Goal: Task Accomplishment & Management: Complete application form

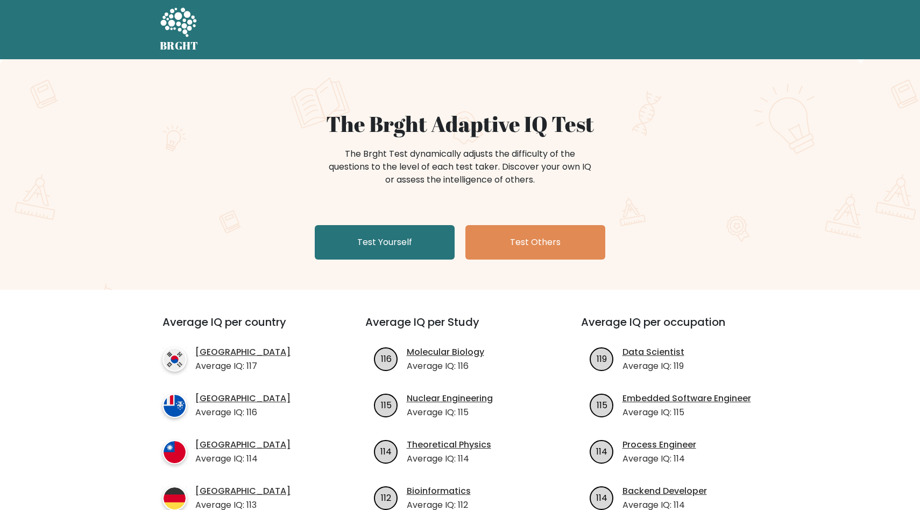
click at [389, 223] on div "The Brght Adaptive IQ Test The Brght Test dynamically adjusts the difficulty of…" at bounding box center [460, 187] width 538 height 153
click at [388, 244] on link "Test Yourself" at bounding box center [385, 242] width 140 height 34
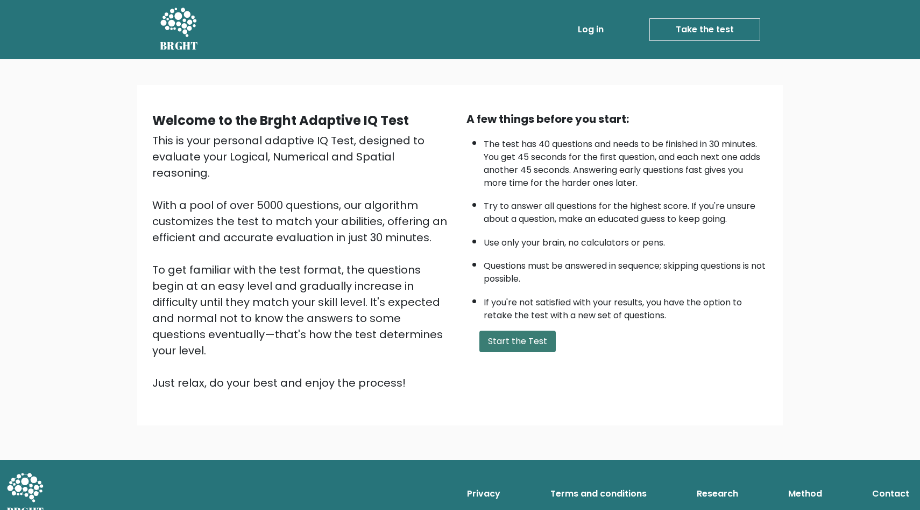
click at [503, 345] on button "Start the Test" at bounding box center [518, 341] width 76 height 22
click at [509, 334] on button "Start the Test" at bounding box center [518, 341] width 76 height 22
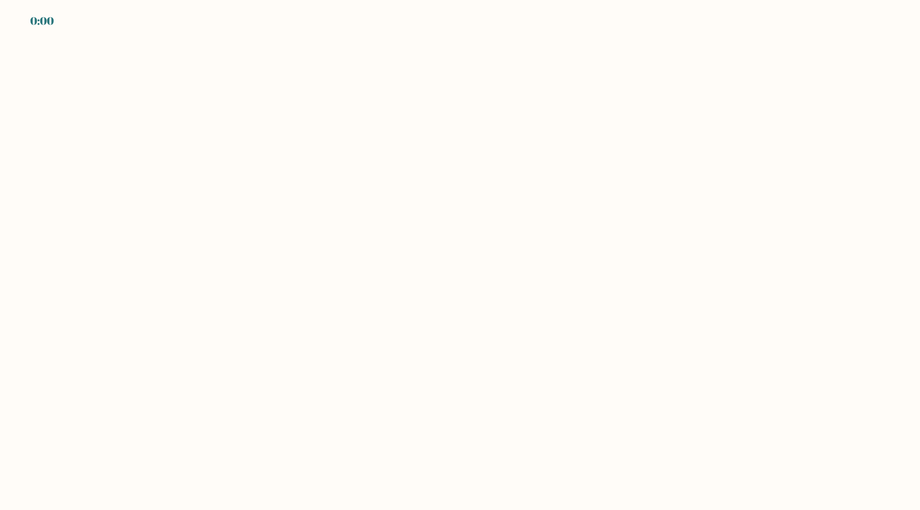
click at [540, 231] on body "0:00" at bounding box center [460, 255] width 920 height 510
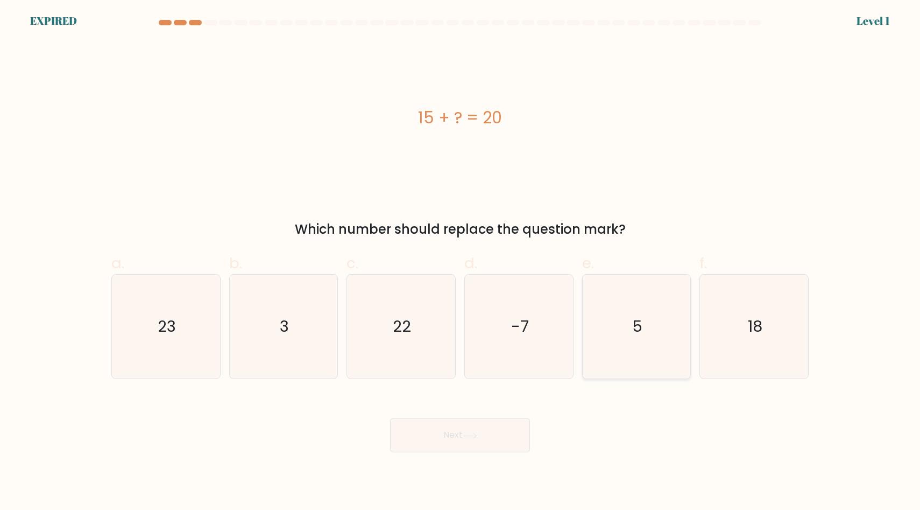
click at [638, 308] on icon "5" at bounding box center [637, 327] width 104 height 104
click at [461, 262] on input "e. 5" at bounding box center [460, 258] width 1 height 7
radio input "true"
click at [485, 434] on button "Next" at bounding box center [460, 435] width 140 height 34
click at [430, 438] on button "Next" at bounding box center [460, 435] width 140 height 34
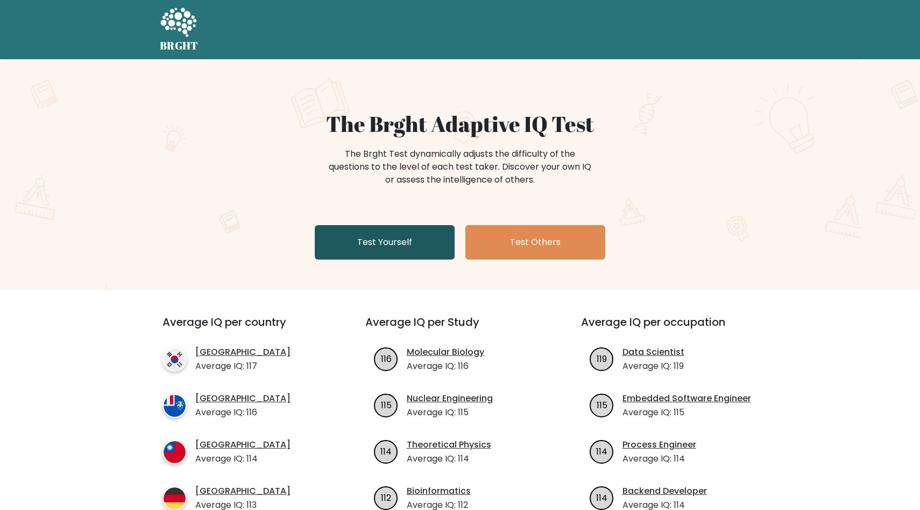
click at [389, 244] on link "Test Yourself" at bounding box center [385, 242] width 140 height 34
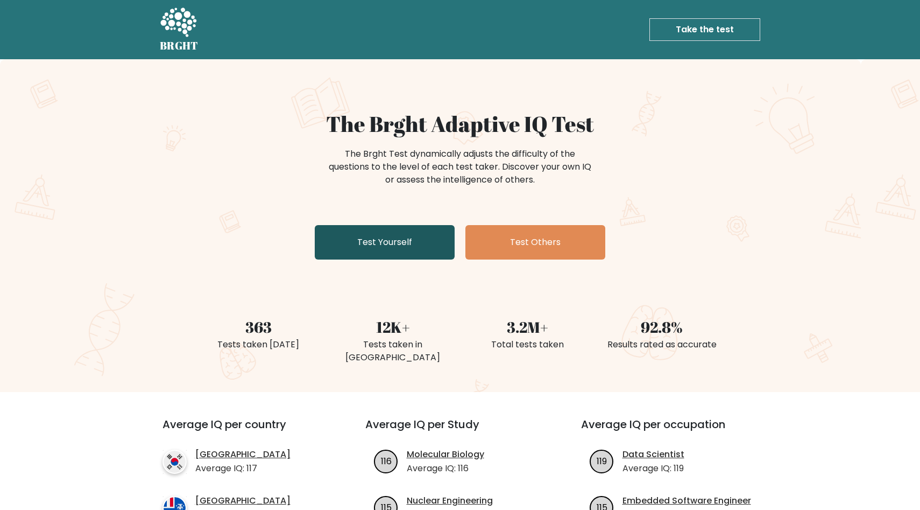
click at [396, 251] on link "Test Yourself" at bounding box center [385, 242] width 140 height 34
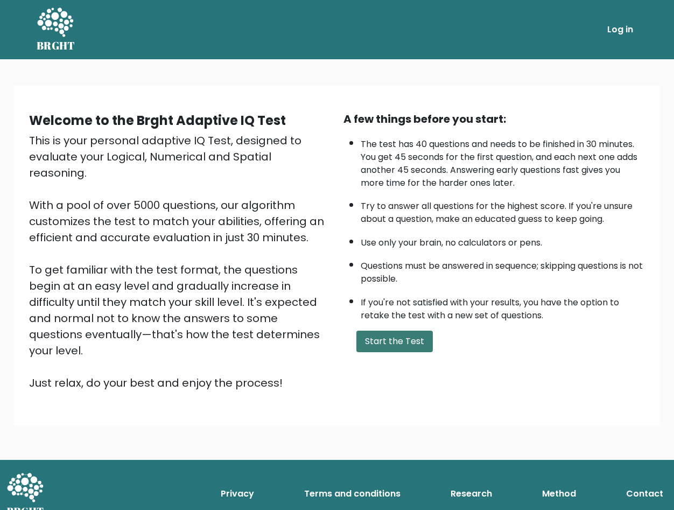
click at [397, 337] on button "Start the Test" at bounding box center [394, 341] width 76 height 22
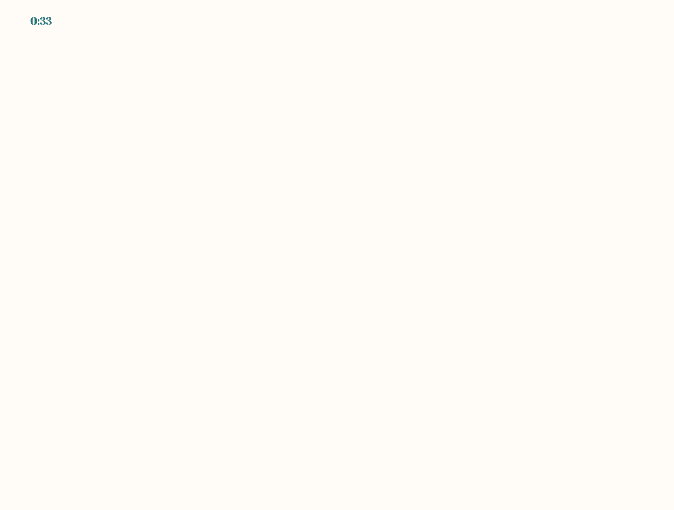
click at [420, 232] on body "0:33" at bounding box center [337, 255] width 674 height 510
click at [420, 232] on body "0:32" at bounding box center [337, 255] width 674 height 510
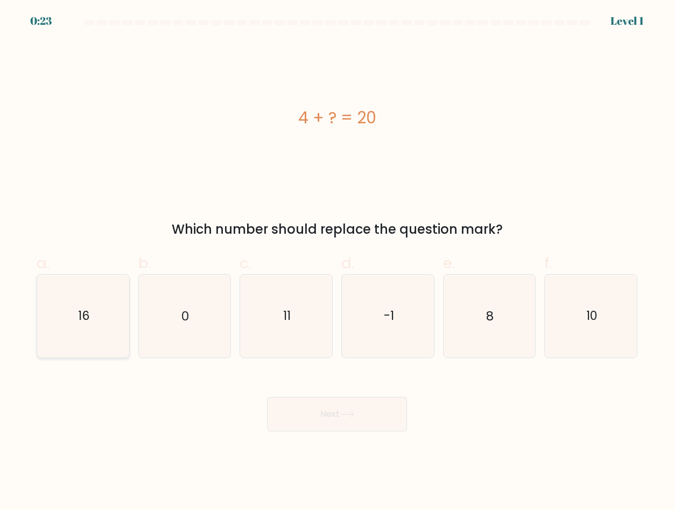
click at [72, 330] on icon "16" at bounding box center [83, 316] width 82 height 82
click at [337, 262] on input "a. 16" at bounding box center [337, 258] width 1 height 7
radio input "true"
click at [287, 411] on button "Next" at bounding box center [337, 414] width 140 height 34
click at [303, 404] on button "Next" at bounding box center [337, 414] width 140 height 34
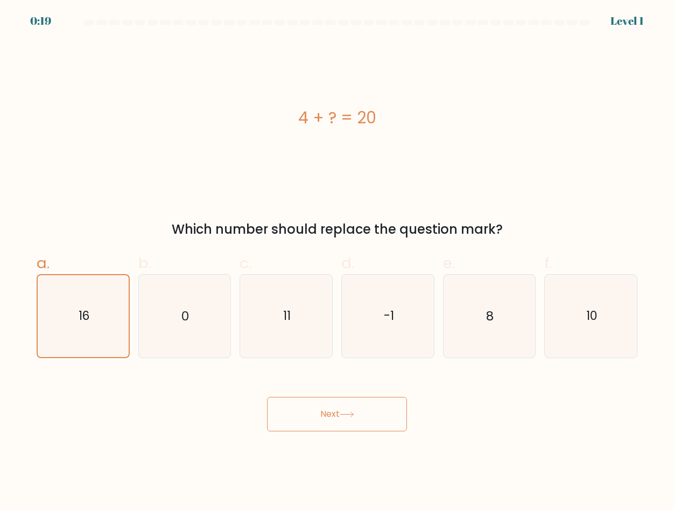
click at [361, 419] on button "Next" at bounding box center [337, 414] width 140 height 34
click at [337, 411] on button "Next" at bounding box center [337, 414] width 140 height 34
click at [267, 397] on button "Next" at bounding box center [337, 414] width 140 height 34
click at [337, 411] on button "Next" at bounding box center [337, 414] width 140 height 34
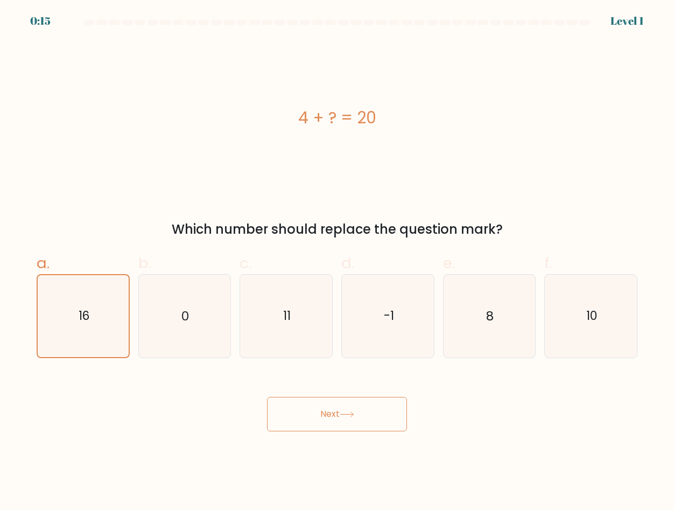
click at [313, 412] on button "Next" at bounding box center [337, 414] width 140 height 34
click at [461, 423] on div "Next" at bounding box center [337, 401] width 614 height 60
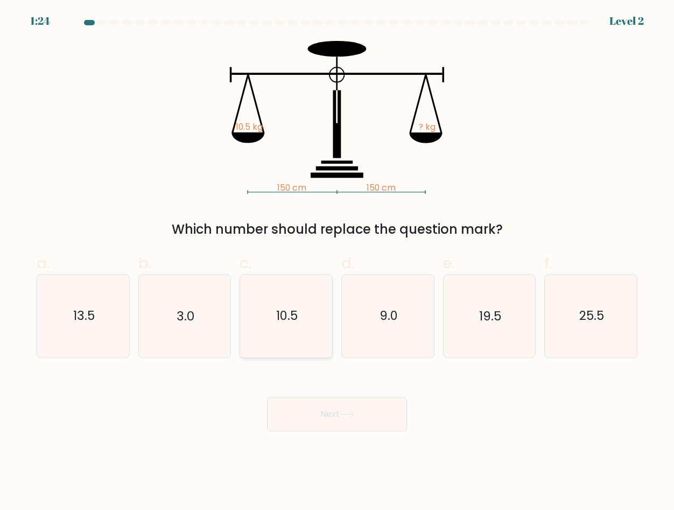
click at [255, 333] on icon "10.5" at bounding box center [286, 316] width 82 height 82
click at [337, 262] on input "c. 10.5" at bounding box center [337, 258] width 1 height 7
radio input "true"
click at [316, 411] on button "Next" at bounding box center [337, 414] width 140 height 34
click at [307, 410] on button "Next" at bounding box center [337, 414] width 140 height 34
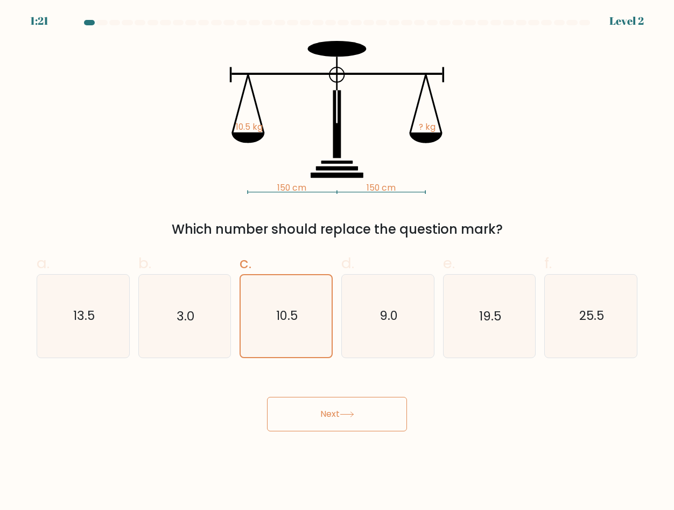
click at [307, 410] on button "Next" at bounding box center [337, 414] width 140 height 34
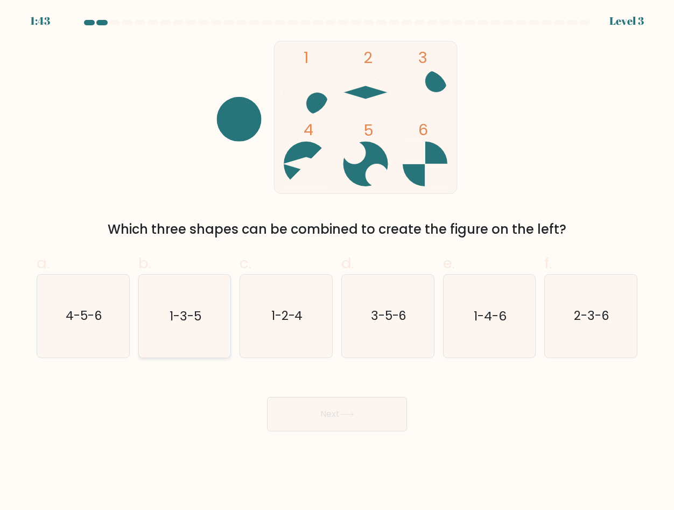
click at [198, 303] on icon "1-3-5" at bounding box center [184, 316] width 82 height 82
click at [337, 262] on input "b. 1-3-5" at bounding box center [337, 258] width 1 height 7
radio input "true"
click at [390, 344] on icon "3-5-6" at bounding box center [388, 316] width 82 height 82
click at [337, 262] on input "d. 3-5-6" at bounding box center [337, 258] width 1 height 7
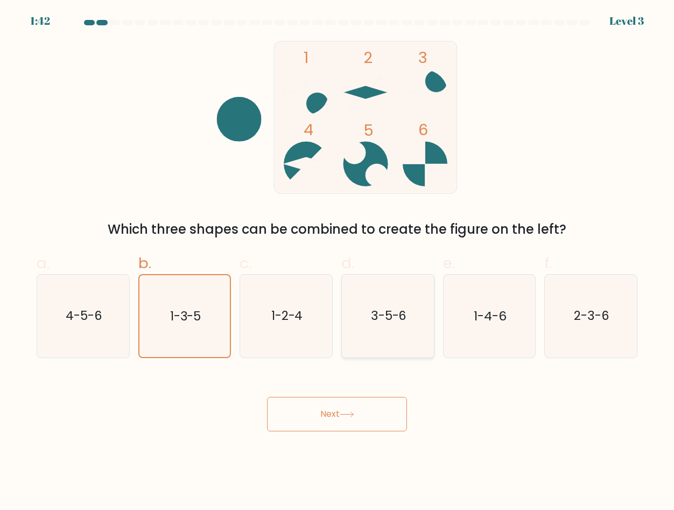
radio input "true"
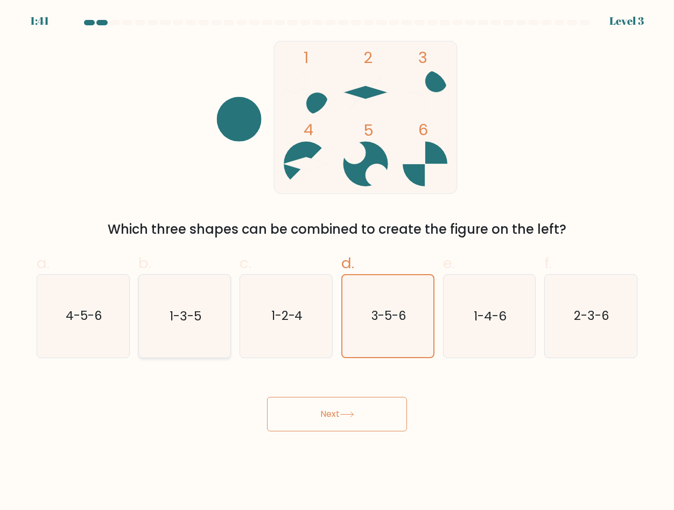
click at [149, 341] on icon "1-3-5" at bounding box center [184, 316] width 82 height 82
click at [337, 262] on input "b. 1-3-5" at bounding box center [337, 258] width 1 height 7
radio input "true"
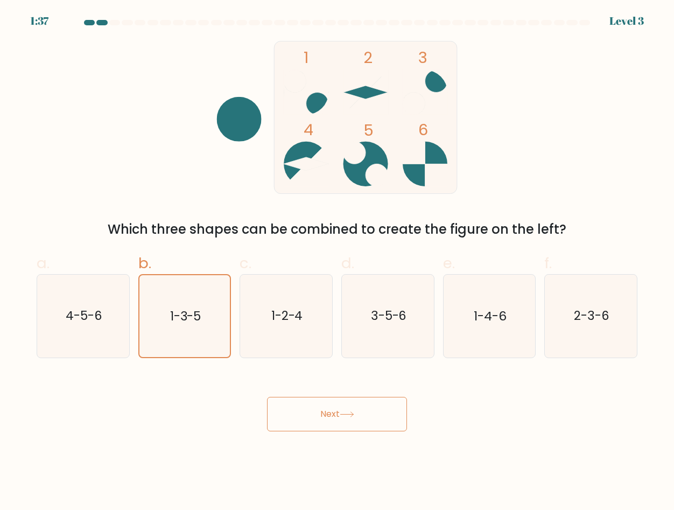
click at [301, 407] on button "Next" at bounding box center [337, 414] width 140 height 34
click at [372, 415] on button "Next" at bounding box center [337, 414] width 140 height 34
click at [349, 407] on button "Next" at bounding box center [337, 414] width 140 height 34
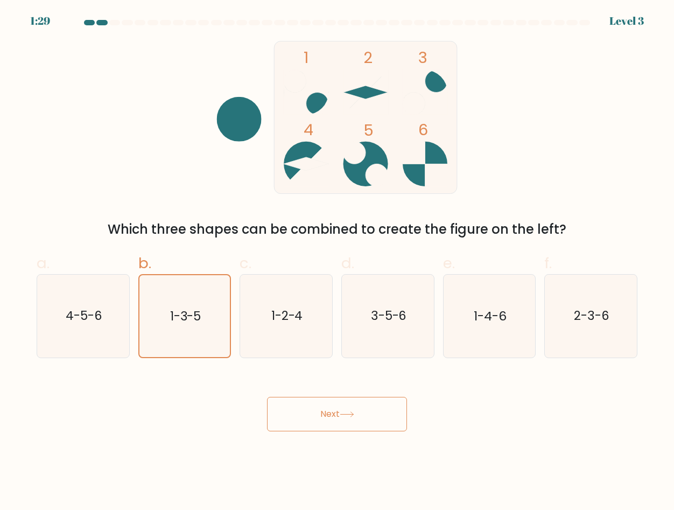
click at [267, 397] on button "Next" at bounding box center [337, 414] width 140 height 34
click at [346, 417] on button "Next" at bounding box center [337, 414] width 140 height 34
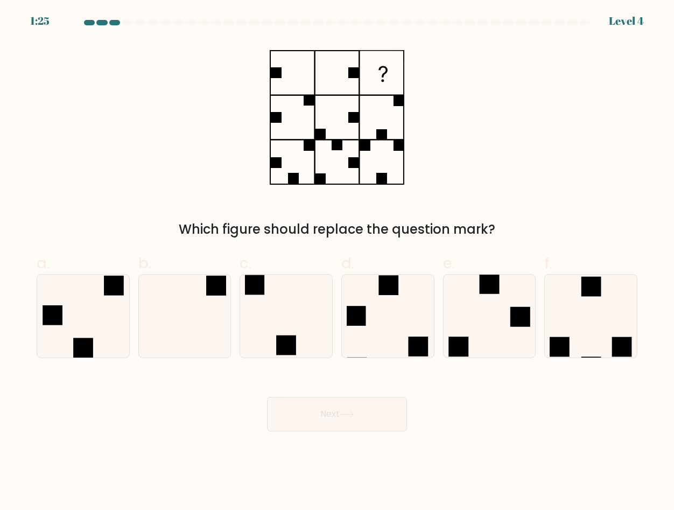
click at [346, 417] on button "Next" at bounding box center [337, 414] width 140 height 34
click at [511, 432] on body "2:09 Level 4" at bounding box center [337, 255] width 674 height 510
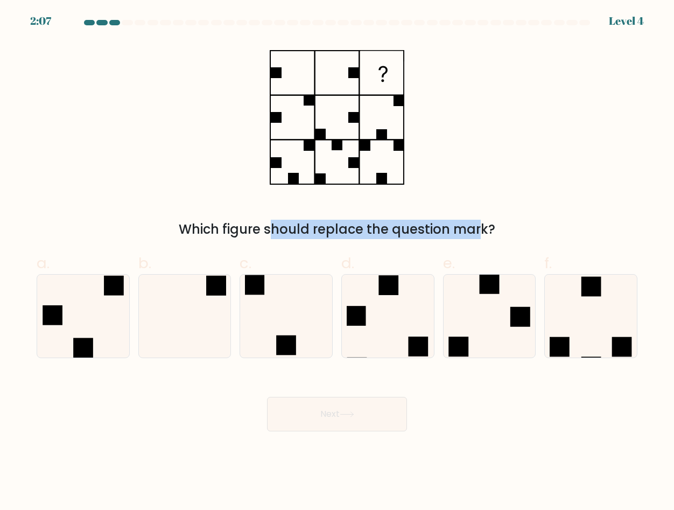
drag, startPoint x: 178, startPoint y: 228, endPoint x: 377, endPoint y: 228, distance: 198.6
click at [377, 228] on div "Which figure should replace the question mark?" at bounding box center [337, 229] width 588 height 19
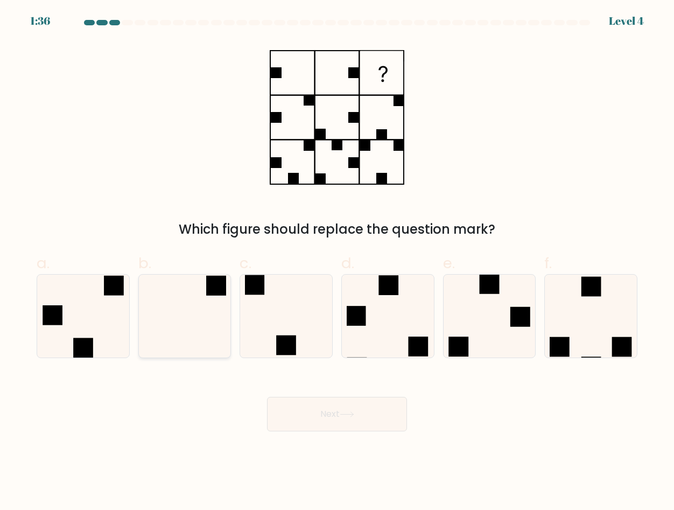
click at [202, 304] on icon at bounding box center [184, 316] width 82 height 82
click at [337, 262] on input "b." at bounding box center [337, 258] width 1 height 7
radio input "true"
click at [335, 418] on button "Next" at bounding box center [337, 414] width 140 height 34
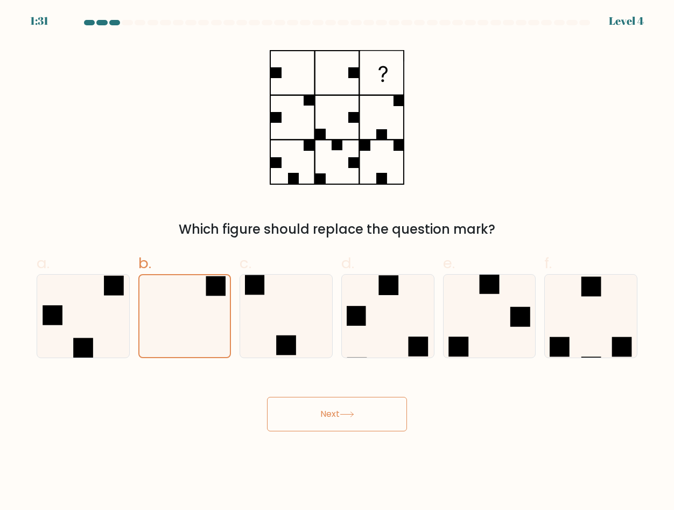
click at [335, 418] on button "Next" at bounding box center [337, 414] width 140 height 34
click at [267, 397] on button "Next" at bounding box center [337, 414] width 140 height 34
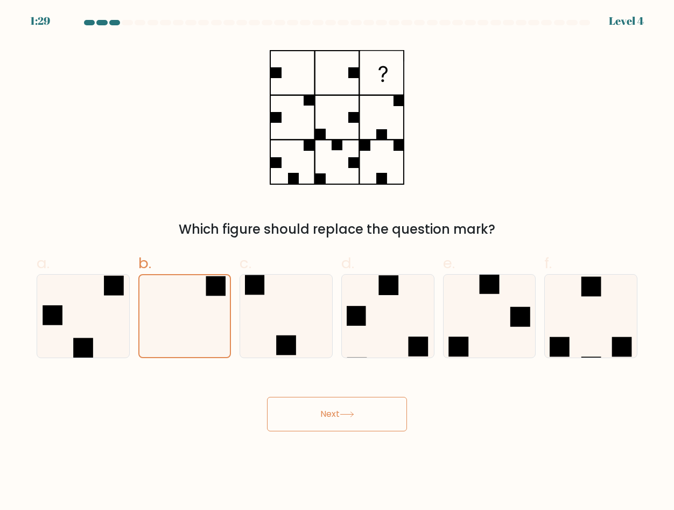
click at [335, 418] on button "Next" at bounding box center [337, 414] width 140 height 34
click at [358, 413] on button "Next" at bounding box center [337, 414] width 140 height 34
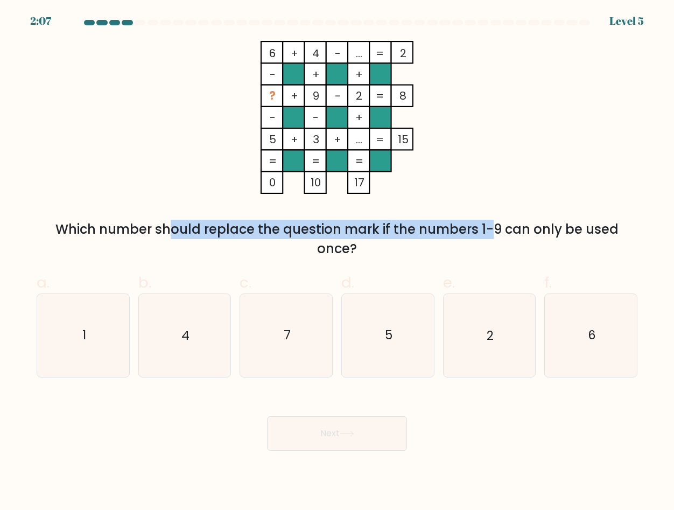
drag, startPoint x: 69, startPoint y: 229, endPoint x: 394, endPoint y: 238, distance: 324.7
click at [394, 238] on div "Which number should replace the question mark if the numbers 1-9 can only be us…" at bounding box center [337, 239] width 588 height 39
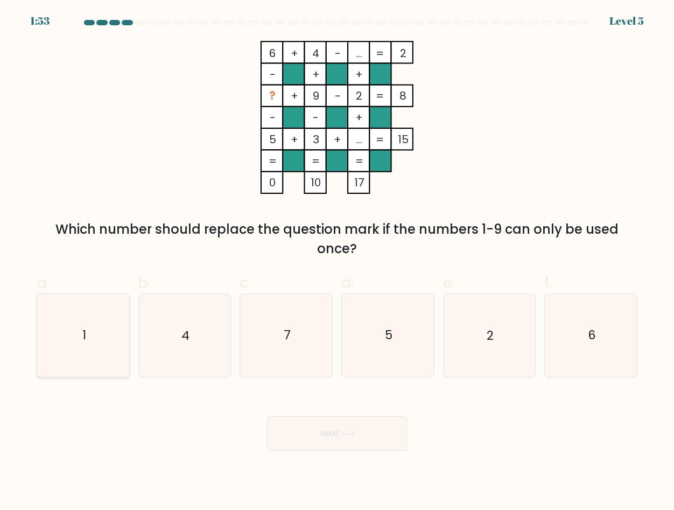
click at [96, 325] on icon "1" at bounding box center [83, 335] width 82 height 82
click at [337, 262] on input "a. 1" at bounding box center [337, 258] width 1 height 7
radio input "true"
click at [323, 426] on button "Next" at bounding box center [337, 433] width 140 height 34
click at [267, 416] on button "Next" at bounding box center [337, 433] width 140 height 34
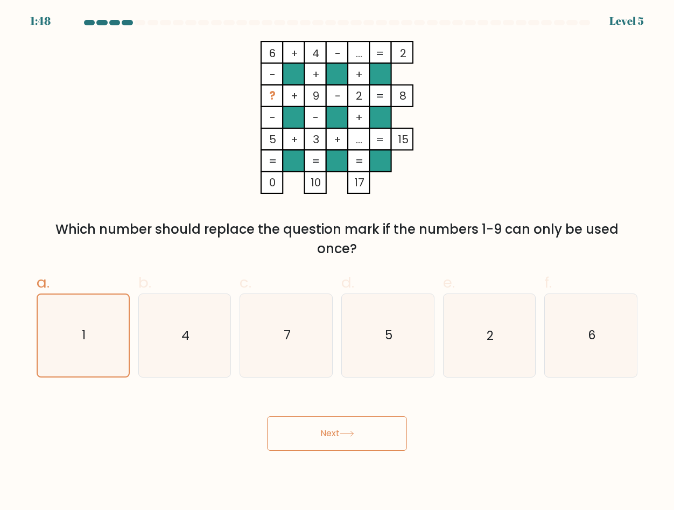
click at [267, 416] on button "Next" at bounding box center [337, 433] width 140 height 34
click at [323, 426] on button "Next" at bounding box center [337, 433] width 140 height 34
click at [349, 441] on button "Next" at bounding box center [337, 433] width 140 height 34
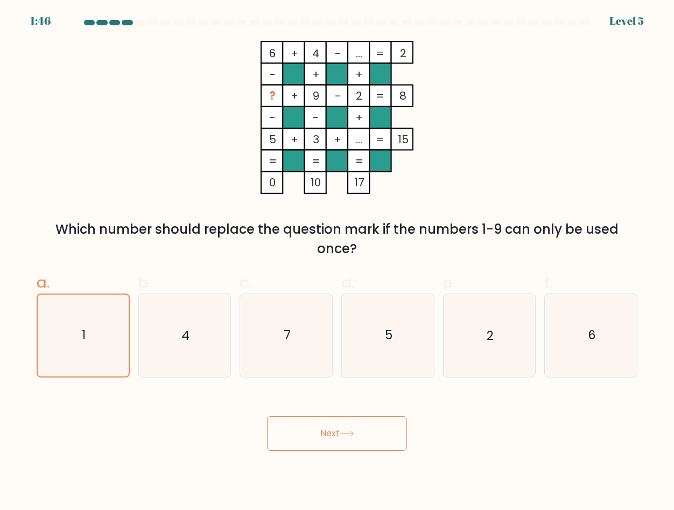
click at [349, 441] on button "Next" at bounding box center [337, 433] width 140 height 34
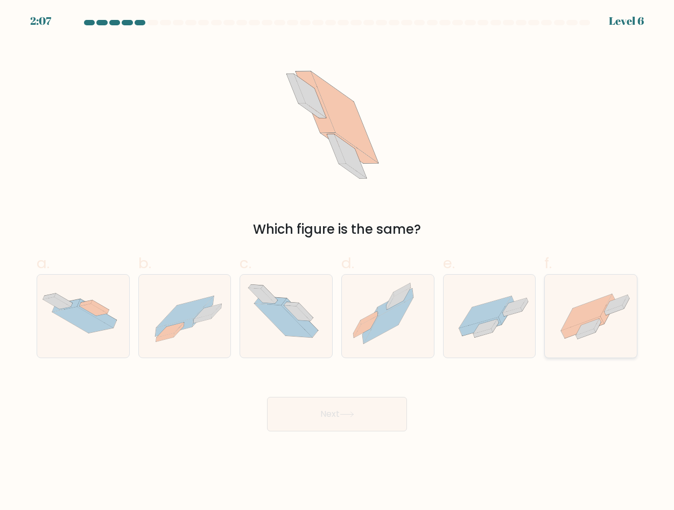
click at [565, 308] on icon at bounding box center [591, 316] width 92 height 69
click at [337, 262] on input "f." at bounding box center [337, 258] width 1 height 7
radio input "true"
click at [370, 414] on button "Next" at bounding box center [337, 414] width 140 height 34
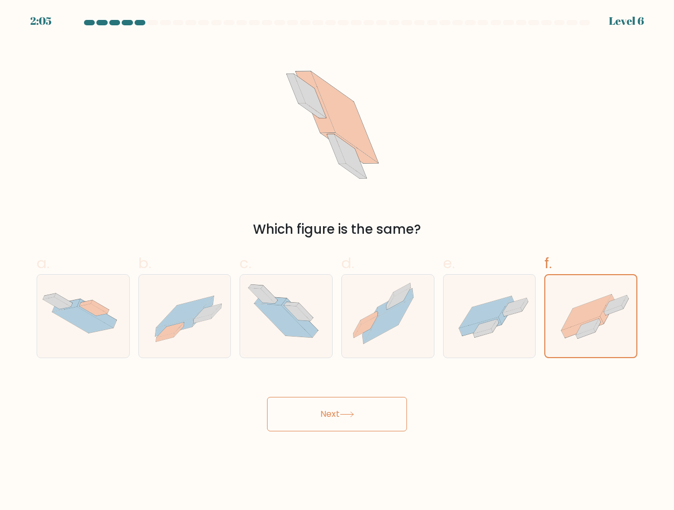
click at [267, 397] on button "Next" at bounding box center [337, 414] width 140 height 34
click at [370, 414] on button "Next" at bounding box center [337, 414] width 140 height 34
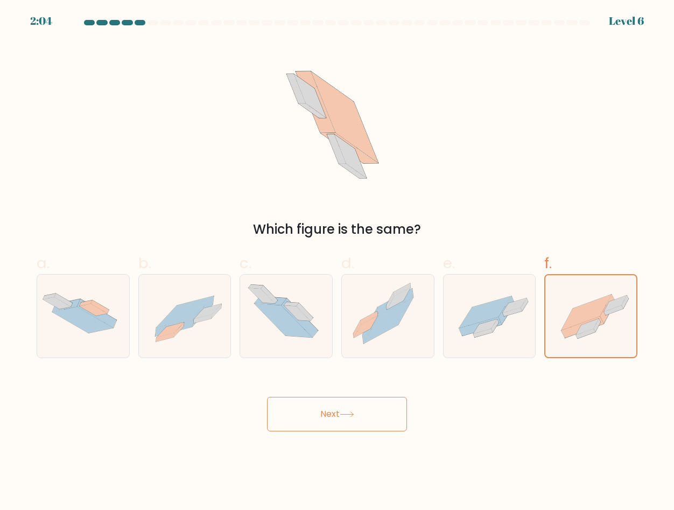
click at [370, 414] on button "Next" at bounding box center [337, 414] width 140 height 34
click at [267, 397] on button "Next" at bounding box center [337, 414] width 140 height 34
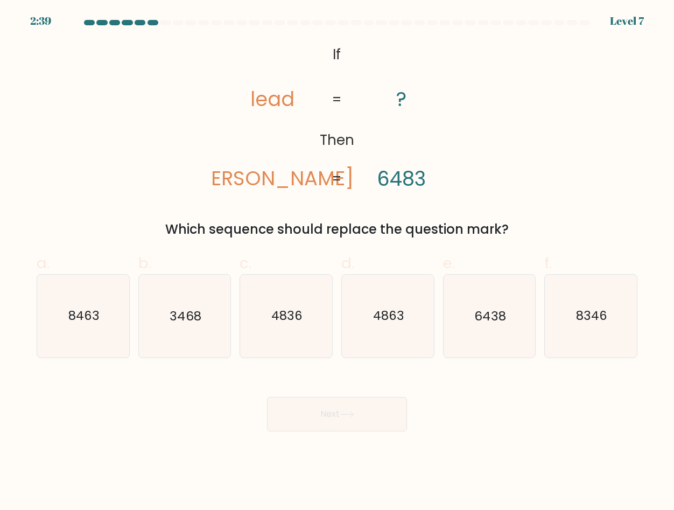
drag, startPoint x: 170, startPoint y: 230, endPoint x: 512, endPoint y: 224, distance: 341.9
click at [512, 224] on div "Which sequence should replace the question mark?" at bounding box center [337, 229] width 588 height 19
click at [511, 224] on div "Which sequence should replace the question mark?" at bounding box center [337, 229] width 588 height 19
drag, startPoint x: 328, startPoint y: 55, endPoint x: 517, endPoint y: 230, distance: 257.9
click at [517, 230] on div "@import url('https://fonts.googleapis.com/css?family=Abril+Fatface:400,100,100i…" at bounding box center [337, 140] width 614 height 198
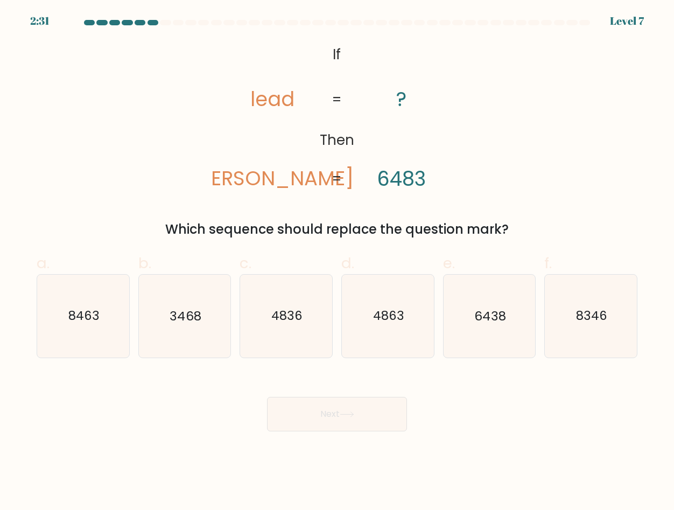
copy div "If Then lead dale ? 6483 = = Which sequence should replace the question mark?"
click at [371, 124] on icon "@import url('https://fonts.googleapis.com/css?family=Abril+Fatface:400,100,100i…" at bounding box center [337, 117] width 248 height 153
click at [505, 326] on icon "6438" at bounding box center [489, 316] width 82 height 82
click at [337, 262] on input "e. 6438" at bounding box center [337, 258] width 1 height 7
radio input "true"
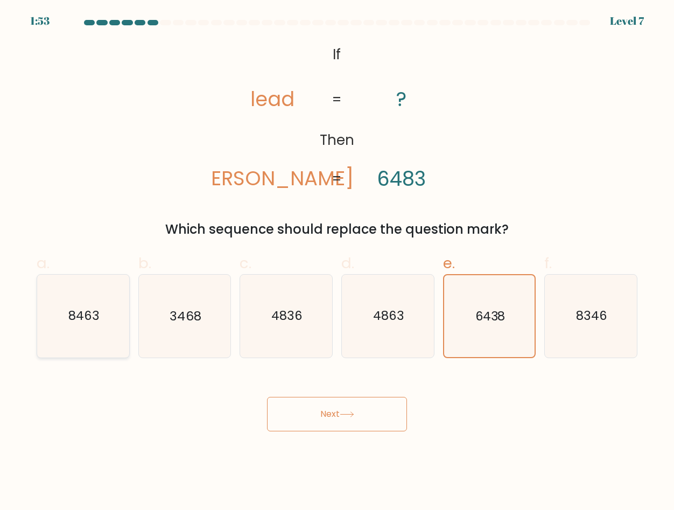
click at [80, 314] on text "8463" at bounding box center [83, 315] width 31 height 17
click at [337, 262] on input "a. 8463" at bounding box center [337, 258] width 1 height 7
radio input "true"
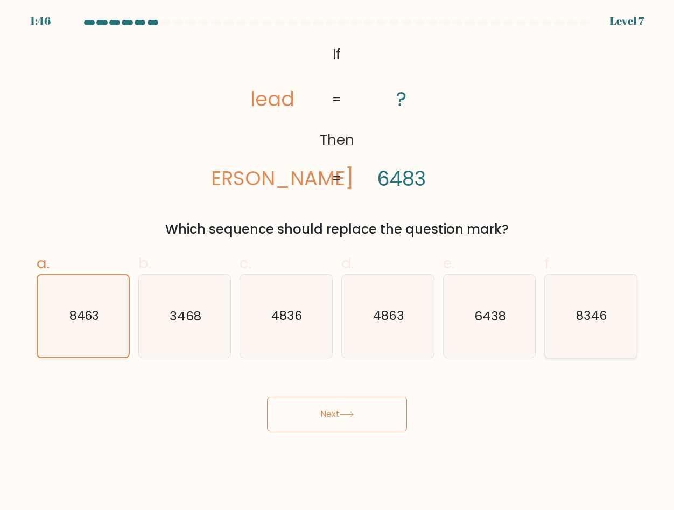
click at [612, 312] on icon "8346" at bounding box center [591, 316] width 82 height 82
click at [337, 262] on input "f. 8346" at bounding box center [337, 258] width 1 height 7
radio input "true"
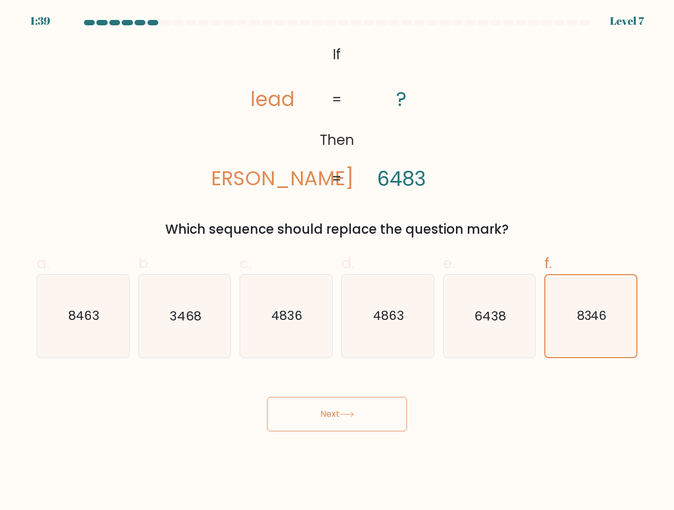
click at [322, 411] on button "Next" at bounding box center [337, 414] width 140 height 34
click at [267, 397] on button "Next" at bounding box center [337, 414] width 140 height 34
click at [322, 411] on button "Next" at bounding box center [337, 414] width 140 height 34
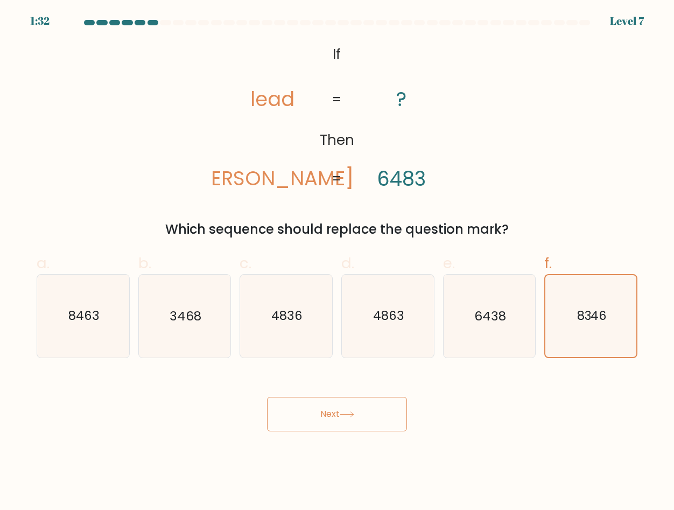
click at [322, 411] on button "Next" at bounding box center [337, 414] width 140 height 34
click at [382, 411] on button "Next" at bounding box center [337, 414] width 140 height 34
click at [326, 406] on button "Next" at bounding box center [337, 414] width 140 height 34
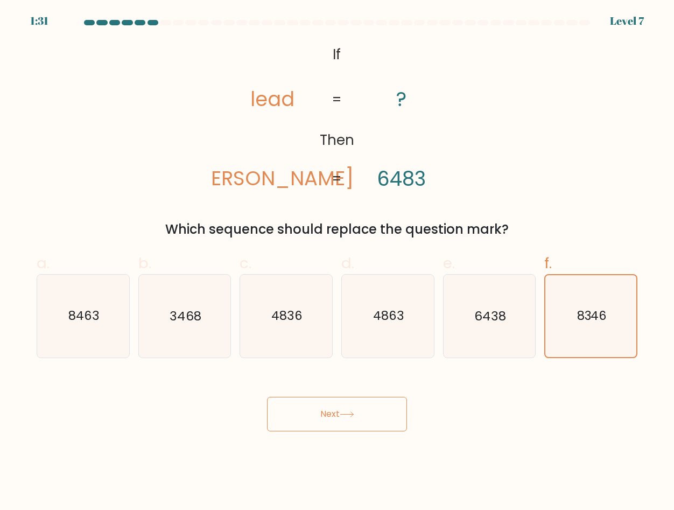
click at [326, 406] on button "Next" at bounding box center [337, 414] width 140 height 34
click at [267, 397] on button "Next" at bounding box center [337, 414] width 140 height 34
click at [324, 418] on button "Next" at bounding box center [337, 414] width 140 height 34
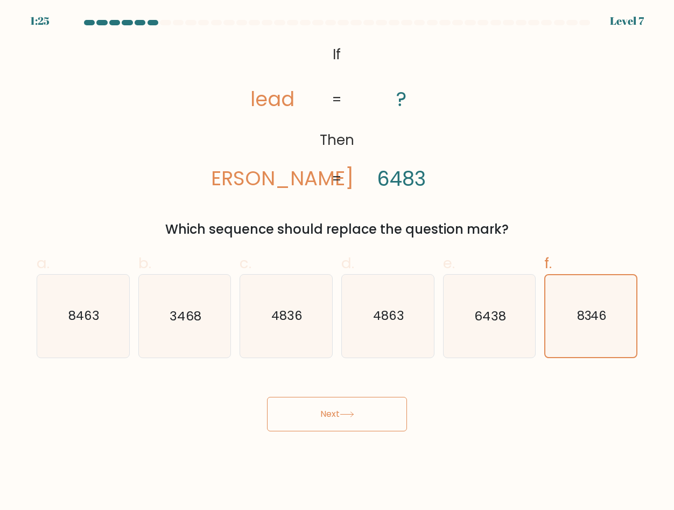
click at [329, 414] on button "Next" at bounding box center [337, 414] width 140 height 34
click at [369, 413] on button "Next" at bounding box center [337, 414] width 140 height 34
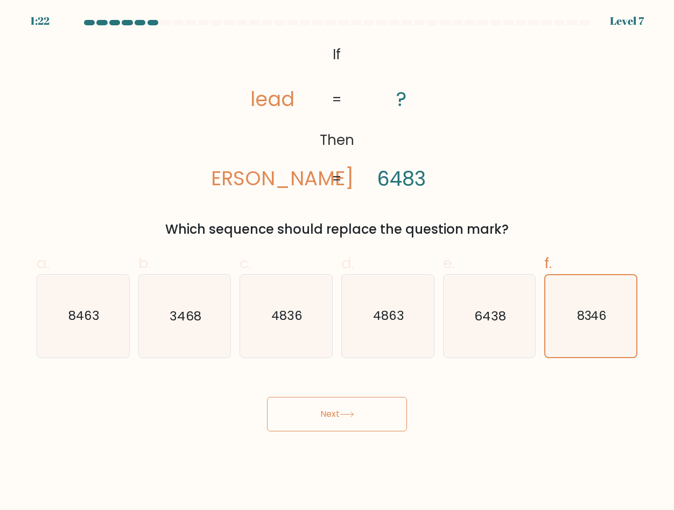
click at [369, 413] on button "Next" at bounding box center [337, 414] width 140 height 34
click at [267, 397] on button "Next" at bounding box center [337, 414] width 140 height 34
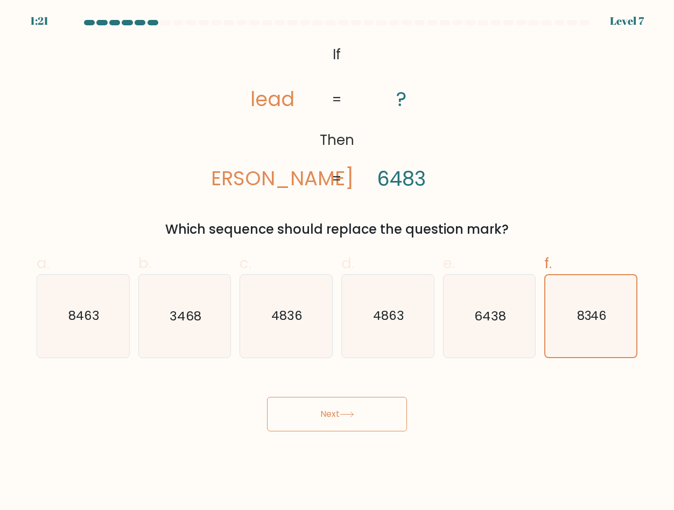
click at [267, 397] on button "Next" at bounding box center [337, 414] width 140 height 34
drag, startPoint x: 369, startPoint y: 413, endPoint x: 336, endPoint y: 408, distance: 33.7
click at [336, 408] on button "Next" at bounding box center [337, 414] width 140 height 34
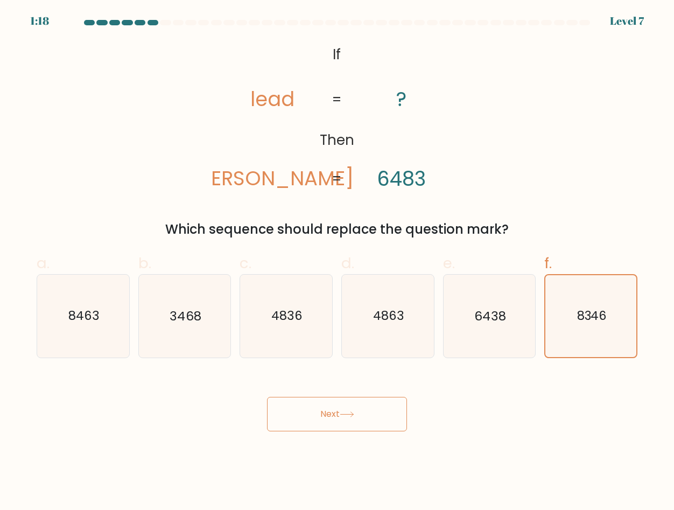
click at [343, 445] on body "1:18 Level 7 If" at bounding box center [337, 255] width 674 height 510
click at [332, 409] on button "Next" at bounding box center [337, 414] width 140 height 34
click at [296, 409] on button "Next" at bounding box center [337, 414] width 140 height 34
click at [380, 406] on button "Next" at bounding box center [337, 414] width 140 height 34
click at [267, 397] on button "Next" at bounding box center [337, 414] width 140 height 34
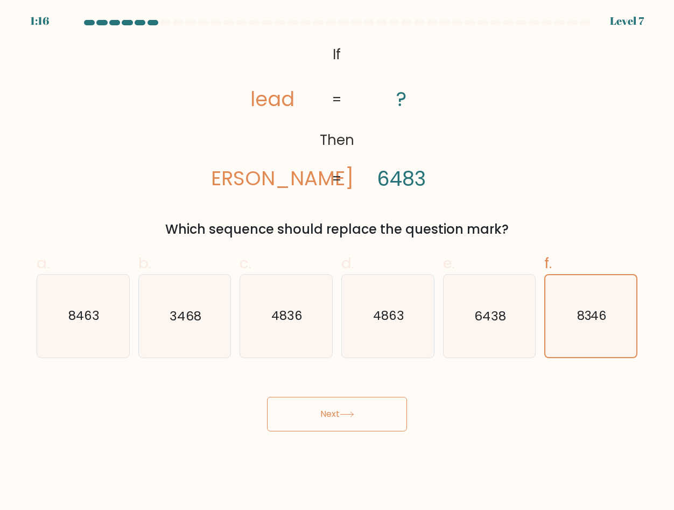
click at [267, 397] on button "Next" at bounding box center [337, 414] width 140 height 34
click at [413, 399] on div "Next" at bounding box center [337, 401] width 614 height 60
click at [347, 402] on button "Next" at bounding box center [337, 414] width 140 height 34
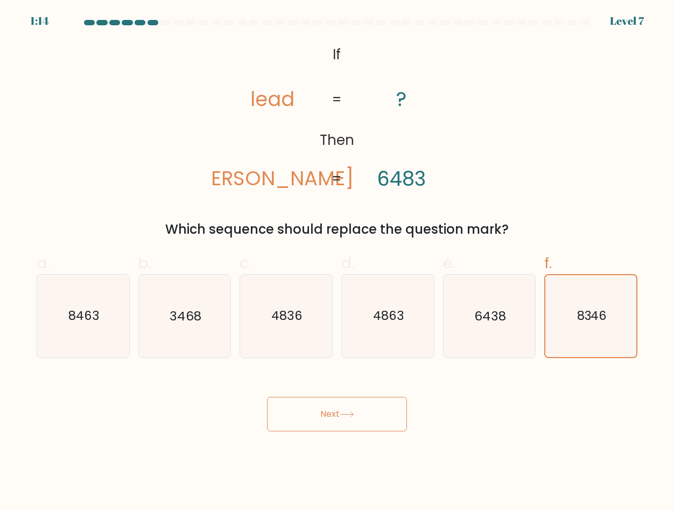
click at [497, 402] on div "Next" at bounding box center [337, 401] width 614 height 60
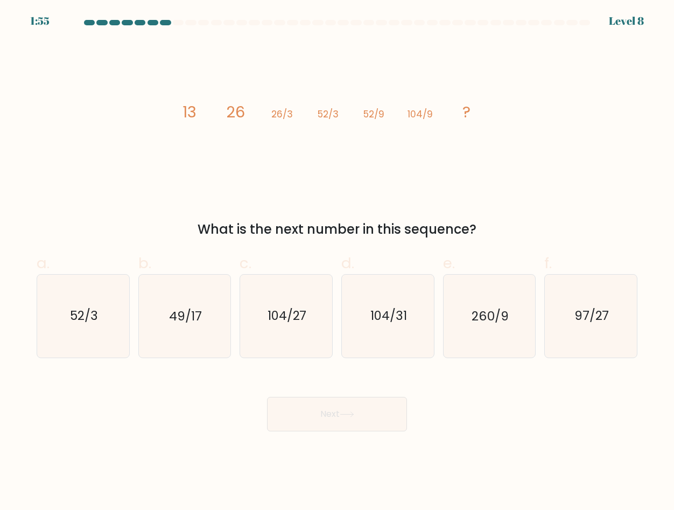
drag, startPoint x: 180, startPoint y: 107, endPoint x: 495, endPoint y: 224, distance: 336.5
click at [495, 224] on div "image/svg+xml 13 26 26/3 52/3 52/9 104/9 ? What is the next number in this sequ…" at bounding box center [337, 140] width 614 height 198
copy div "13 26 26/3 52/3 52/9 104/9 ? What is the next number in this sequence?"
click at [307, 157] on icon "image/svg+xml 13 26 26/3 52/3 52/9 104/9 ?" at bounding box center [336, 117] width 323 height 153
click at [298, 307] on icon "104/27" at bounding box center [286, 316] width 82 height 82
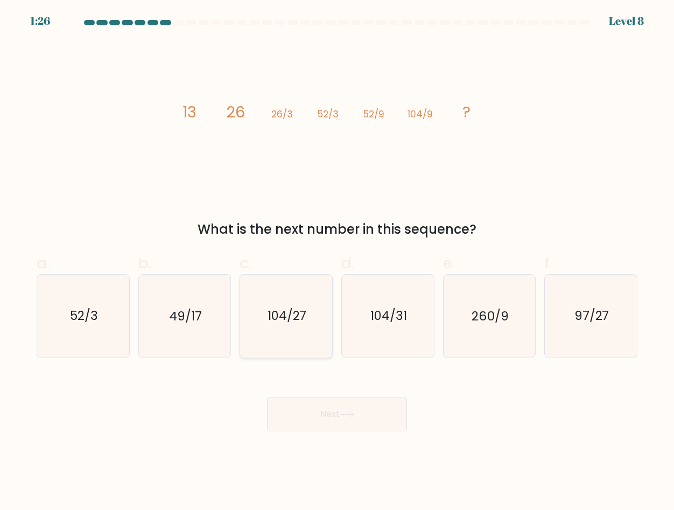
click at [337, 262] on input "c. 104/27" at bounding box center [337, 258] width 1 height 7
radio input "true"
click at [308, 411] on button "Next" at bounding box center [337, 414] width 140 height 34
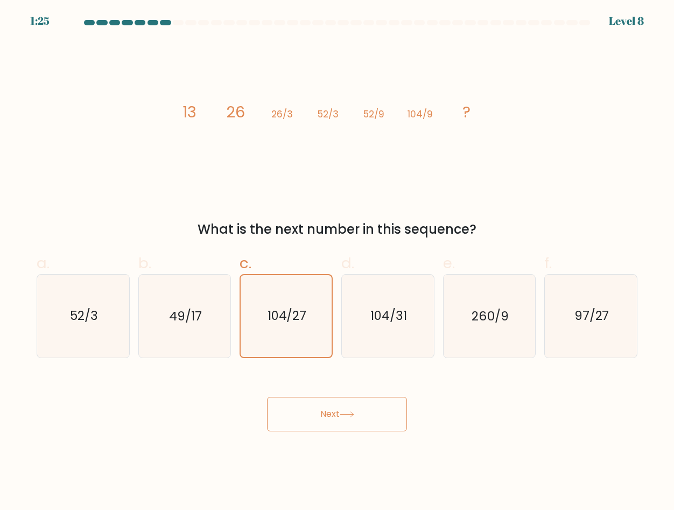
click at [308, 411] on button "Next" at bounding box center [337, 414] width 140 height 34
click at [267, 397] on button "Next" at bounding box center [337, 414] width 140 height 34
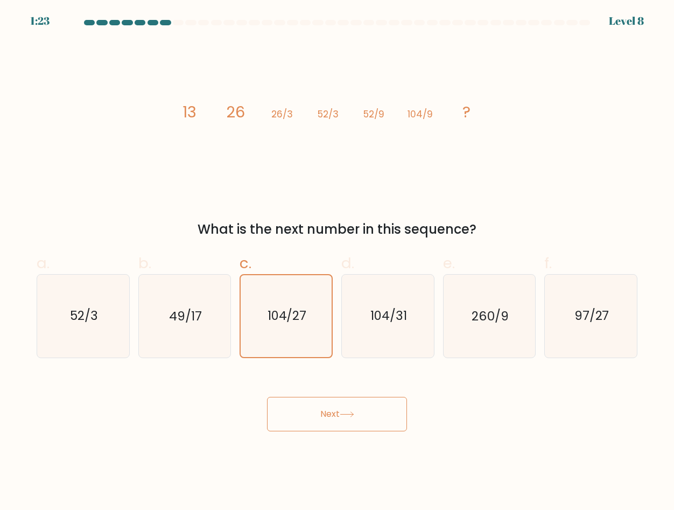
click at [308, 411] on button "Next" at bounding box center [337, 414] width 140 height 34
click at [369, 427] on button "Next" at bounding box center [337, 414] width 140 height 34
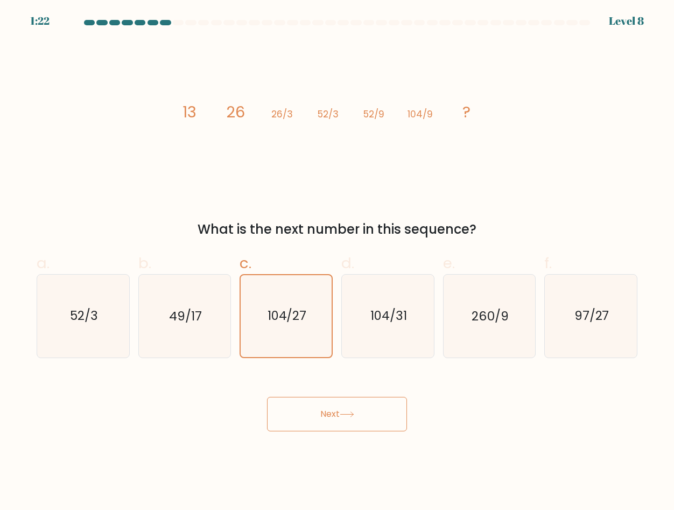
click at [369, 427] on button "Next" at bounding box center [337, 414] width 140 height 34
click at [369, 426] on button "Next" at bounding box center [337, 414] width 140 height 34
click at [489, 414] on div "Next" at bounding box center [337, 401] width 614 height 60
click at [395, 406] on button "Next" at bounding box center [337, 414] width 140 height 34
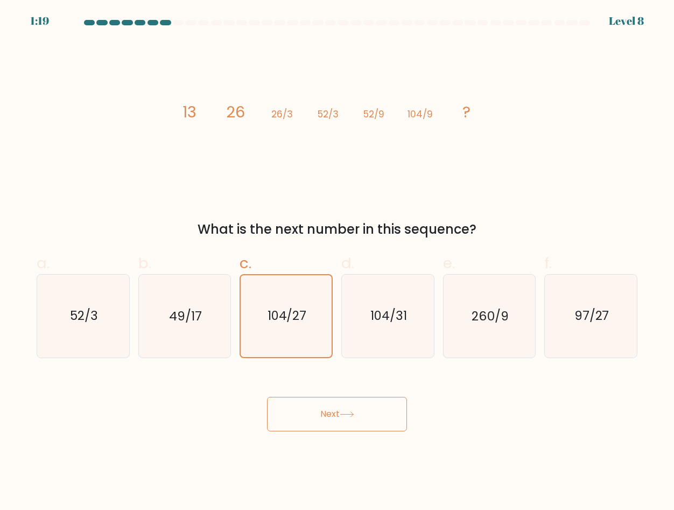
click at [267, 397] on button "Next" at bounding box center [337, 414] width 140 height 34
click at [395, 406] on button "Next" at bounding box center [337, 414] width 140 height 34
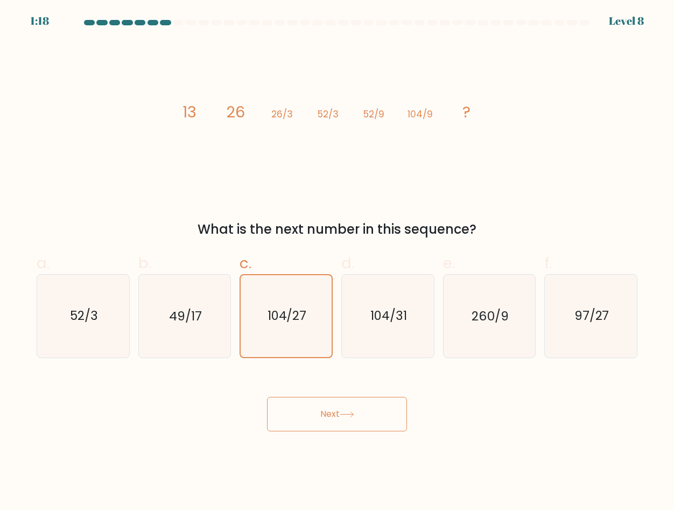
click at [395, 406] on button "Next" at bounding box center [337, 414] width 140 height 34
click at [307, 416] on button "Next" at bounding box center [337, 414] width 140 height 34
click at [364, 414] on button "Next" at bounding box center [337, 414] width 140 height 34
click at [279, 419] on button "Next" at bounding box center [337, 414] width 140 height 34
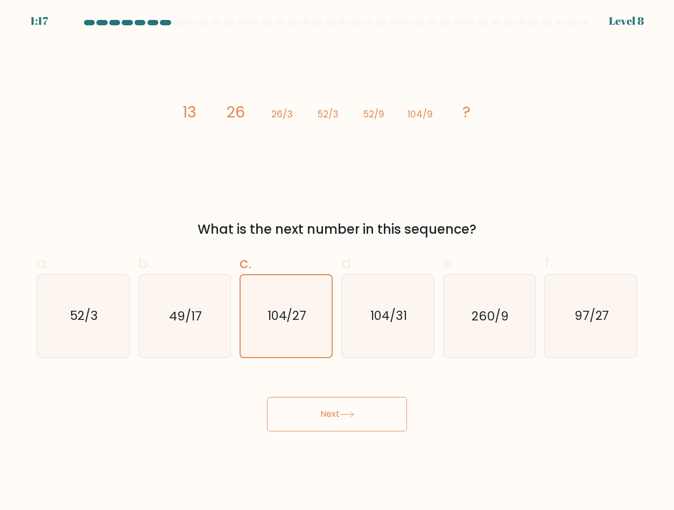
click at [342, 419] on button "Next" at bounding box center [337, 414] width 140 height 34
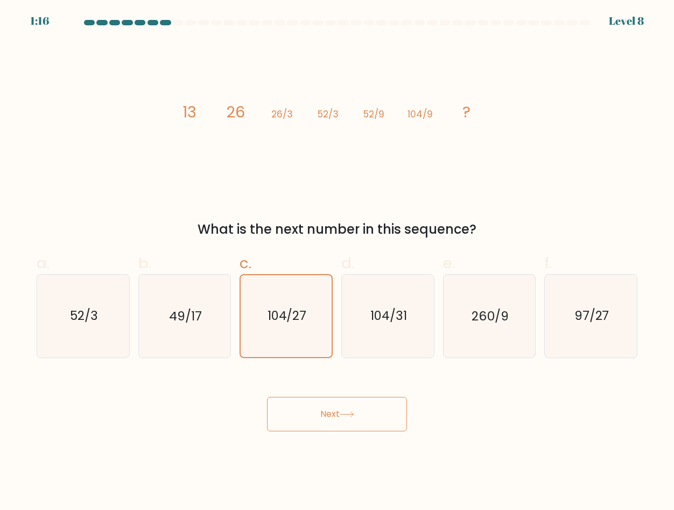
click at [342, 419] on button "Next" at bounding box center [337, 414] width 140 height 34
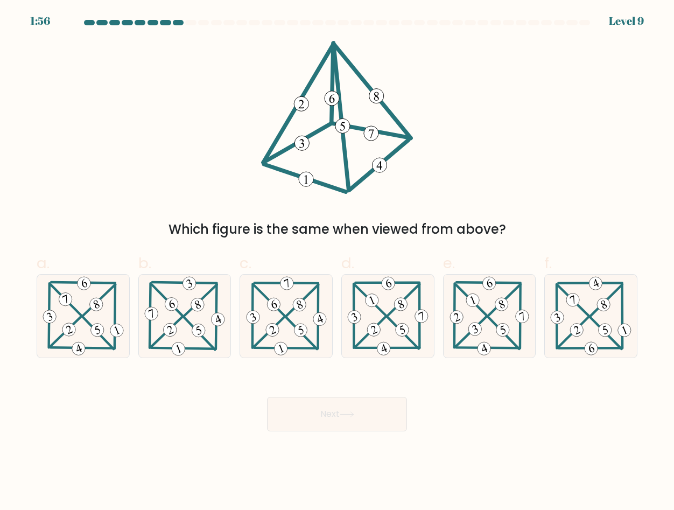
drag, startPoint x: 165, startPoint y: 234, endPoint x: 513, endPoint y: 231, distance: 347.7
click at [513, 231] on div "Which figure is the same when viewed from above?" at bounding box center [337, 229] width 588 height 19
click at [272, 320] on icon at bounding box center [286, 316] width 84 height 82
click at [337, 262] on input "c." at bounding box center [337, 258] width 1 height 7
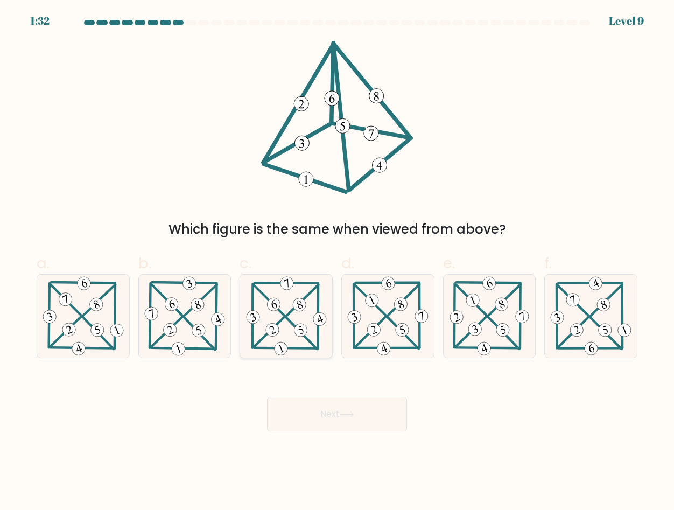
radio input "true"
click at [348, 416] on icon at bounding box center [347, 414] width 15 height 6
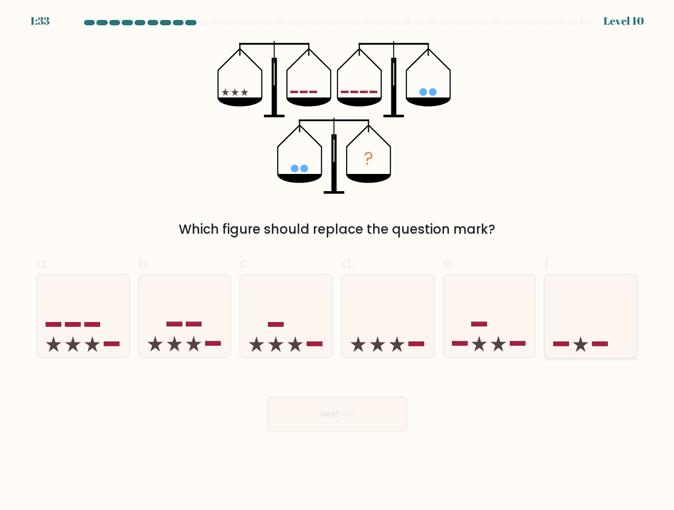
click at [593, 342] on rect at bounding box center [600, 343] width 16 height 4
click at [337, 262] on input "f." at bounding box center [337, 258] width 1 height 7
radio input "true"
click at [367, 400] on button "Next" at bounding box center [337, 414] width 140 height 34
click at [267, 397] on button "Next" at bounding box center [337, 414] width 140 height 34
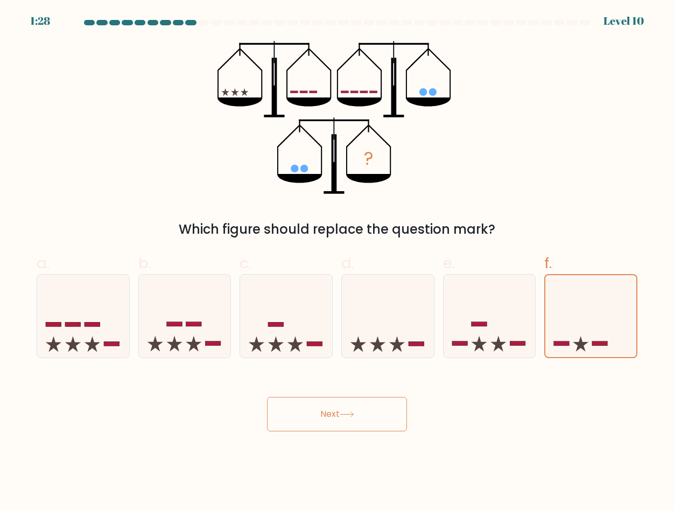
click at [267, 397] on button "Next" at bounding box center [337, 414] width 140 height 34
click at [385, 416] on button "Next" at bounding box center [337, 414] width 140 height 34
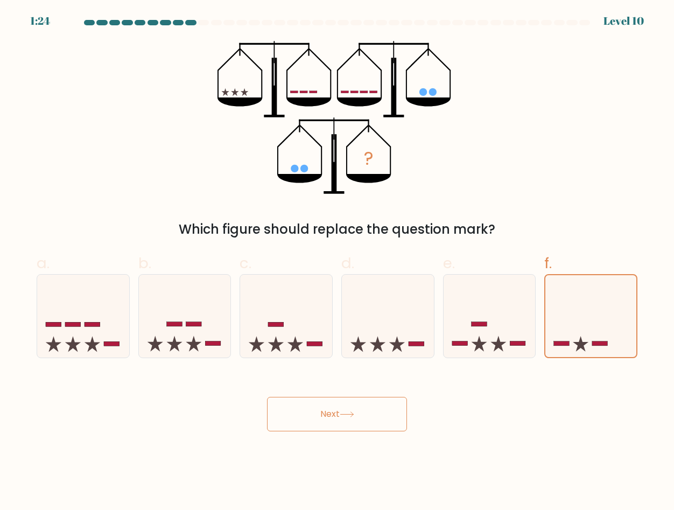
click at [385, 416] on button "Next" at bounding box center [337, 414] width 140 height 34
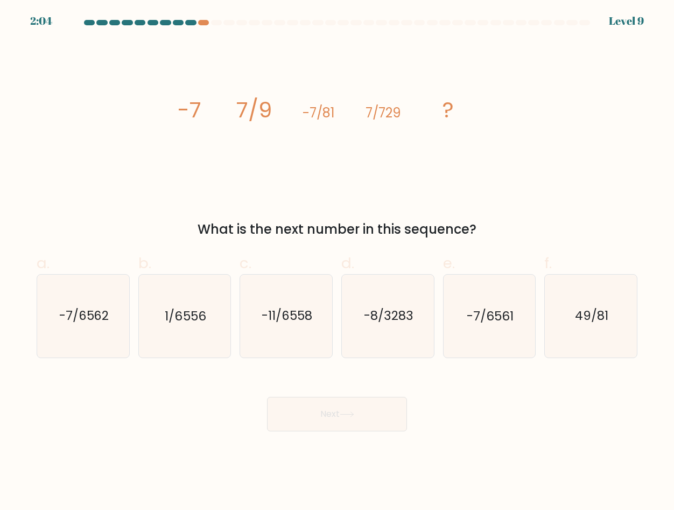
drag, startPoint x: 214, startPoint y: 231, endPoint x: 460, endPoint y: 238, distance: 245.5
click at [460, 238] on div "What is the next number in this sequence?" at bounding box center [337, 229] width 588 height 19
drag, startPoint x: 380, startPoint y: 114, endPoint x: 404, endPoint y: 115, distance: 24.2
click at [404, 115] on icon "image/svg+xml -7 7/9 -7/81 7/729 ?" at bounding box center [336, 117] width 323 height 153
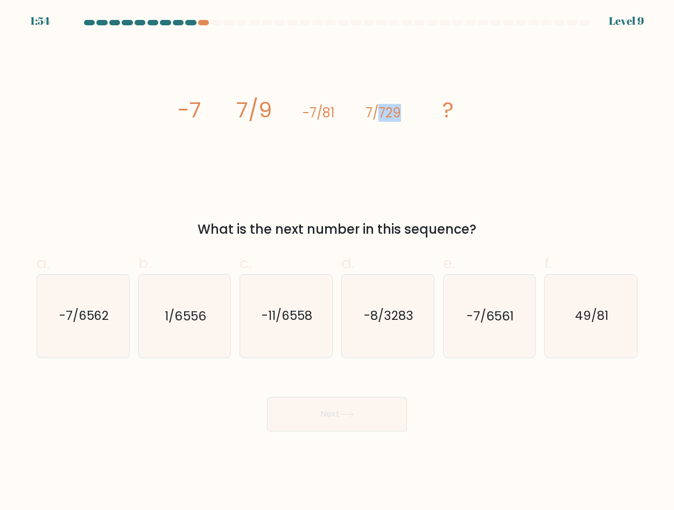
drag, startPoint x: 168, startPoint y: 110, endPoint x: 498, endPoint y: 224, distance: 349.1
click at [498, 224] on div "image/svg+xml -7 7/9 -7/81 7/729 ? What is the next number in this sequence?" at bounding box center [337, 140] width 614 height 198
copy div "-7 7/9 -7/81 7/729 ? What is the next number in this sequence?"
click at [315, 208] on div "image/svg+xml -7 7/9 -7/81 7/729 ? What is the next number in this sequence?" at bounding box center [337, 140] width 614 height 198
click at [517, 323] on icon "-7/6561" at bounding box center [489, 316] width 82 height 82
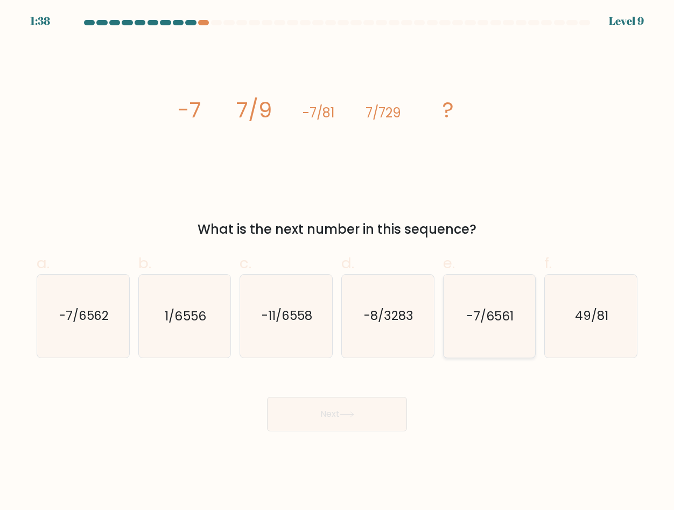
click at [337, 262] on input "e. -7/6561" at bounding box center [337, 258] width 1 height 7
radio input "true"
click at [344, 407] on button "Next" at bounding box center [337, 414] width 140 height 34
click at [267, 397] on button "Next" at bounding box center [337, 414] width 140 height 34
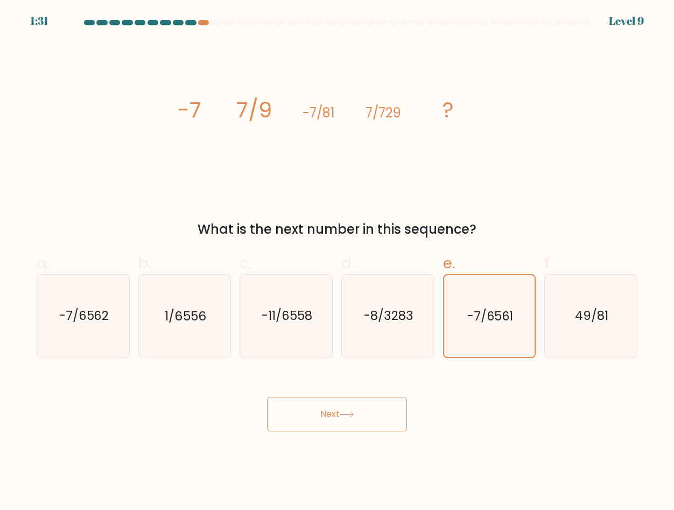
click at [344, 407] on button "Next" at bounding box center [337, 414] width 140 height 34
click at [510, 397] on div "Next" at bounding box center [337, 401] width 614 height 60
click at [376, 406] on button "Next" at bounding box center [337, 414] width 140 height 34
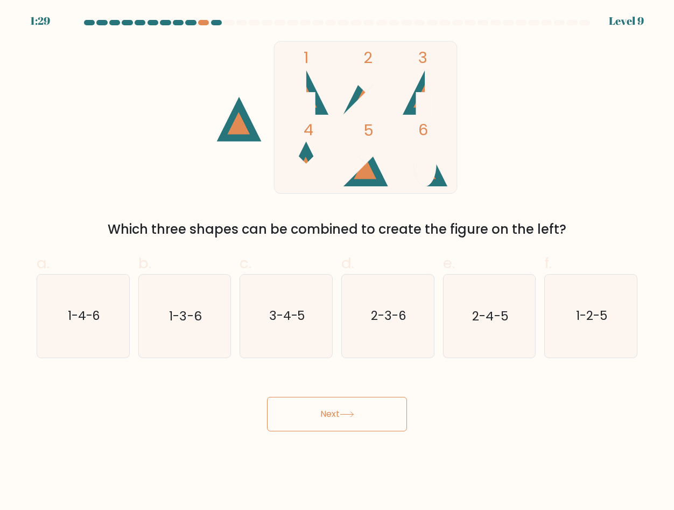
click at [376, 406] on button "Next" at bounding box center [337, 414] width 140 height 34
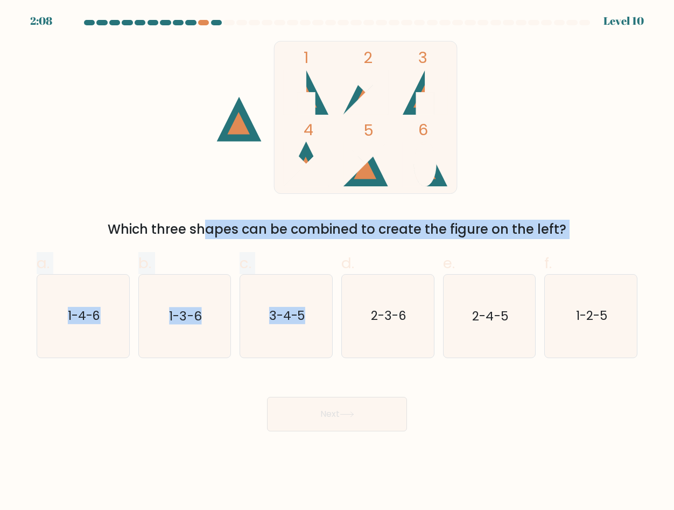
drag, startPoint x: 114, startPoint y: 227, endPoint x: 362, endPoint y: 239, distance: 249.0
click at [362, 239] on form at bounding box center [337, 225] width 674 height 411
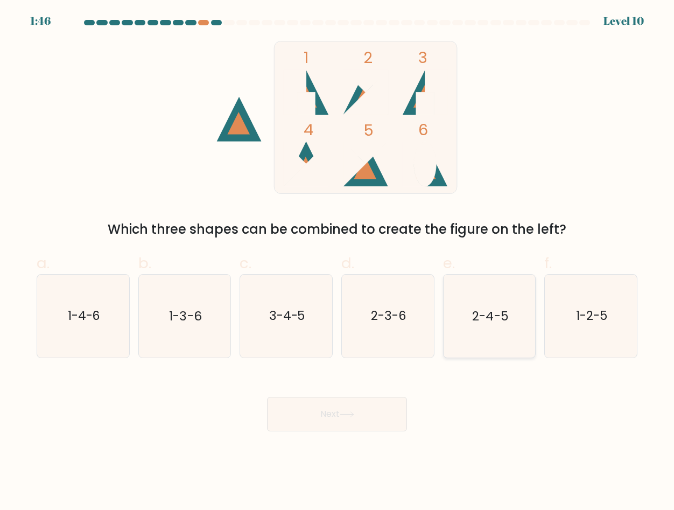
click at [488, 327] on icon "2-4-5" at bounding box center [489, 316] width 82 height 82
click at [337, 262] on input "e. 2-4-5" at bounding box center [337, 258] width 1 height 7
radio input "true"
click at [375, 410] on button "Next" at bounding box center [337, 414] width 140 height 34
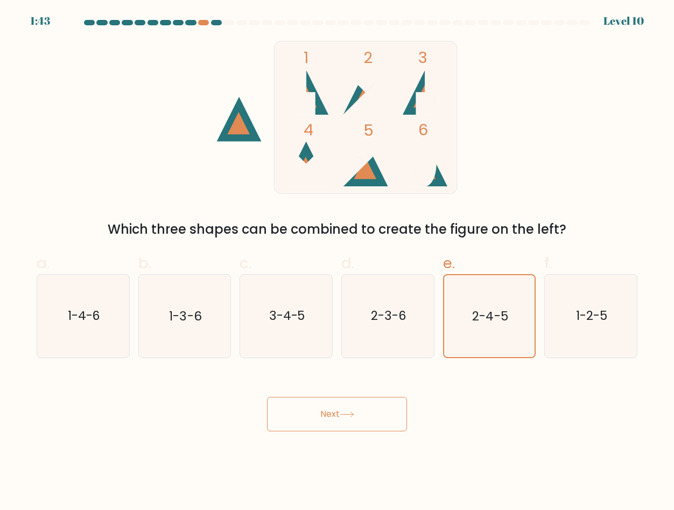
click at [375, 410] on button "Next" at bounding box center [337, 414] width 140 height 34
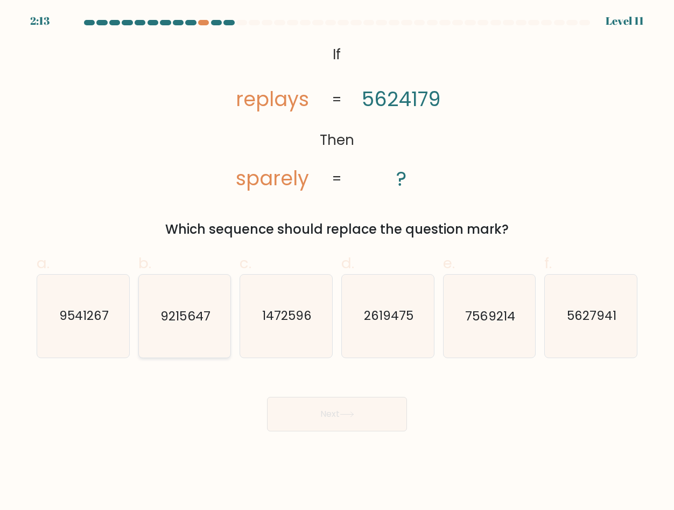
click at [167, 316] on text "9215647" at bounding box center [186, 315] width 50 height 17
click at [337, 262] on input "b. 9215647" at bounding box center [337, 258] width 1 height 7
radio input "true"
click at [297, 402] on button "Next" at bounding box center [337, 414] width 140 height 34
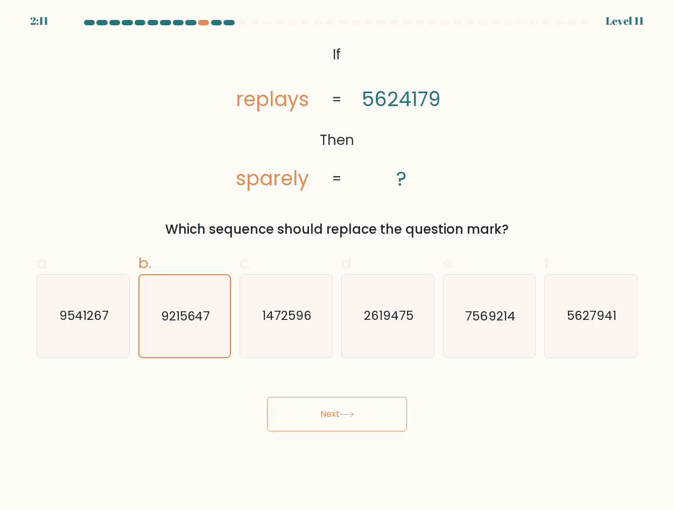
click at [297, 402] on button "Next" at bounding box center [337, 414] width 140 height 34
click at [267, 397] on button "Next" at bounding box center [337, 414] width 140 height 34
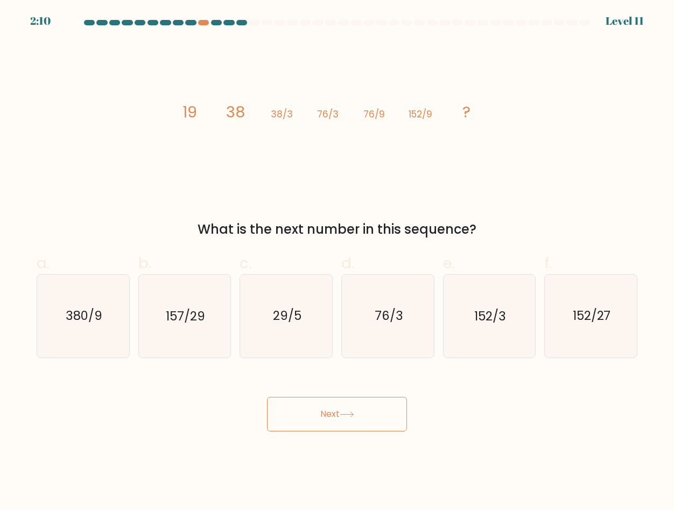
click at [297, 402] on button "Next" at bounding box center [337, 414] width 140 height 34
click at [373, 194] on div "image/svg+xml 19 38 38/3 76/3 76/9 152/9 ? What is the next number in this sequ…" at bounding box center [337, 140] width 614 height 198
click at [545, 309] on div "152/27" at bounding box center [590, 315] width 93 height 83
click at [337, 262] on input "f. 152/27" at bounding box center [337, 258] width 1 height 7
radio input "true"
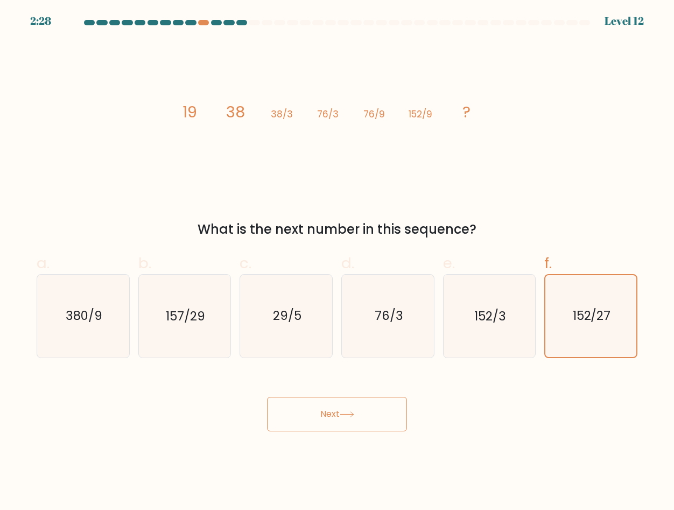
click at [363, 385] on div "Next" at bounding box center [337, 401] width 614 height 60
click at [361, 410] on button "Next" at bounding box center [337, 414] width 140 height 34
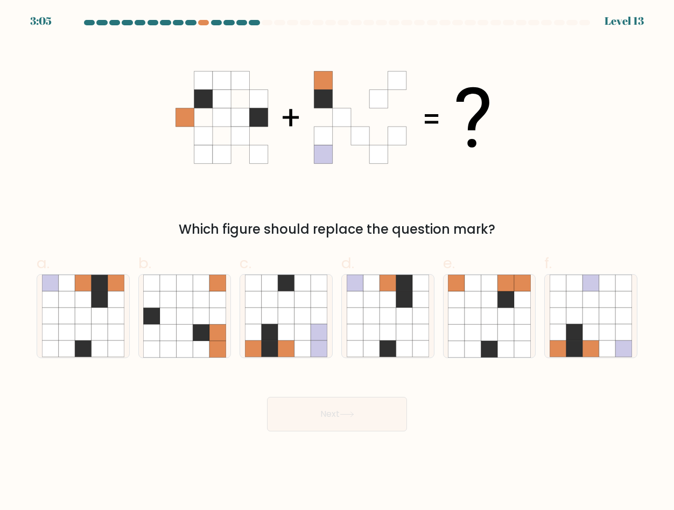
drag, startPoint x: 199, startPoint y: 227, endPoint x: 496, endPoint y: 229, distance: 297.1
click at [496, 229] on div "Which figure should replace the question mark?" at bounding box center [337, 229] width 588 height 19
click at [260, 297] on icon at bounding box center [253, 299] width 17 height 17
click at [337, 262] on input "c." at bounding box center [337, 258] width 1 height 7
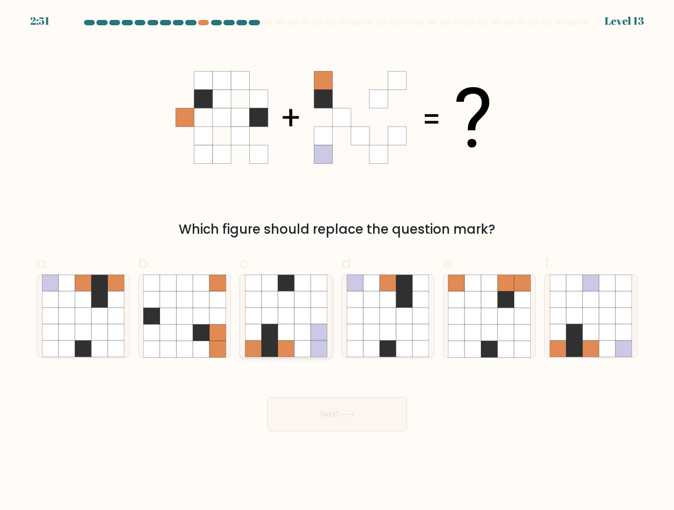
radio input "true"
click at [87, 324] on icon at bounding box center [83, 316] width 82 height 82
click at [337, 262] on input "a." at bounding box center [337, 258] width 1 height 7
radio input "true"
click at [308, 415] on button "Next" at bounding box center [337, 414] width 140 height 34
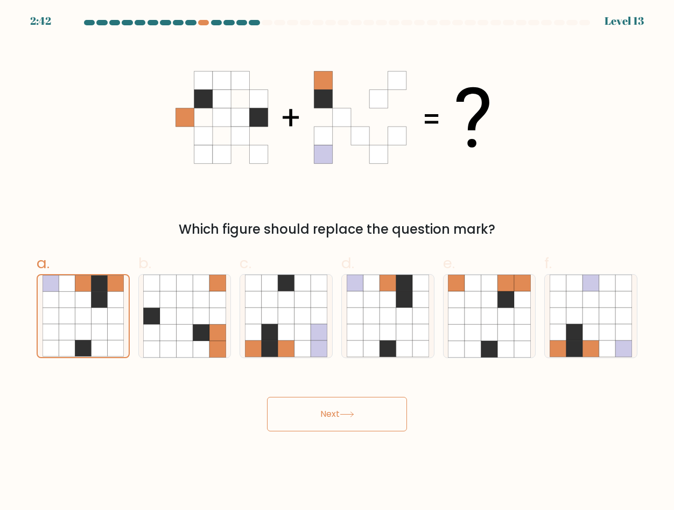
click at [267, 397] on button "Next" at bounding box center [337, 414] width 140 height 34
click at [308, 415] on button "Next" at bounding box center [337, 414] width 140 height 34
click at [354, 416] on icon at bounding box center [347, 414] width 15 height 6
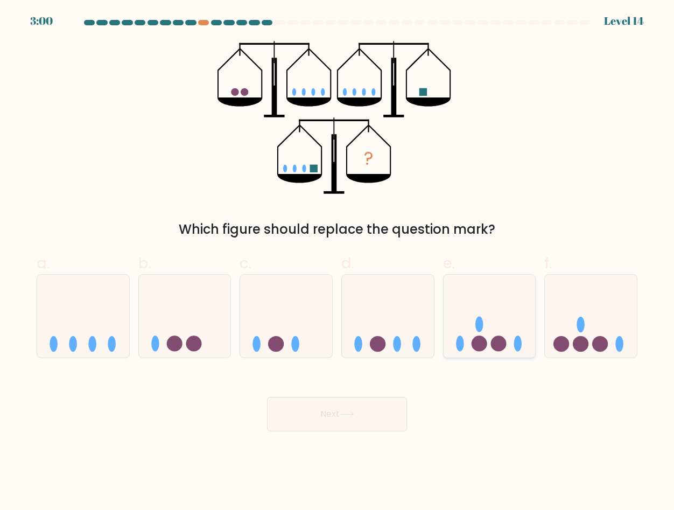
click at [484, 341] on circle at bounding box center [479, 344] width 16 height 16
click at [337, 262] on input "e." at bounding box center [337, 258] width 1 height 7
radio input "true"
click at [366, 418] on button "Next" at bounding box center [337, 414] width 140 height 34
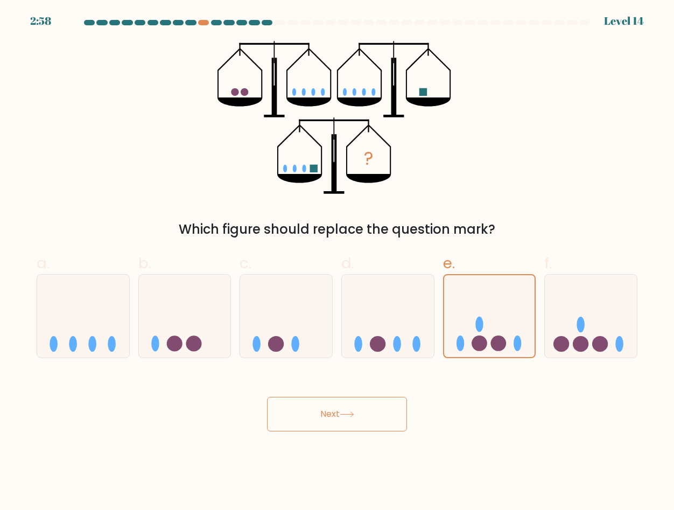
click at [366, 418] on button "Next" at bounding box center [337, 414] width 140 height 34
click at [267, 397] on button "Next" at bounding box center [337, 414] width 140 height 34
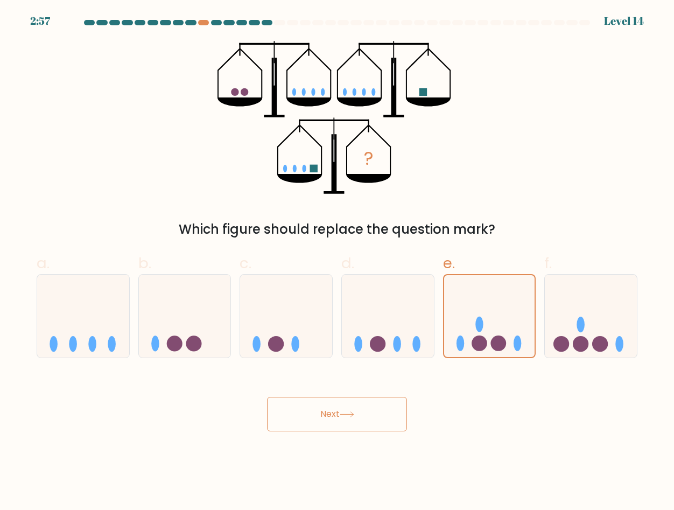
click at [267, 397] on button "Next" at bounding box center [337, 414] width 140 height 34
click at [366, 418] on button "Next" at bounding box center [337, 414] width 140 height 34
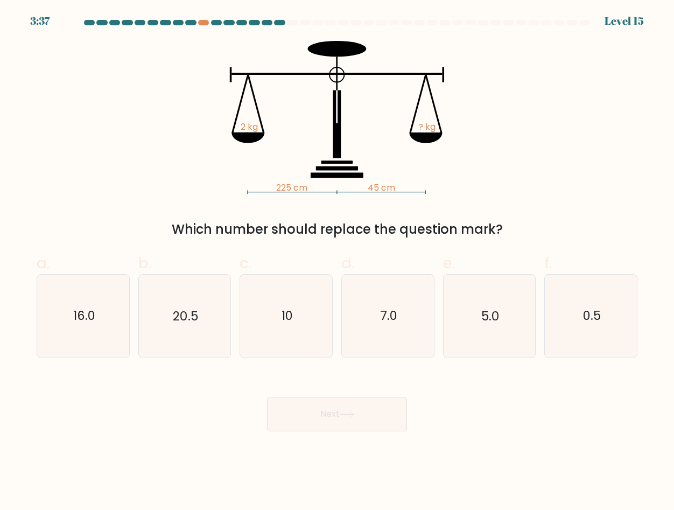
drag, startPoint x: 167, startPoint y: 228, endPoint x: 519, endPoint y: 231, distance: 352.6
click at [520, 232] on div "Which number should replace the question mark?" at bounding box center [337, 229] width 588 height 19
click at [519, 231] on div "Which number should replace the question mark?" at bounding box center [337, 229] width 588 height 19
drag, startPoint x: 364, startPoint y: 185, endPoint x: 406, endPoint y: 186, distance: 42.0
click at [406, 186] on icon "225 cm 45 cm 2 kg ? kg" at bounding box center [336, 117] width 323 height 153
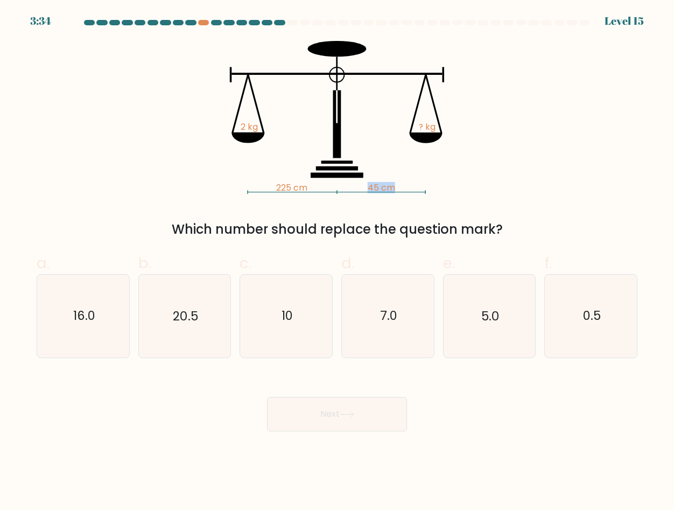
click at [406, 186] on icon "225 cm 45 cm 2 kg ? kg" at bounding box center [336, 117] width 323 height 153
drag, startPoint x: 229, startPoint y: 112, endPoint x: 503, endPoint y: 231, distance: 298.5
click at [503, 231] on div "225 cm 45 cm 2 kg ? kg Which number should replace the question mark?" at bounding box center [337, 140] width 614 height 198
copy div "2 kg ? kg Which number should replace the question mark?"
drag, startPoint x: 275, startPoint y: 185, endPoint x: 409, endPoint y: 185, distance: 133.5
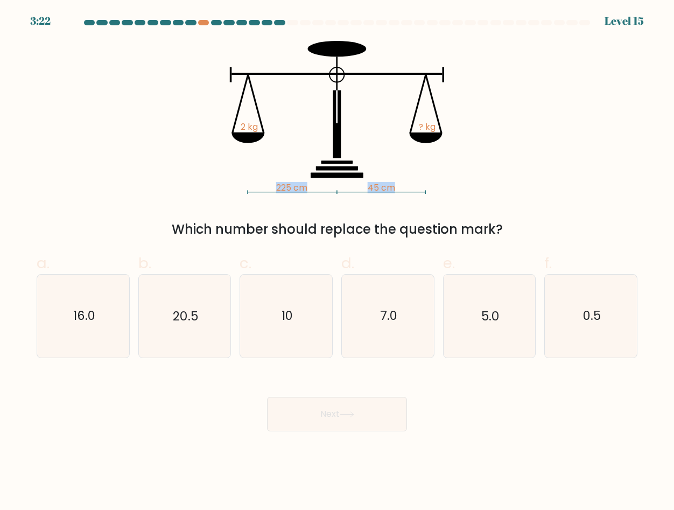
click at [409, 185] on icon "225 cm 45 cm 2 kg ? kg" at bounding box center [336, 117] width 323 height 153
copy icon "225 cm 45 cm"
click at [248, 212] on div "225 cm 45 cm 2 kg ? kg Which number should replace the question mark?" at bounding box center [337, 140] width 614 height 198
click at [323, 328] on icon "10" at bounding box center [286, 316] width 82 height 82
click at [337, 262] on input "c. 10" at bounding box center [337, 258] width 1 height 7
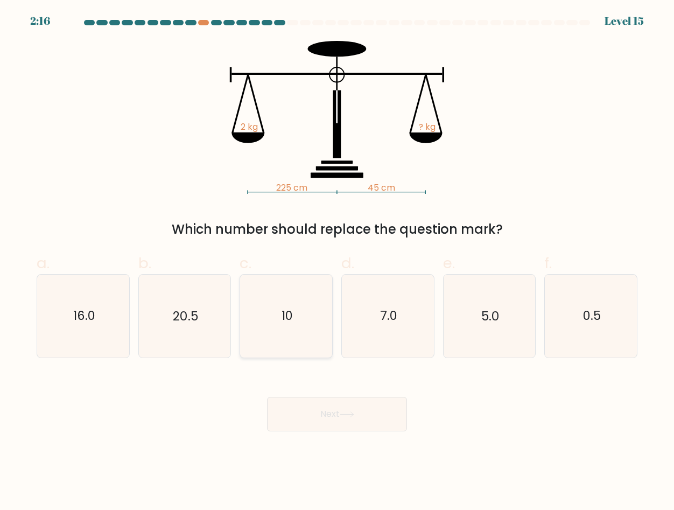
radio input "true"
click at [346, 406] on button "Next" at bounding box center [337, 414] width 140 height 34
click at [267, 397] on button "Next" at bounding box center [337, 414] width 140 height 34
click at [346, 406] on button "Next" at bounding box center [337, 414] width 140 height 34
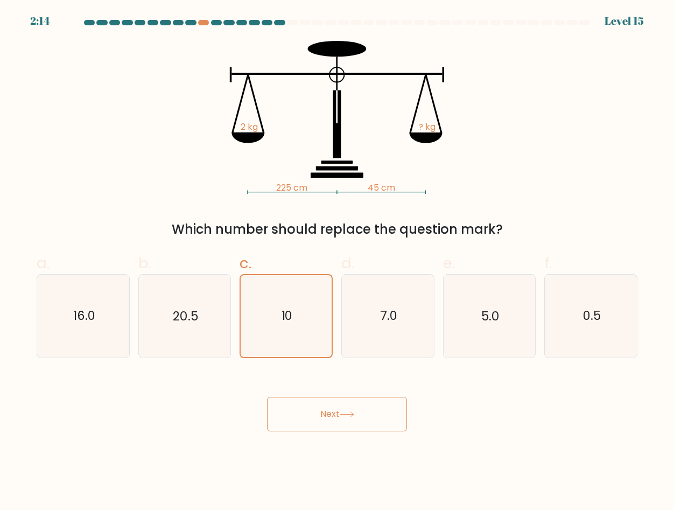
click at [346, 425] on button "Next" at bounding box center [337, 414] width 140 height 34
click at [267, 397] on button "Next" at bounding box center [337, 414] width 140 height 34
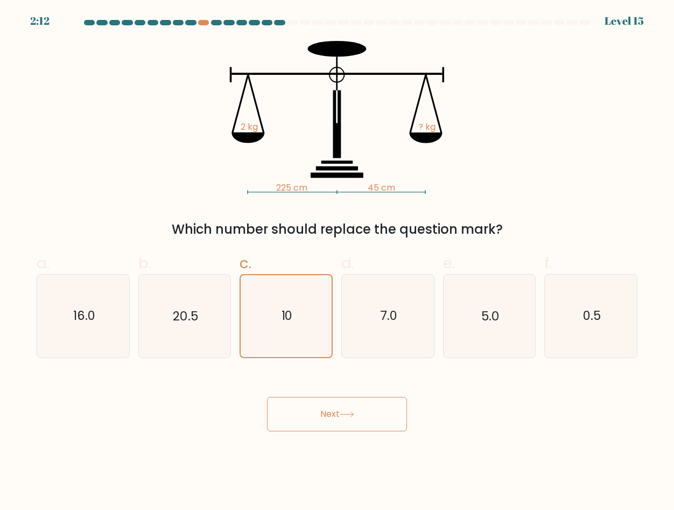
click at [358, 420] on button "Next" at bounding box center [337, 414] width 140 height 34
click at [267, 397] on button "Next" at bounding box center [337, 414] width 140 height 34
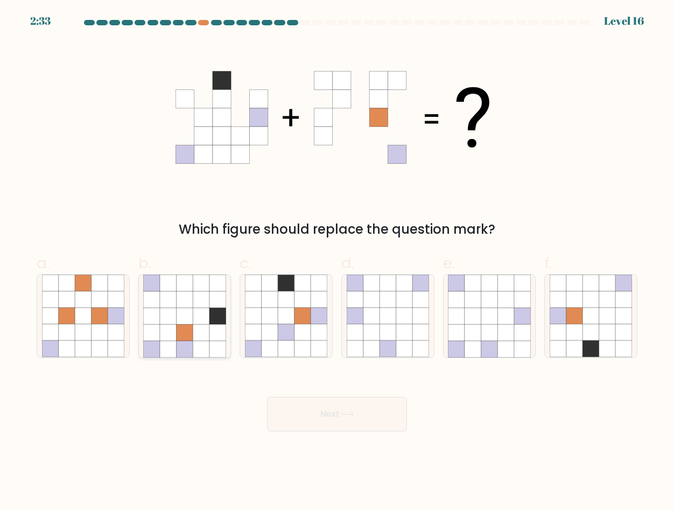
click at [173, 320] on icon at bounding box center [168, 316] width 17 height 17
click at [337, 262] on input "b." at bounding box center [337, 258] width 1 height 7
radio input "true"
click at [348, 427] on button "Next" at bounding box center [337, 414] width 140 height 34
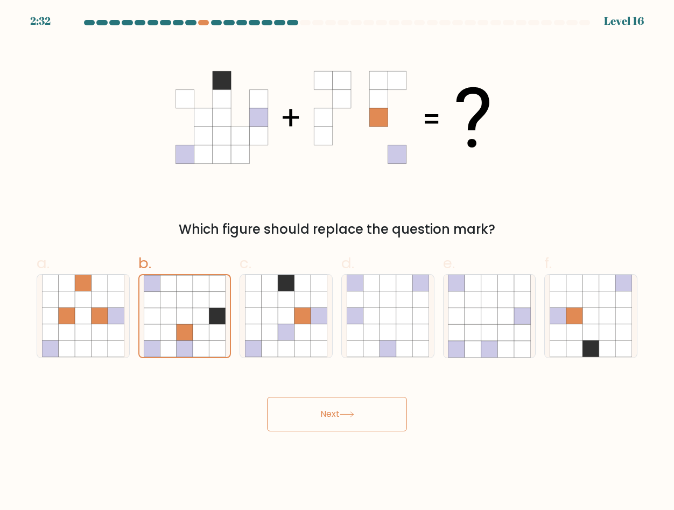
click at [348, 427] on button "Next" at bounding box center [337, 414] width 140 height 34
click at [267, 397] on button "Next" at bounding box center [337, 414] width 140 height 34
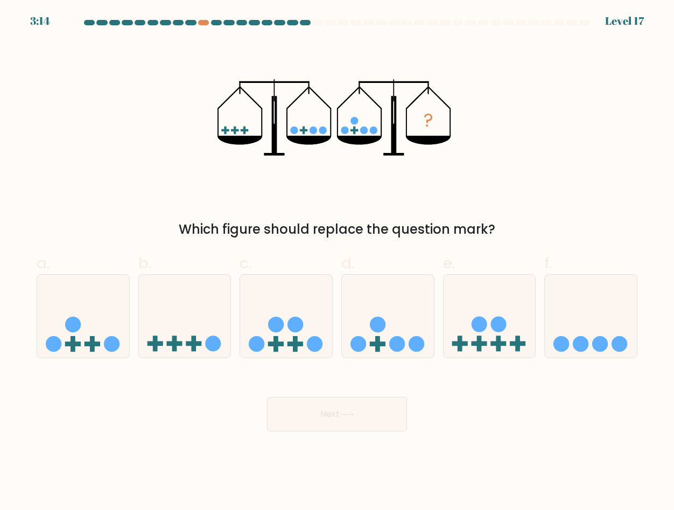
drag, startPoint x: 177, startPoint y: 236, endPoint x: 417, endPoint y: 235, distance: 240.6
click at [417, 235] on div "Which figure should replace the question mark?" at bounding box center [337, 229] width 588 height 19
click at [484, 236] on div "Which figure should replace the question mark?" at bounding box center [337, 229] width 588 height 19
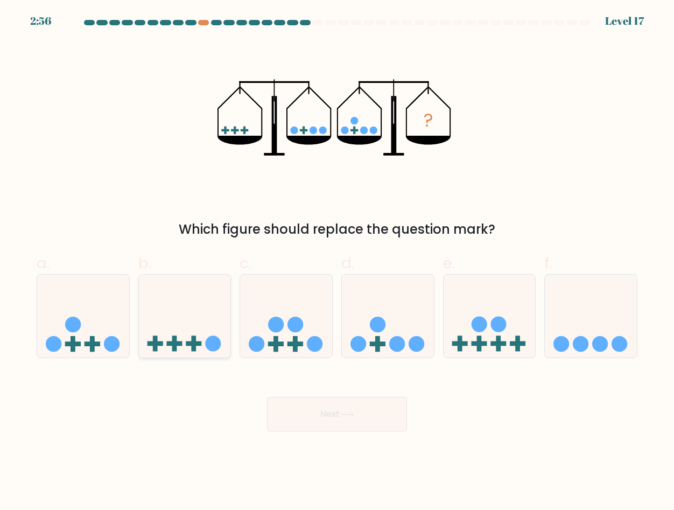
click at [202, 312] on icon at bounding box center [185, 316] width 92 height 76
click at [337, 262] on input "b." at bounding box center [337, 258] width 1 height 7
radio input "true"
click at [296, 395] on div "Next" at bounding box center [337, 401] width 614 height 60
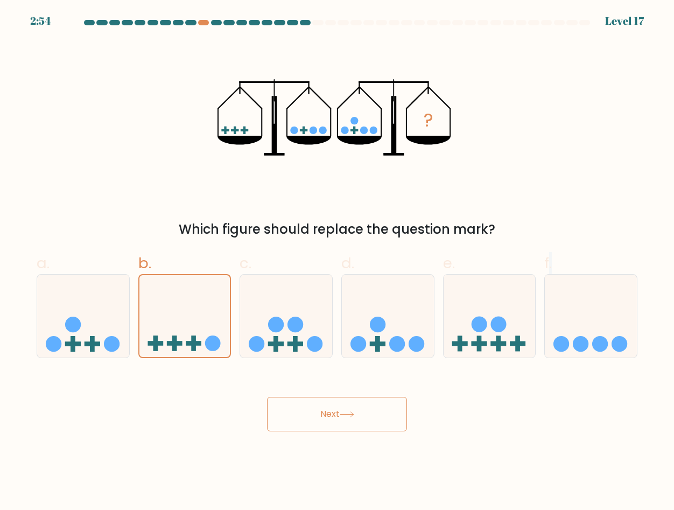
click at [296, 409] on button "Next" at bounding box center [337, 414] width 140 height 34
click at [267, 397] on button "Next" at bounding box center [337, 414] width 140 height 34
click at [322, 417] on button "Next" at bounding box center [337, 414] width 140 height 34
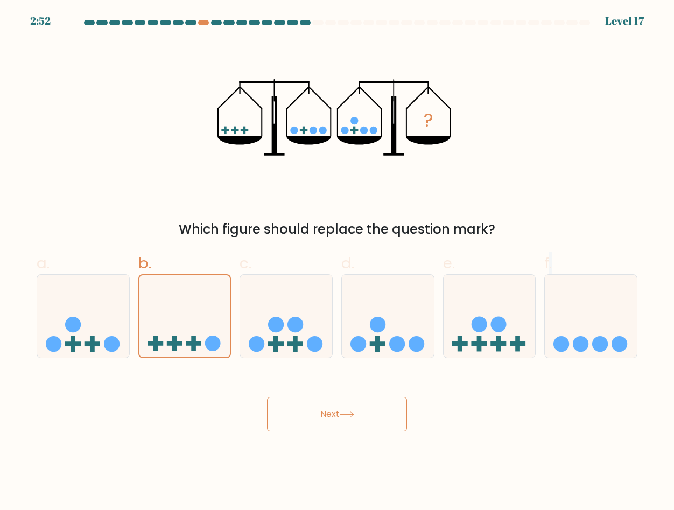
click at [322, 417] on button "Next" at bounding box center [337, 414] width 140 height 34
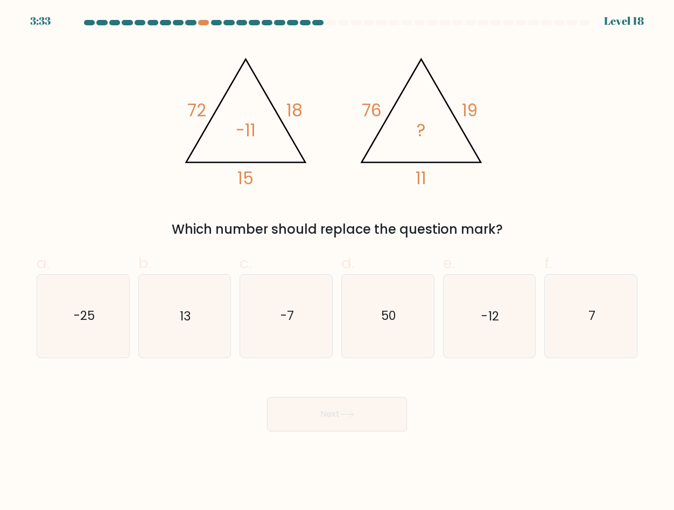
drag, startPoint x: 174, startPoint y: 229, endPoint x: 509, endPoint y: 229, distance: 334.3
click at [509, 229] on div "Which number should replace the question mark?" at bounding box center [337, 229] width 588 height 19
click at [508, 229] on div "Which number should replace the question mark?" at bounding box center [337, 229] width 588 height 19
click at [299, 323] on icon "-7" at bounding box center [286, 316] width 82 height 82
click at [337, 262] on input "c. -7" at bounding box center [337, 258] width 1 height 7
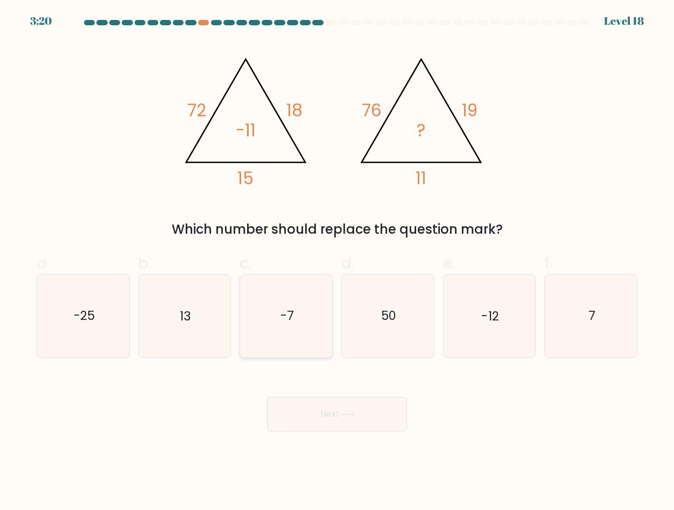
radio input "true"
click at [321, 398] on button "Next" at bounding box center [337, 414] width 140 height 34
click at [325, 409] on button "Next" at bounding box center [337, 414] width 140 height 34
click at [267, 397] on button "Next" at bounding box center [337, 414] width 140 height 34
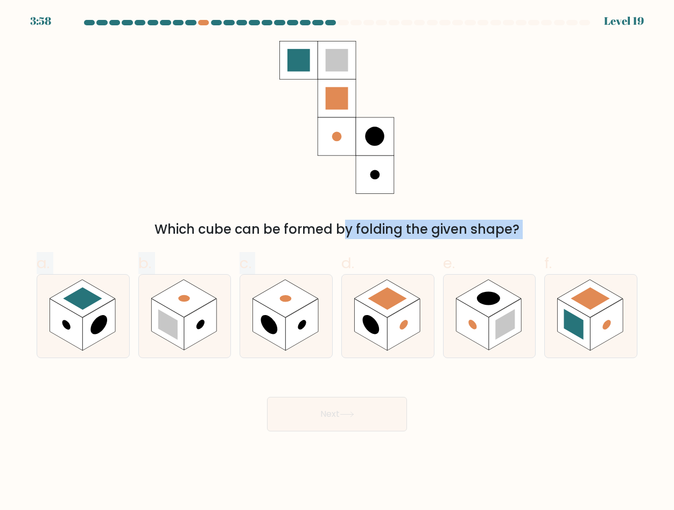
drag, startPoint x: 244, startPoint y: 235, endPoint x: 424, endPoint y: 243, distance: 180.0
click at [424, 243] on form at bounding box center [337, 225] width 674 height 411
click at [424, 243] on div "a. b. c." at bounding box center [336, 300] width 609 height 115
drag, startPoint x: 350, startPoint y: 234, endPoint x: 504, endPoint y: 235, distance: 153.9
click at [504, 235] on div "Which cube can be formed by folding the given shape?" at bounding box center [337, 229] width 588 height 19
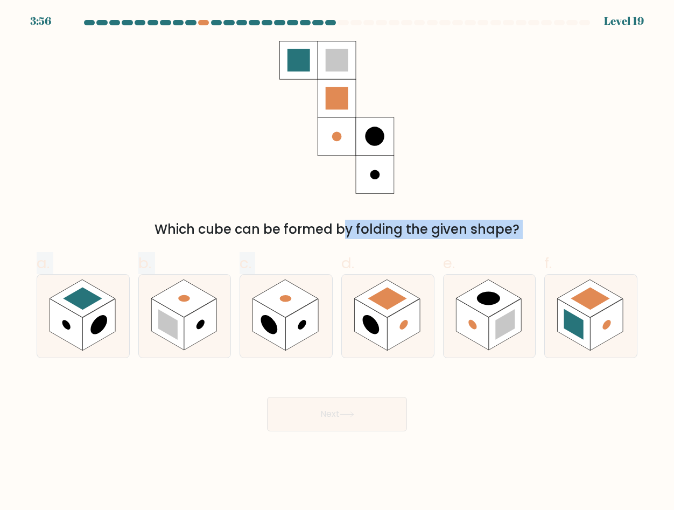
click at [504, 235] on div "Which cube can be formed by folding the given shape?" at bounding box center [337, 229] width 588 height 19
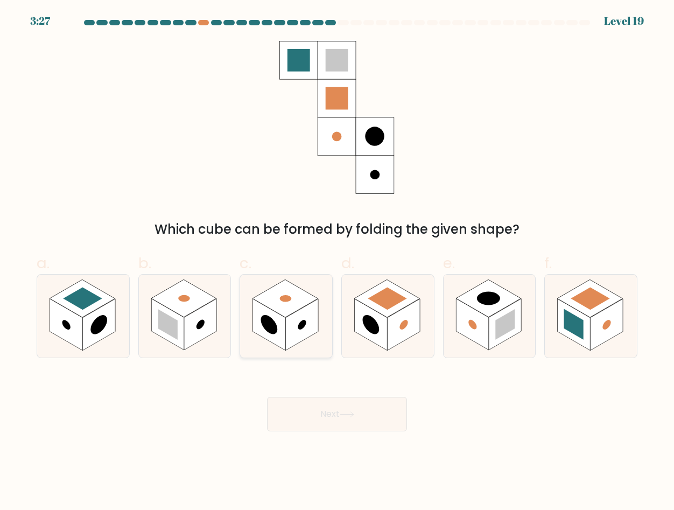
click at [282, 328] on rect at bounding box center [269, 325] width 33 height 52
click at [337, 262] on input "c." at bounding box center [337, 258] width 1 height 7
radio input "true"
click at [328, 404] on button "Next" at bounding box center [337, 414] width 140 height 34
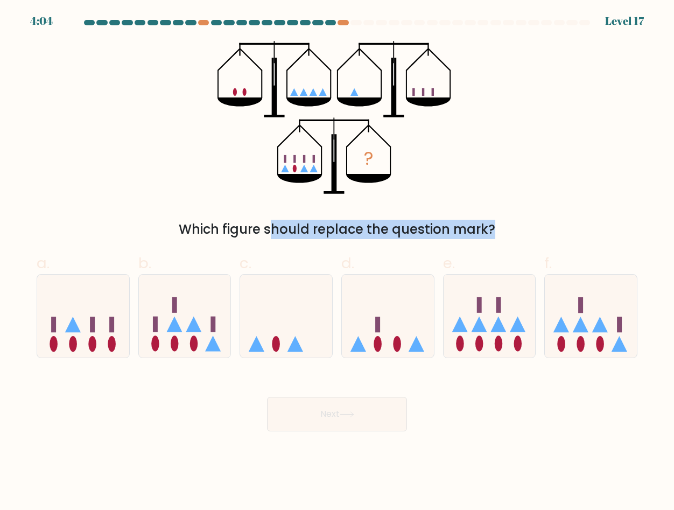
drag, startPoint x: 181, startPoint y: 230, endPoint x: 391, endPoint y: 231, distance: 209.9
click at [390, 231] on div "Which figure should replace the question mark?" at bounding box center [337, 229] width 588 height 19
click at [391, 231] on div "Which figure should replace the question mark?" at bounding box center [337, 229] width 588 height 19
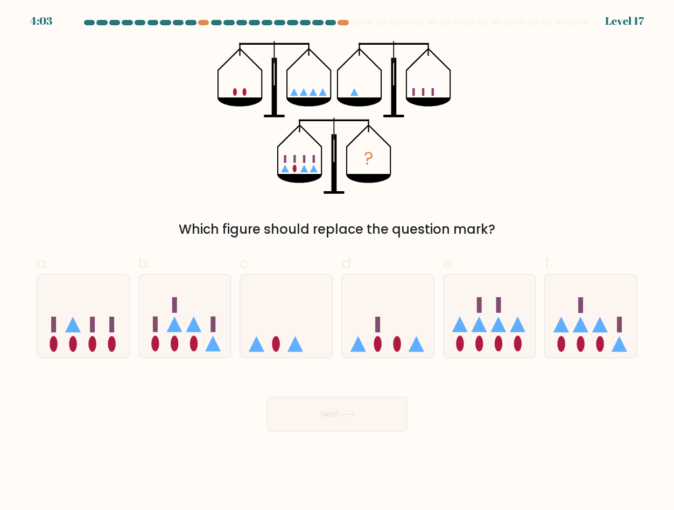
click at [391, 231] on div "Which figure should replace the question mark?" at bounding box center [337, 229] width 588 height 19
click at [480, 169] on div "? Which figure should replace the question mark?" at bounding box center [337, 140] width 614 height 198
click at [402, 334] on icon at bounding box center [388, 316] width 92 height 76
click at [337, 262] on input "d." at bounding box center [337, 258] width 1 height 7
radio input "true"
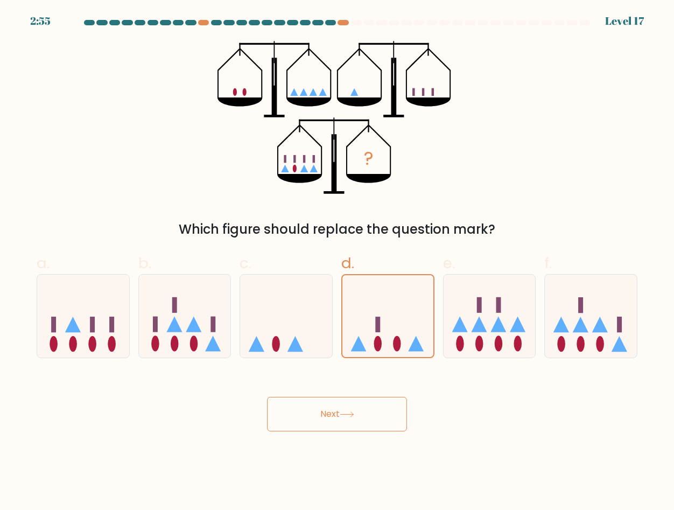
click at [376, 410] on button "Next" at bounding box center [337, 414] width 140 height 34
click at [267, 397] on button "Next" at bounding box center [337, 414] width 140 height 34
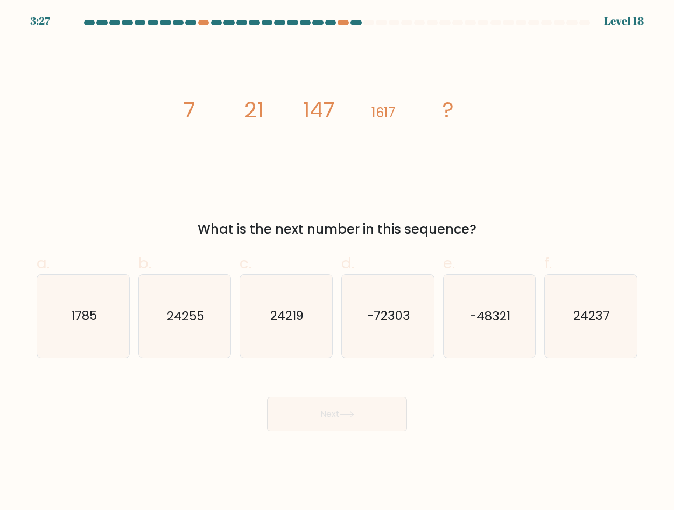
drag, startPoint x: 178, startPoint y: 111, endPoint x: 483, endPoint y: 233, distance: 329.2
click at [483, 233] on div "image/svg+xml 7 21 147 1617 ? What is the next number in this sequence?" at bounding box center [337, 140] width 614 height 198
copy div "7 21 147 1617 ? What is the next number in this sequence?"
click at [322, 168] on icon "image/svg+xml 7 21 147 1617 ?" at bounding box center [336, 117] width 323 height 153
click at [207, 314] on icon "24255" at bounding box center [184, 316] width 82 height 82
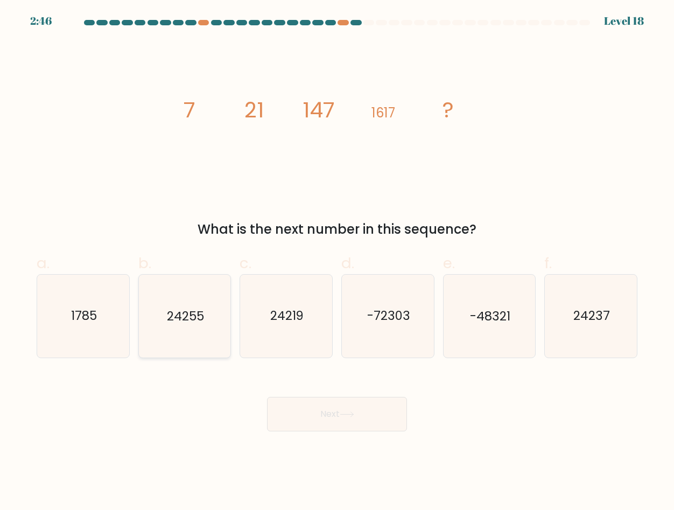
click at [337, 262] on input "b. 24255" at bounding box center [337, 258] width 1 height 7
radio input "true"
click at [307, 414] on button "Next" at bounding box center [337, 414] width 140 height 34
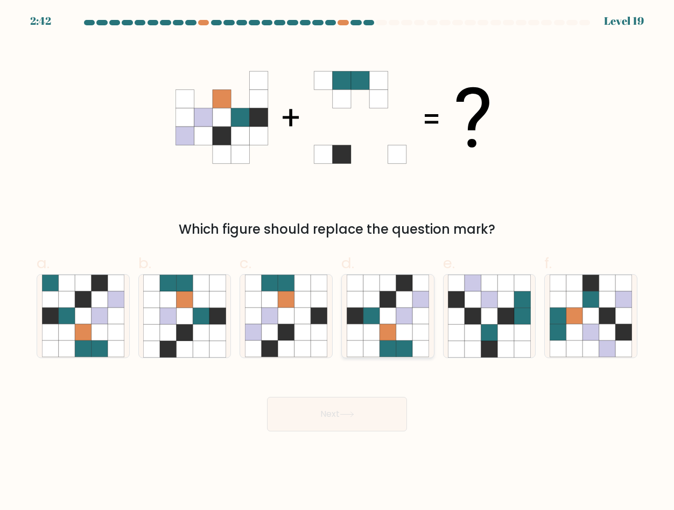
click at [372, 314] on icon at bounding box center [371, 316] width 17 height 17
click at [337, 262] on input "d." at bounding box center [337, 258] width 1 height 7
radio input "true"
click at [357, 419] on button "Next" at bounding box center [337, 414] width 140 height 34
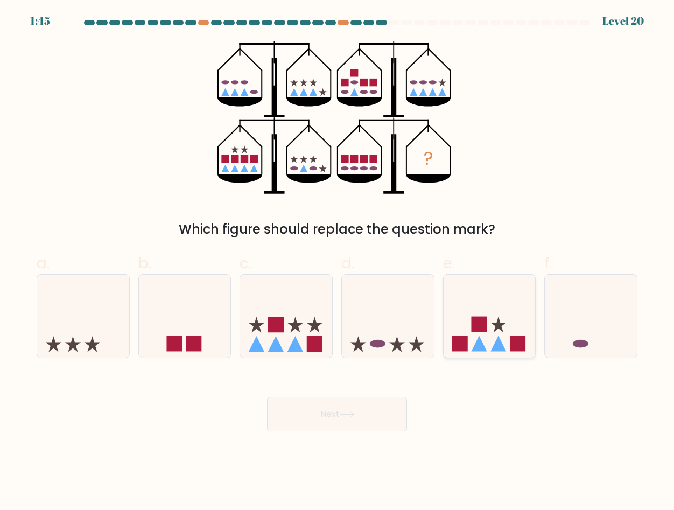
click at [482, 303] on icon at bounding box center [490, 316] width 92 height 76
click at [337, 262] on input "e." at bounding box center [337, 258] width 1 height 7
radio input "true"
click at [336, 409] on button "Next" at bounding box center [337, 414] width 140 height 34
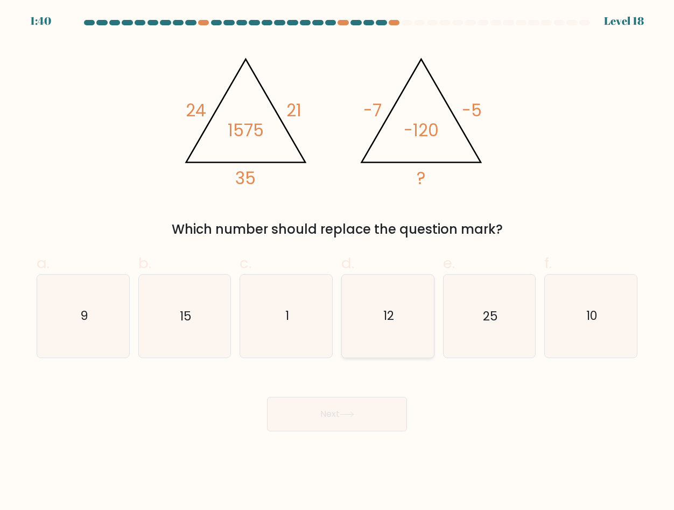
click at [427, 311] on icon "12" at bounding box center [388, 316] width 82 height 82
click at [337, 262] on input "d. 12" at bounding box center [337, 258] width 1 height 7
radio input "true"
click at [92, 316] on icon "9" at bounding box center [83, 316] width 82 height 82
click at [337, 262] on input "a. 9" at bounding box center [337, 258] width 1 height 7
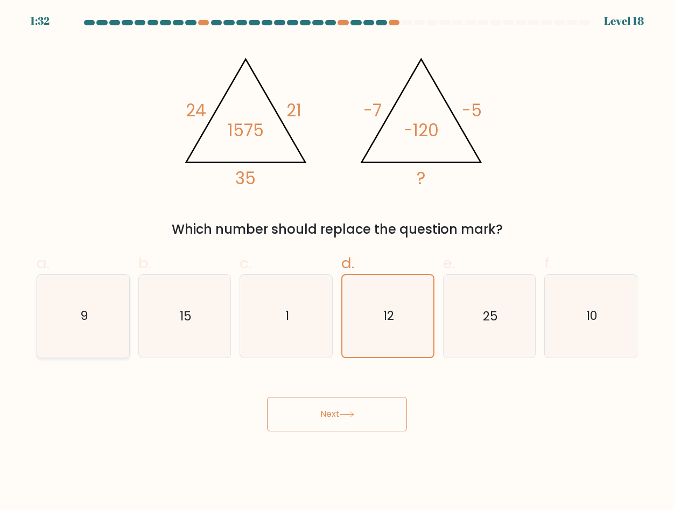
radio input "true"
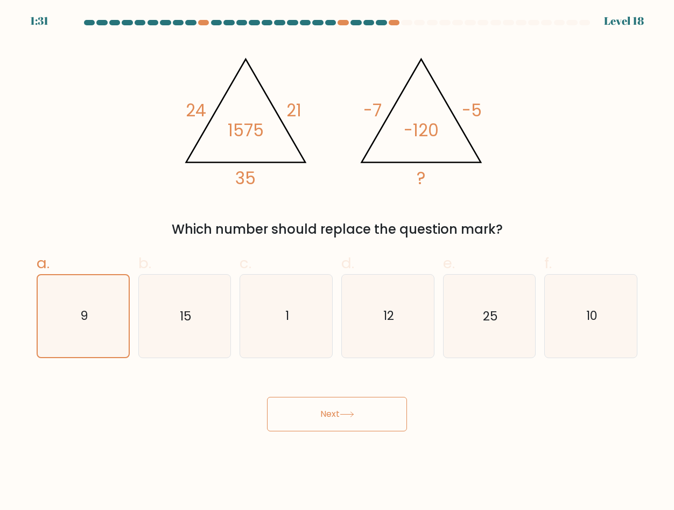
click at [339, 416] on button "Next" at bounding box center [337, 414] width 140 height 34
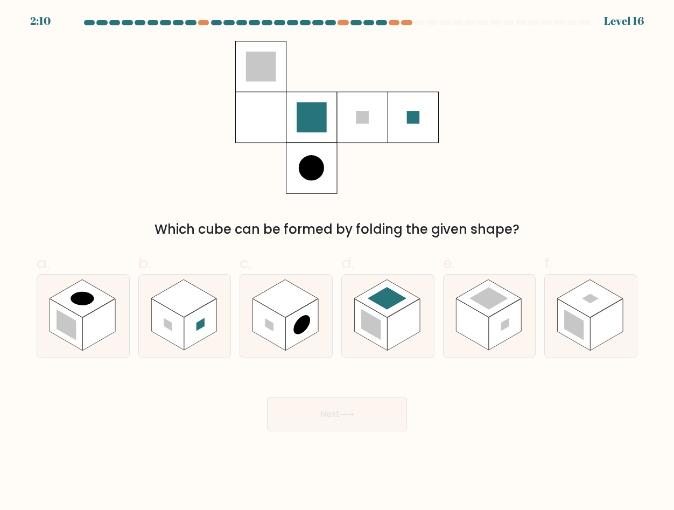
drag, startPoint x: 530, startPoint y: 235, endPoint x: 143, endPoint y: 230, distance: 387.6
click at [143, 230] on div "Which cube can be formed by folding the given shape?" at bounding box center [337, 229] width 588 height 19
click at [463, 288] on icon at bounding box center [490, 316] width 92 height 82
click at [337, 262] on input "e." at bounding box center [337, 258] width 1 height 7
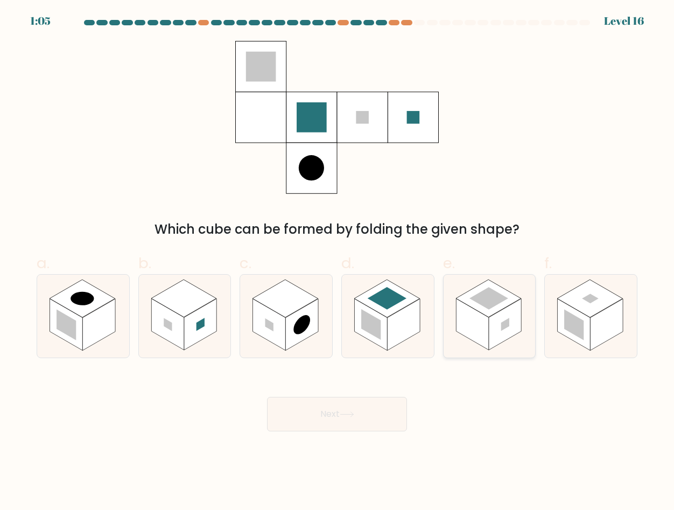
radio input "true"
drag, startPoint x: 406, startPoint y: 307, endPoint x: 400, endPoint y: 317, distance: 11.4
click at [406, 307] on rect at bounding box center [403, 325] width 33 height 52
click at [337, 262] on input "d." at bounding box center [337, 258] width 1 height 7
radio input "true"
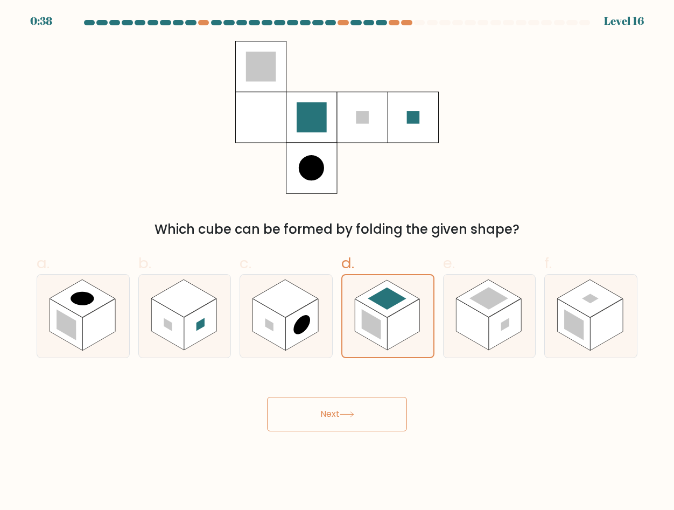
click at [353, 424] on button "Next" at bounding box center [337, 414] width 140 height 34
click at [372, 404] on button "Next" at bounding box center [337, 414] width 140 height 34
click at [486, 341] on rect at bounding box center [472, 325] width 33 height 52
click at [337, 262] on input "e." at bounding box center [337, 258] width 1 height 7
radio input "true"
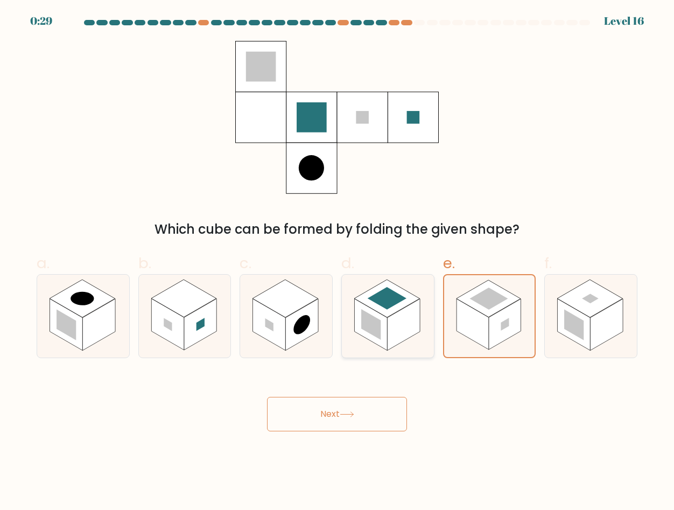
click at [406, 334] on rect at bounding box center [403, 325] width 33 height 52
click at [337, 262] on input "d." at bounding box center [337, 258] width 1 height 7
radio input "true"
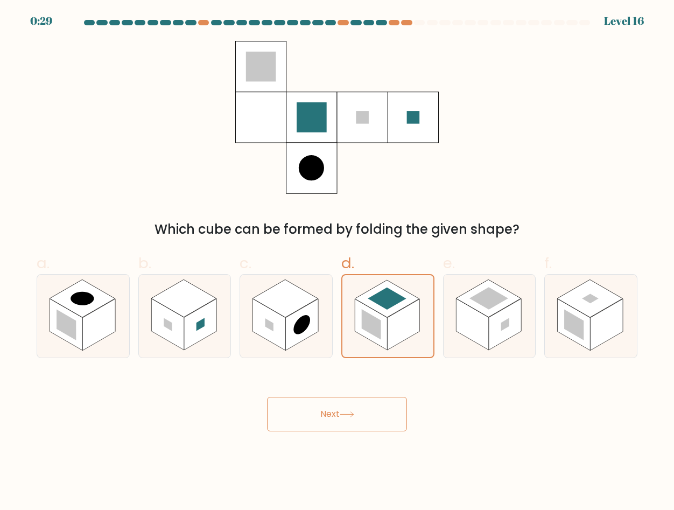
click at [383, 410] on button "Next" at bounding box center [337, 414] width 140 height 34
click at [267, 397] on button "Next" at bounding box center [337, 414] width 140 height 34
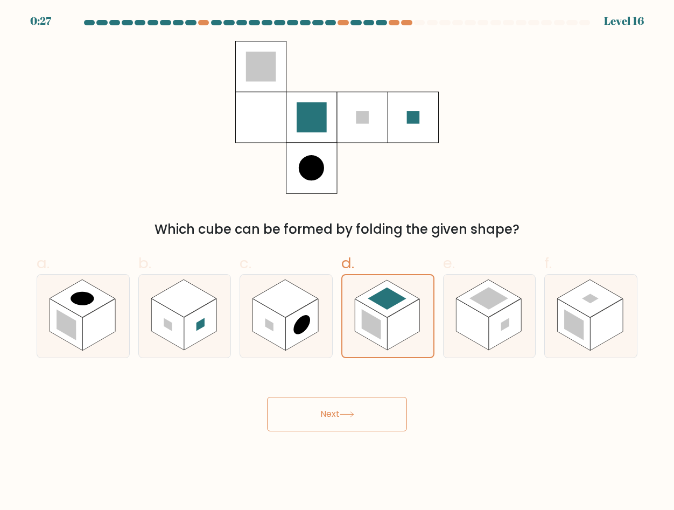
click at [267, 397] on button "Next" at bounding box center [337, 414] width 140 height 34
click at [502, 328] on rect at bounding box center [505, 324] width 8 height 13
click at [337, 262] on input "e." at bounding box center [337, 258] width 1 height 7
radio input "true"
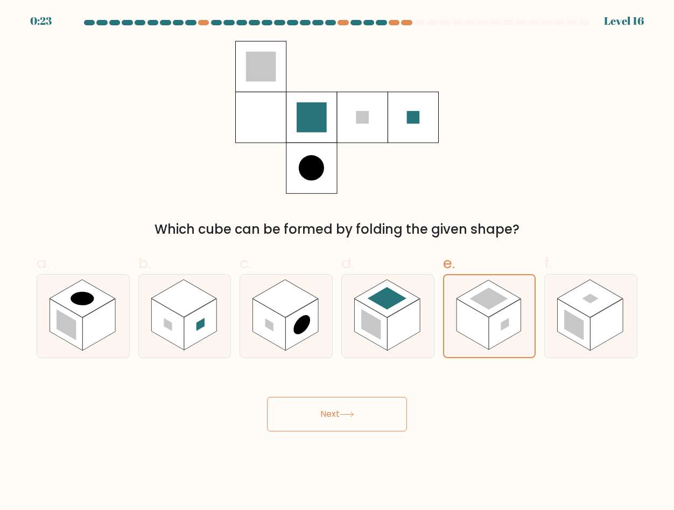
click at [350, 412] on icon at bounding box center [347, 414] width 15 height 6
click at [393, 298] on rect at bounding box center [387, 298] width 39 height 23
click at [337, 262] on input "d." at bounding box center [337, 258] width 1 height 7
radio input "true"
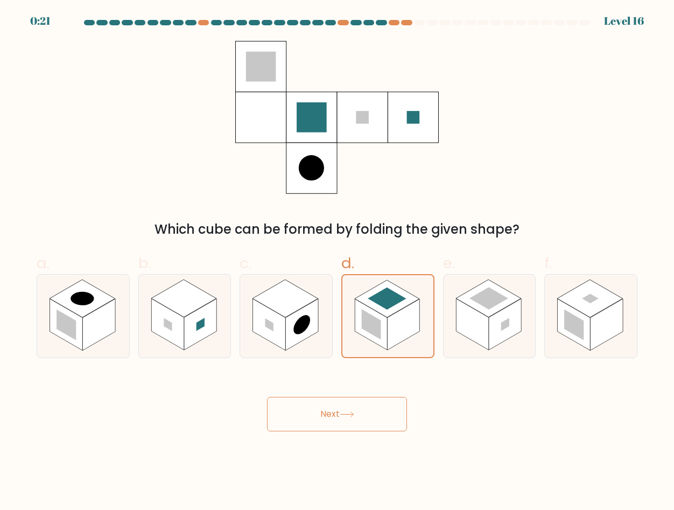
click at [341, 420] on button "Next" at bounding box center [337, 414] width 140 height 34
click at [589, 330] on rect at bounding box center [574, 325] width 33 height 52
click at [337, 262] on input "f." at bounding box center [337, 258] width 1 height 7
radio input "true"
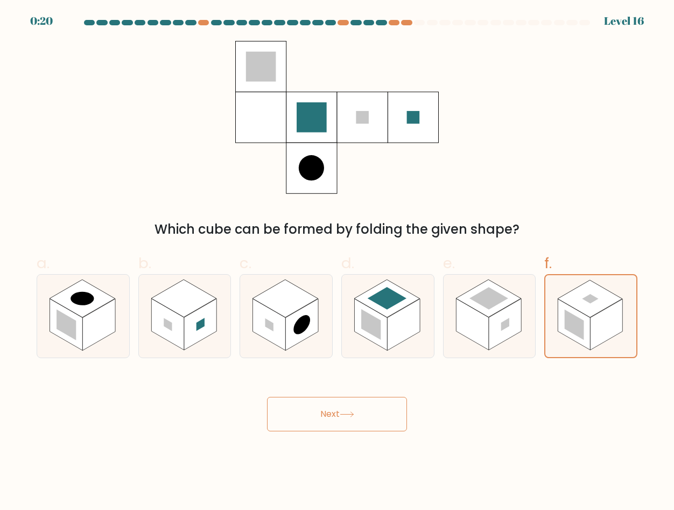
click at [341, 406] on button "Next" at bounding box center [337, 414] width 140 height 34
click at [310, 311] on rect at bounding box center [301, 325] width 33 height 52
click at [337, 262] on input "c." at bounding box center [337, 258] width 1 height 7
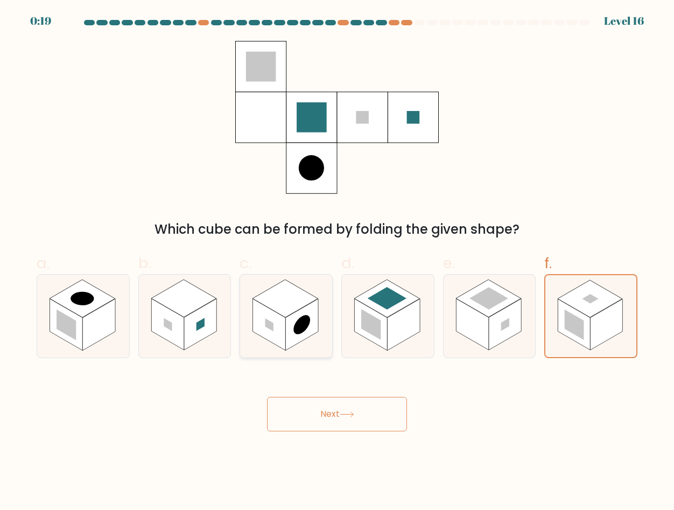
radio input "true"
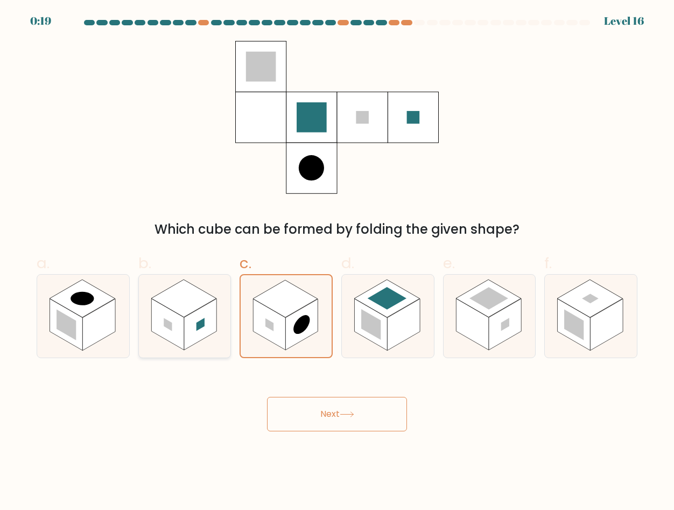
click at [199, 337] on rect at bounding box center [200, 325] width 33 height 52
click at [337, 262] on input "b." at bounding box center [337, 258] width 1 height 7
radio input "true"
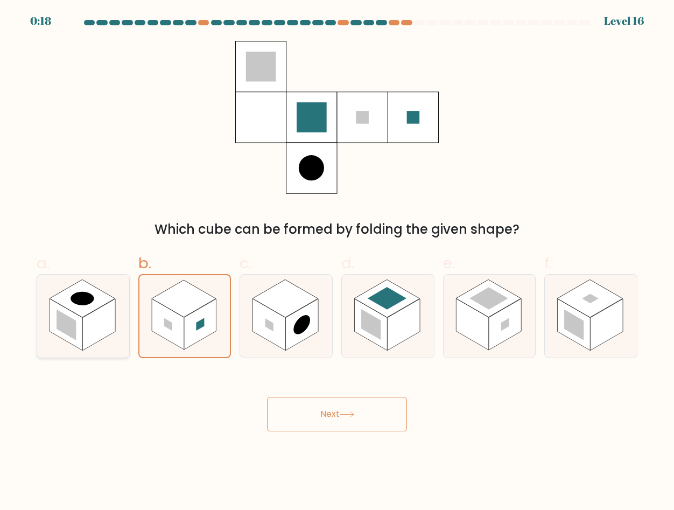
click at [61, 299] on rect at bounding box center [82, 299] width 65 height 38
click at [337, 262] on input "a." at bounding box center [337, 258] width 1 height 7
radio input "true"
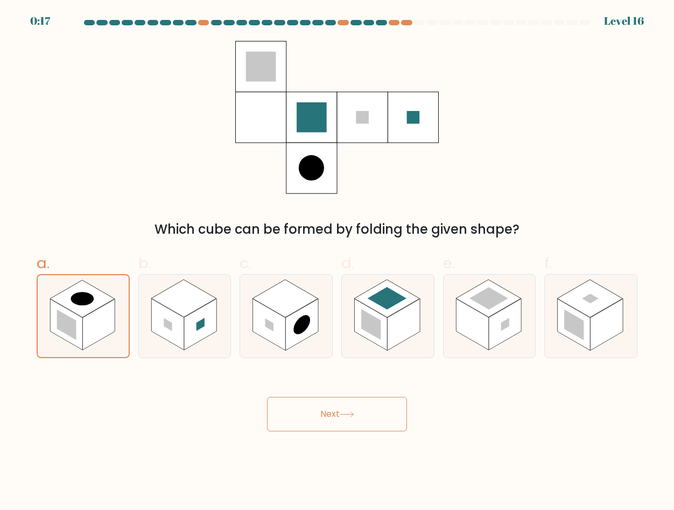
click at [279, 402] on button "Next" at bounding box center [337, 414] width 140 height 34
click at [267, 397] on button "Next" at bounding box center [337, 414] width 140 height 34
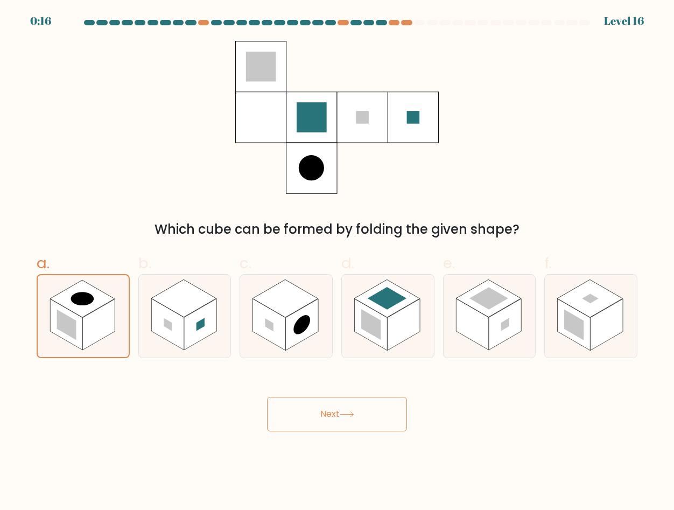
click at [267, 397] on button "Next" at bounding box center [337, 414] width 140 height 34
click at [195, 326] on rect at bounding box center [200, 325] width 33 height 52
click at [337, 262] on input "b." at bounding box center [337, 258] width 1 height 7
radio input "true"
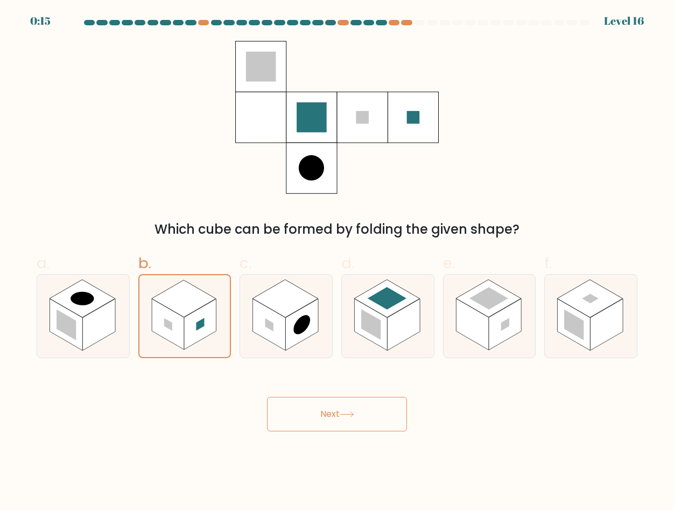
click at [318, 414] on button "Next" at bounding box center [337, 414] width 140 height 34
click at [411, 290] on icon at bounding box center [388, 316] width 92 height 82
click at [337, 262] on input "d." at bounding box center [337, 258] width 1 height 7
radio input "true"
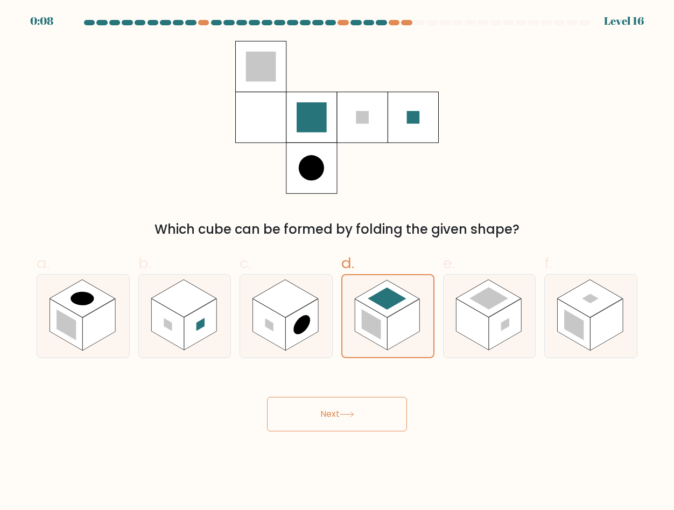
click at [335, 429] on button "Next" at bounding box center [337, 414] width 140 height 34
click at [336, 426] on button "Next" at bounding box center [337, 414] width 140 height 34
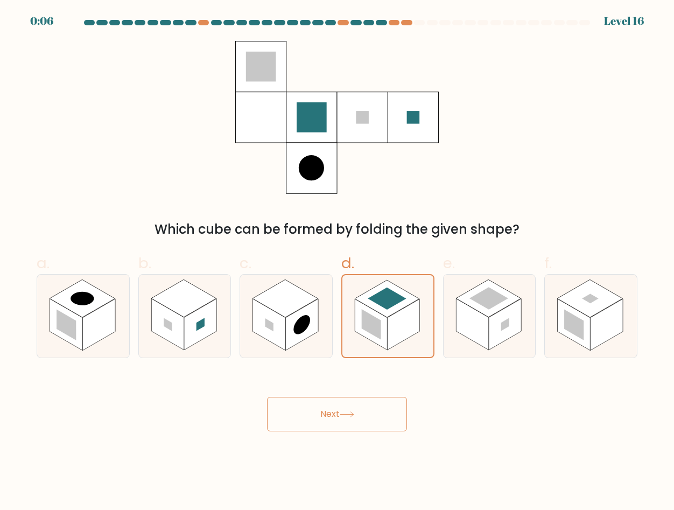
click at [336, 426] on button "Next" at bounding box center [337, 414] width 140 height 34
click at [379, 322] on rect at bounding box center [370, 324] width 19 height 31
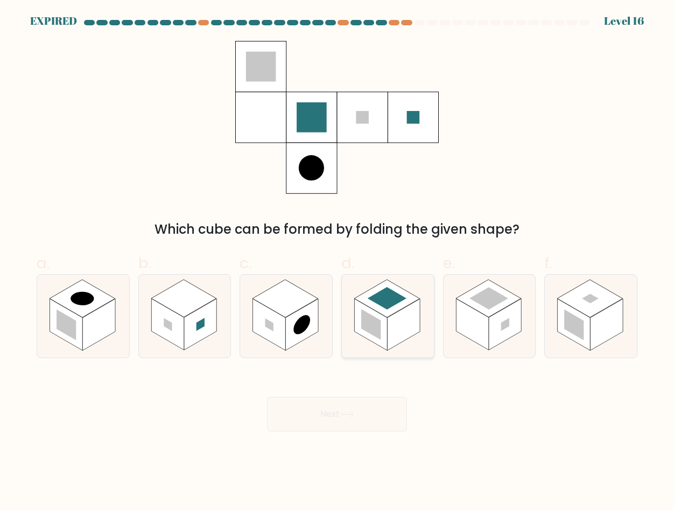
click at [337, 262] on input "d." at bounding box center [337, 258] width 1 height 7
radio input "true"
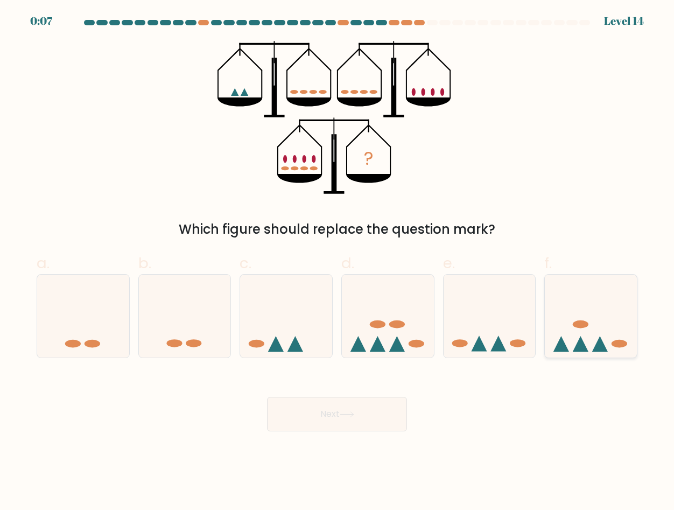
click at [571, 320] on icon at bounding box center [591, 316] width 92 height 76
click at [337, 262] on input "f." at bounding box center [337, 258] width 1 height 7
radio input "true"
click at [307, 430] on button "Next" at bounding box center [337, 414] width 140 height 34
click at [327, 421] on button "Next" at bounding box center [337, 414] width 140 height 34
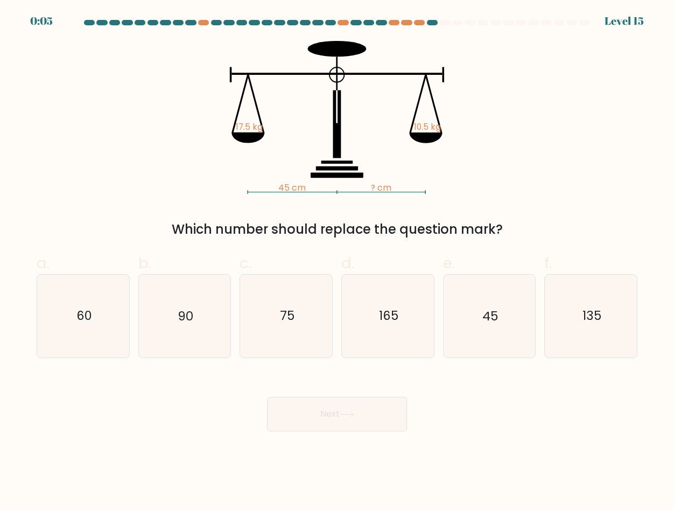
click at [327, 421] on button "Next" at bounding box center [337, 414] width 140 height 34
click at [271, 180] on icon "45 cm ? cm 17.5 kg 10.5 kg" at bounding box center [336, 117] width 323 height 153
drag, startPoint x: 236, startPoint y: 127, endPoint x: 262, endPoint y: 127, distance: 25.8
click at [262, 127] on tspan "17.5 kg" at bounding box center [249, 126] width 27 height 11
copy tspan "17.5 kg"
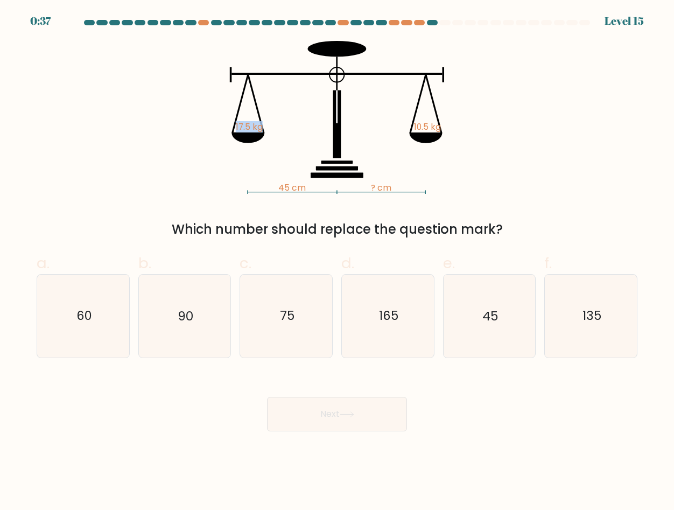
click at [248, 126] on tspan "17.5 kg" at bounding box center [249, 126] width 27 height 11
click at [270, 170] on icon "45 cm ? cm 17.5 kg 10.5 kg" at bounding box center [336, 117] width 323 height 153
click at [88, 332] on icon "60" at bounding box center [83, 316] width 82 height 82
click at [337, 262] on input "a. 60" at bounding box center [337, 258] width 1 height 7
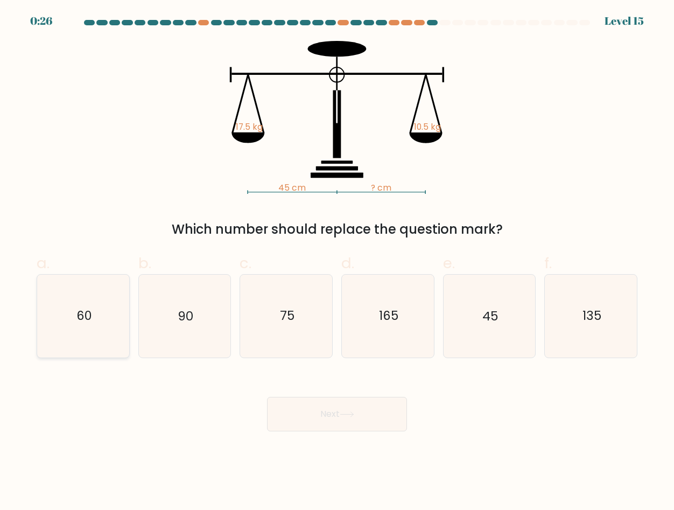
radio input "true"
click at [356, 409] on button "Next" at bounding box center [337, 414] width 140 height 34
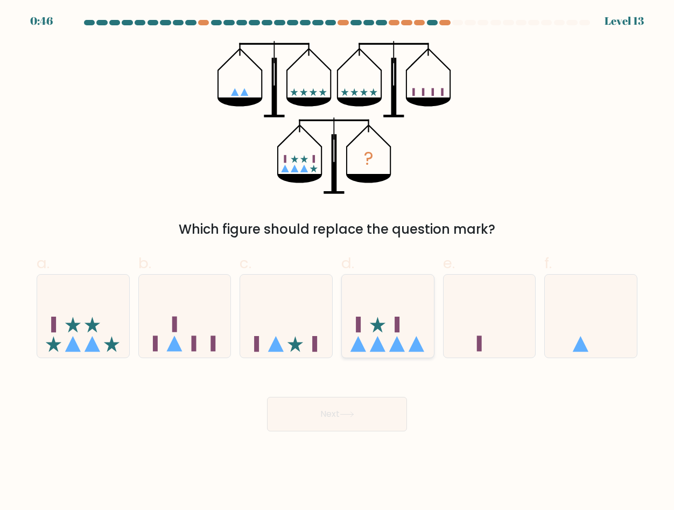
click at [390, 312] on icon at bounding box center [388, 316] width 92 height 76
click at [337, 262] on input "d." at bounding box center [337, 258] width 1 height 7
radio input "true"
click at [359, 413] on button "Next" at bounding box center [337, 414] width 140 height 34
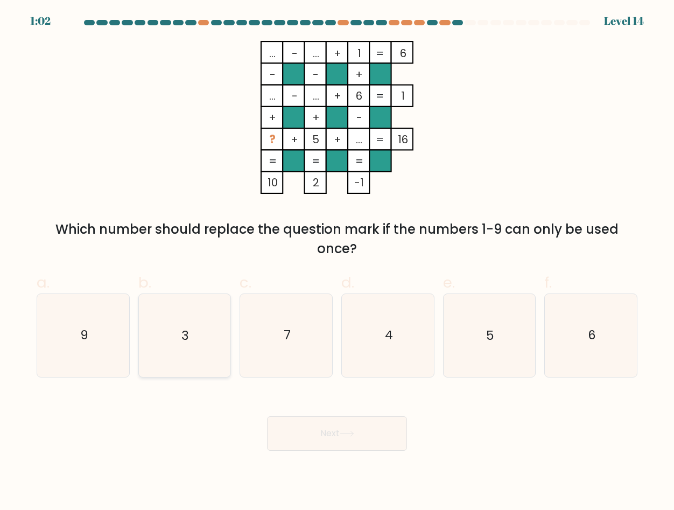
click at [189, 321] on icon "3" at bounding box center [184, 335] width 82 height 82
click at [337, 262] on input "b. 3" at bounding box center [337, 258] width 1 height 7
radio input "true"
click at [306, 411] on div "Next" at bounding box center [337, 420] width 614 height 60
click at [311, 425] on button "Next" at bounding box center [337, 433] width 140 height 34
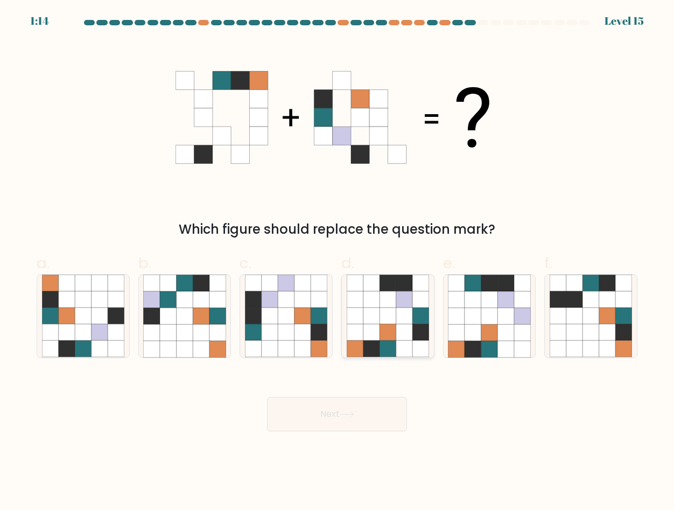
click at [396, 309] on icon at bounding box center [387, 316] width 17 height 17
click at [337, 262] on input "d." at bounding box center [337, 258] width 1 height 7
radio input "true"
click at [347, 401] on button "Next" at bounding box center [337, 414] width 140 height 34
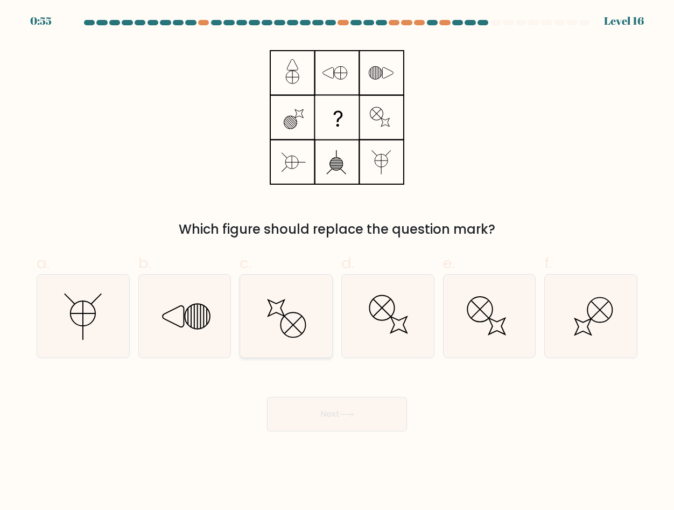
click at [297, 318] on icon at bounding box center [286, 316] width 82 height 82
click at [337, 262] on input "c." at bounding box center [337, 258] width 1 height 7
radio input "true"
click at [176, 323] on icon at bounding box center [184, 316] width 82 height 82
click at [337, 262] on input "b." at bounding box center [337, 258] width 1 height 7
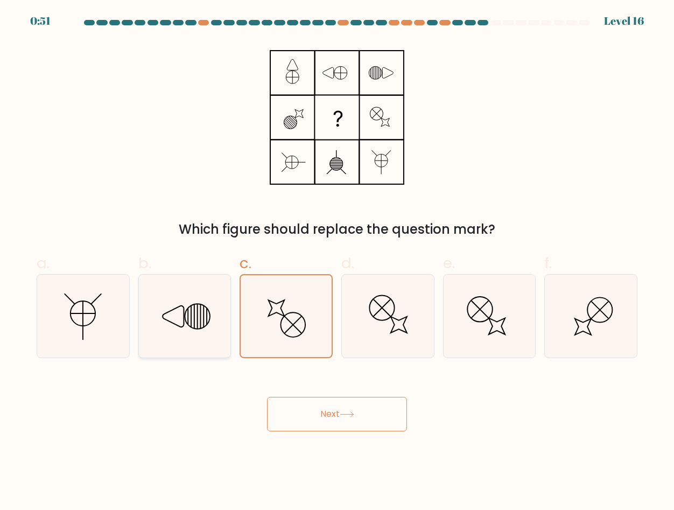
radio input "true"
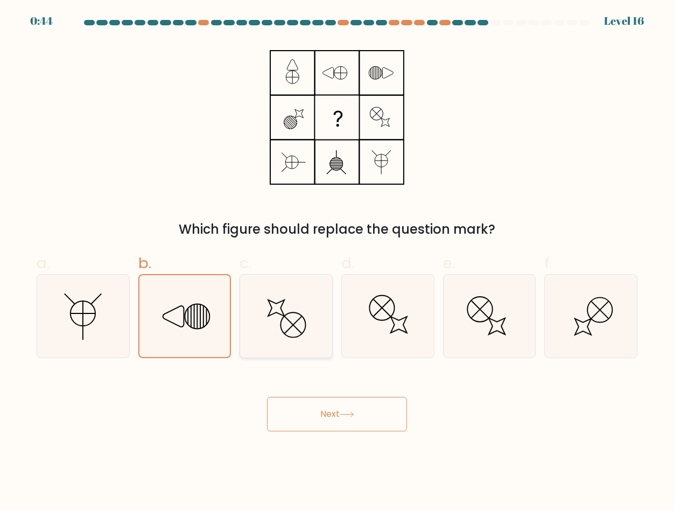
click at [277, 306] on icon at bounding box center [286, 316] width 82 height 82
click at [337, 262] on input "c." at bounding box center [337, 258] width 1 height 7
radio input "true"
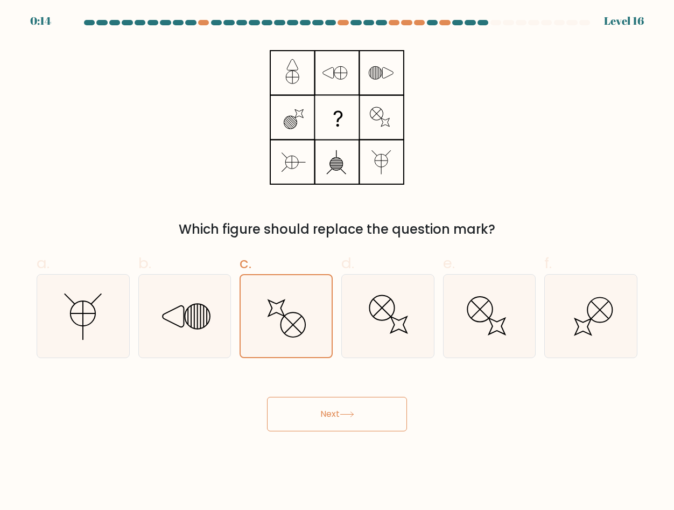
click at [302, 408] on button "Next" at bounding box center [337, 414] width 140 height 34
click at [325, 399] on button "Next" at bounding box center [337, 414] width 140 height 34
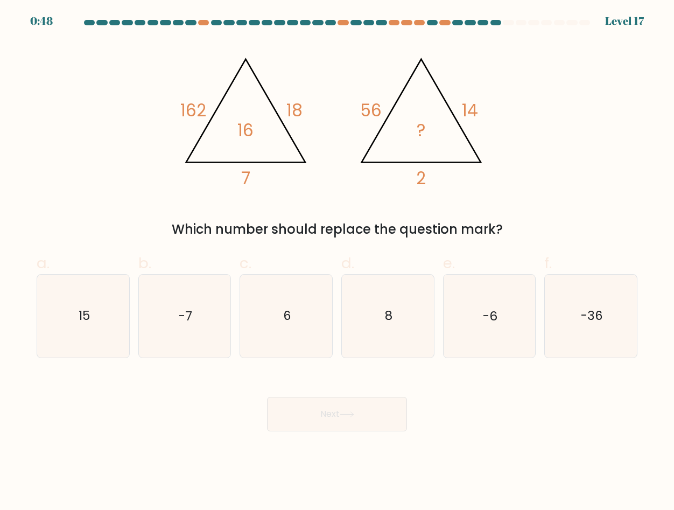
drag, startPoint x: 172, startPoint y: 227, endPoint x: 504, endPoint y: 223, distance: 332.1
click at [503, 223] on div "Which number should replace the question mark?" at bounding box center [337, 229] width 588 height 19
click at [504, 223] on div "Which number should replace the question mark?" at bounding box center [337, 229] width 588 height 19
click at [412, 321] on icon "8" at bounding box center [388, 316] width 82 height 82
click at [337, 262] on input "d. 8" at bounding box center [337, 258] width 1 height 7
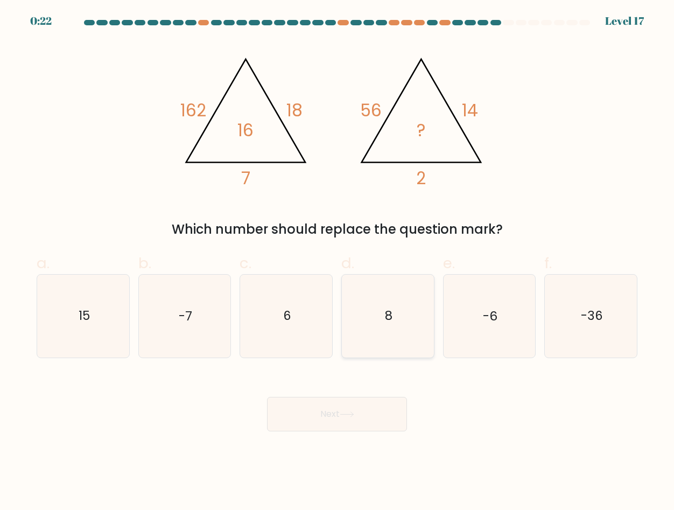
radio input "true"
click at [337, 409] on button "Next" at bounding box center [337, 414] width 140 height 34
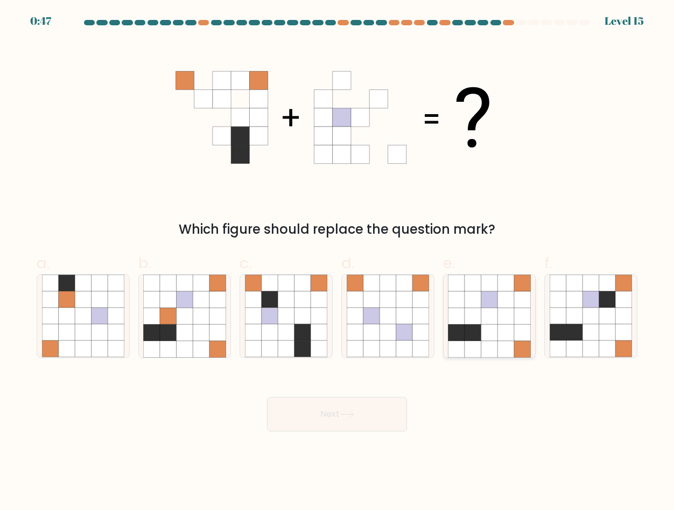
click at [509, 311] on icon at bounding box center [505, 316] width 17 height 17
click at [337, 262] on input "e." at bounding box center [337, 258] width 1 height 7
radio input "true"
click at [340, 414] on button "Next" at bounding box center [337, 414] width 140 height 34
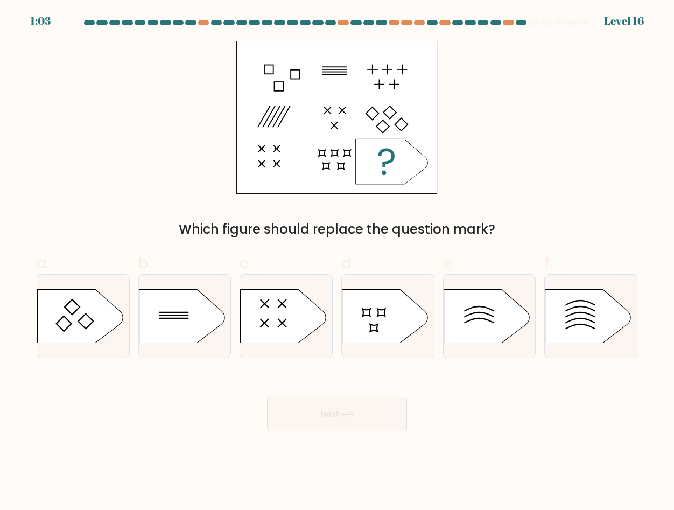
click at [244, 273] on label "c." at bounding box center [286, 305] width 93 height 106
click at [337, 262] on input "c." at bounding box center [337, 258] width 1 height 7
radio input "true"
click at [203, 280] on div at bounding box center [184, 315] width 93 height 83
click at [337, 262] on input "b." at bounding box center [337, 258] width 1 height 7
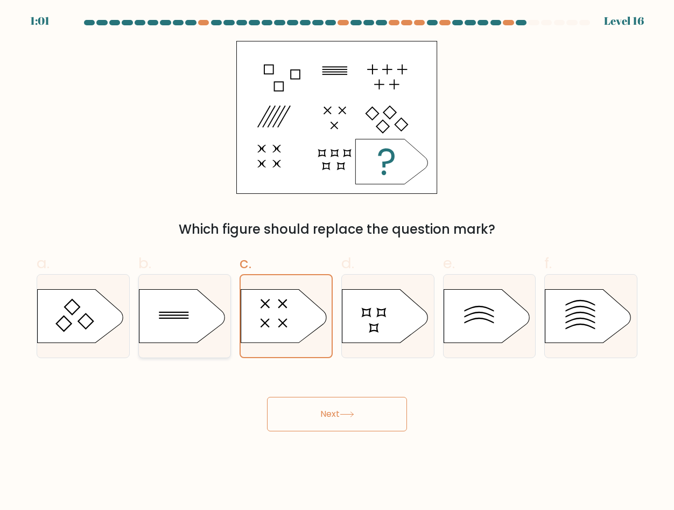
radio input "true"
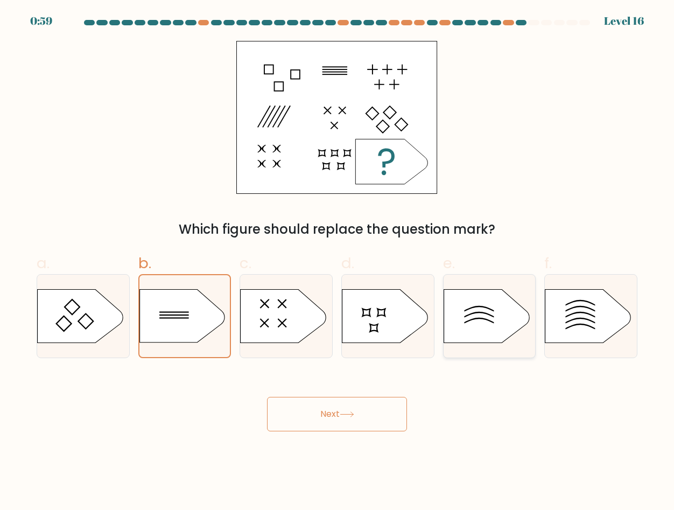
click at [475, 313] on icon at bounding box center [487, 316] width 86 height 54
click at [337, 262] on input "e." at bounding box center [337, 258] width 1 height 7
radio input "true"
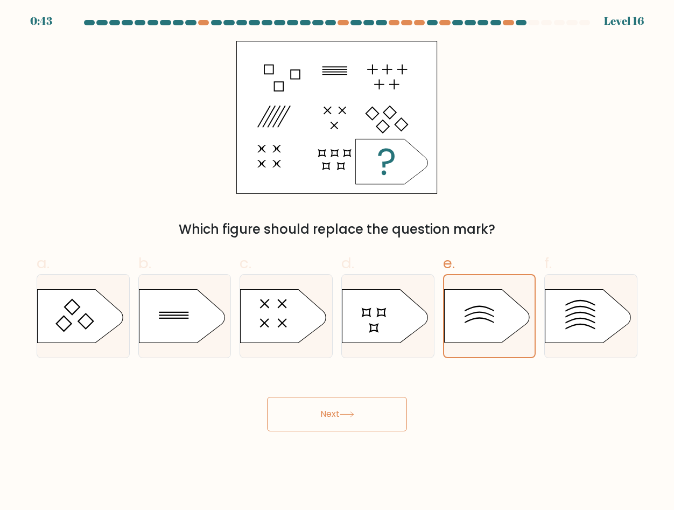
click at [381, 409] on button "Next" at bounding box center [337, 414] width 140 height 34
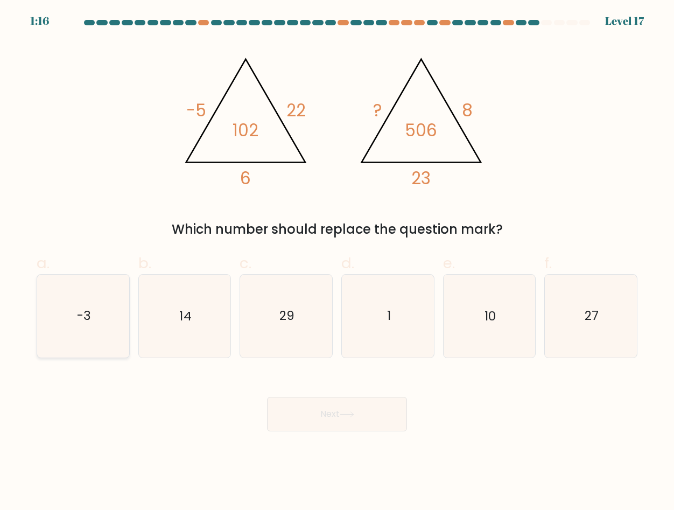
click at [62, 297] on icon "-3" at bounding box center [83, 316] width 82 height 82
click at [337, 262] on input "a. -3" at bounding box center [337, 258] width 1 height 7
radio input "true"
click at [343, 418] on button "Next" at bounding box center [337, 414] width 140 height 34
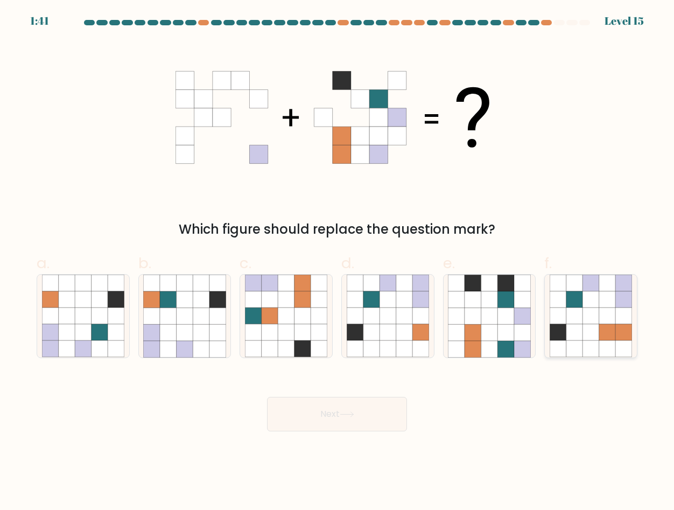
drag, startPoint x: 625, startPoint y: 319, endPoint x: 560, endPoint y: 339, distance: 68.3
click at [625, 319] on icon at bounding box center [623, 316] width 17 height 17
click at [337, 262] on input "f." at bounding box center [337, 258] width 1 height 7
radio input "true"
click at [384, 422] on button "Next" at bounding box center [337, 414] width 140 height 34
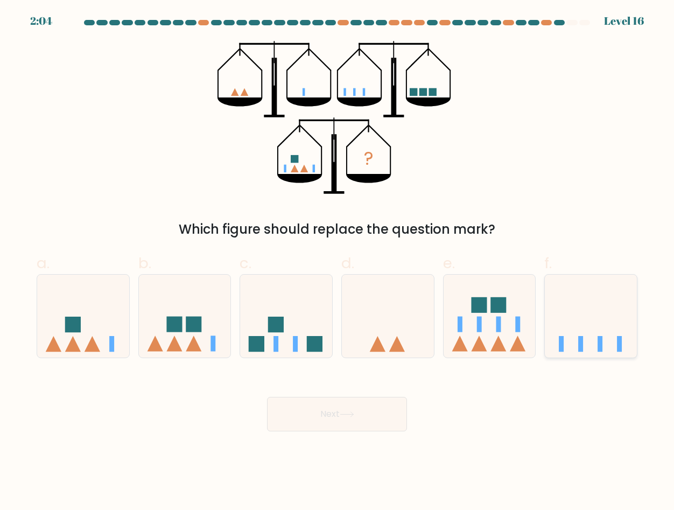
click at [578, 317] on icon at bounding box center [591, 316] width 92 height 76
click at [337, 262] on input "f." at bounding box center [337, 258] width 1 height 7
radio input "true"
click at [313, 417] on button "Next" at bounding box center [337, 414] width 140 height 34
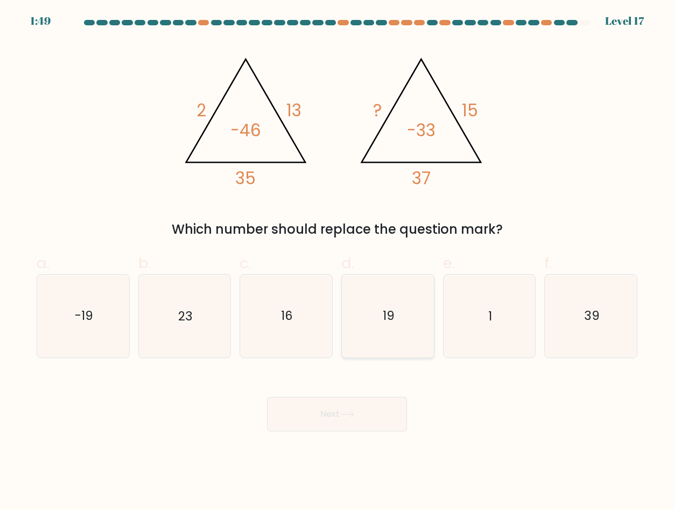
click at [371, 310] on icon "19" at bounding box center [388, 316] width 82 height 82
click at [337, 262] on input "d. 19" at bounding box center [337, 258] width 1 height 7
radio input "true"
click at [353, 396] on div "Next" at bounding box center [337, 401] width 614 height 60
click at [348, 418] on button "Next" at bounding box center [337, 414] width 140 height 34
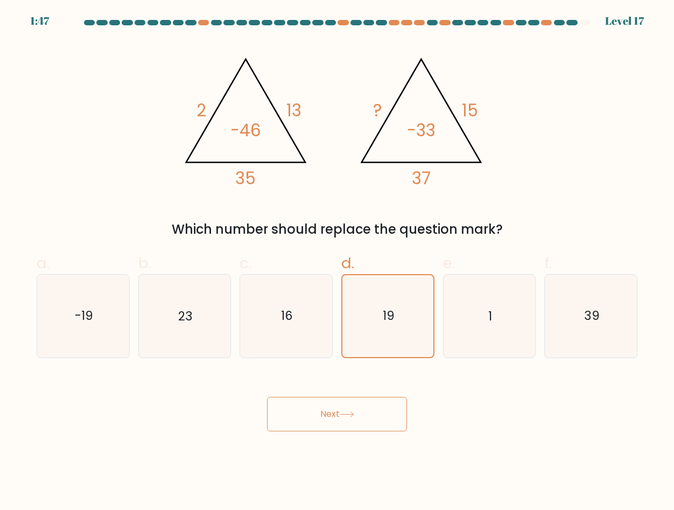
click at [348, 418] on button "Next" at bounding box center [337, 414] width 140 height 34
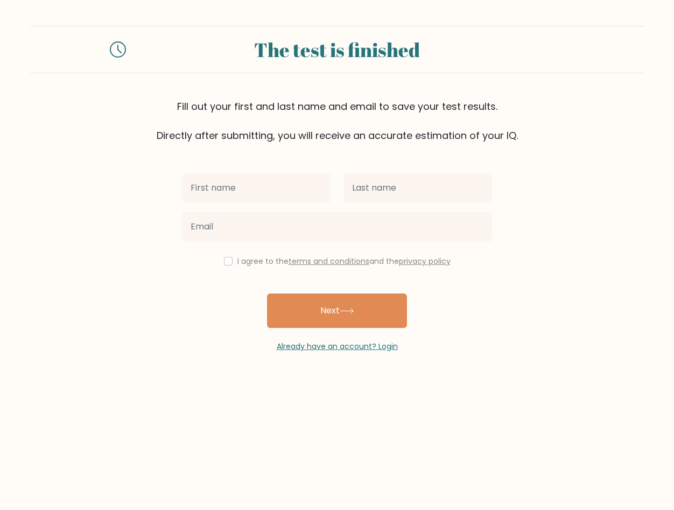
click at [238, 184] on input "text" at bounding box center [256, 188] width 149 height 30
type input "Hpone"
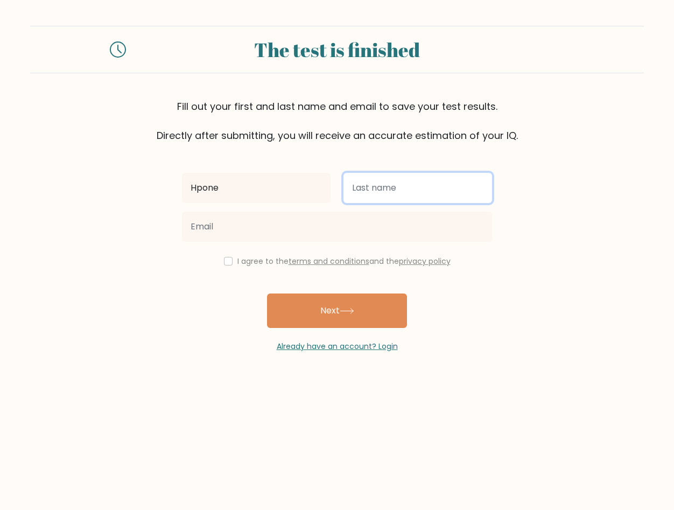
click at [385, 196] on input "text" at bounding box center [417, 188] width 149 height 30
type input "Thu"
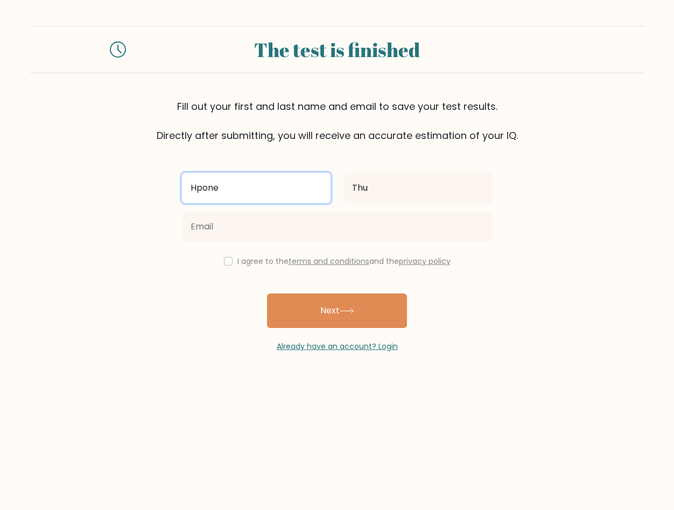
click at [233, 193] on input "Hpone" at bounding box center [256, 188] width 149 height 30
type input "HponeMyat"
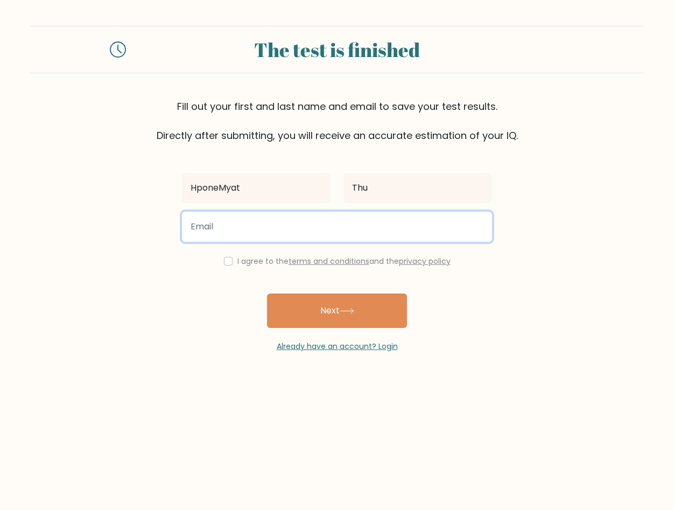
click at [231, 228] on input "email" at bounding box center [337, 227] width 310 height 30
type input "[EMAIL_ADDRESS][DOMAIN_NAME]"
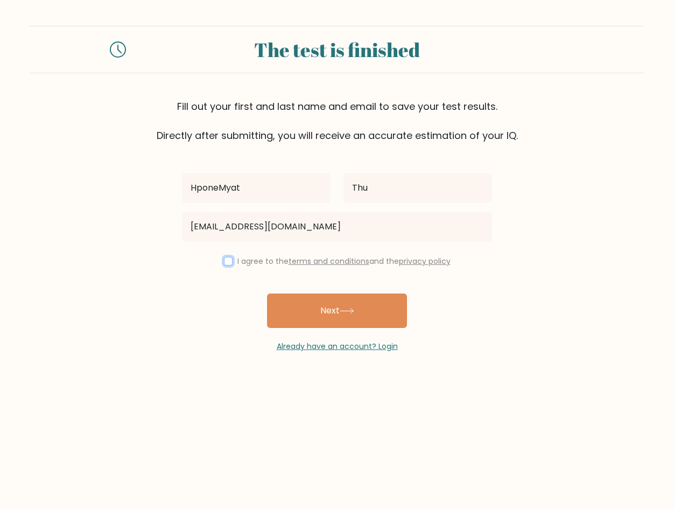
click at [228, 259] on input "checkbox" at bounding box center [228, 261] width 9 height 9
checkbox input "true"
click at [301, 321] on button "Next" at bounding box center [337, 310] width 140 height 34
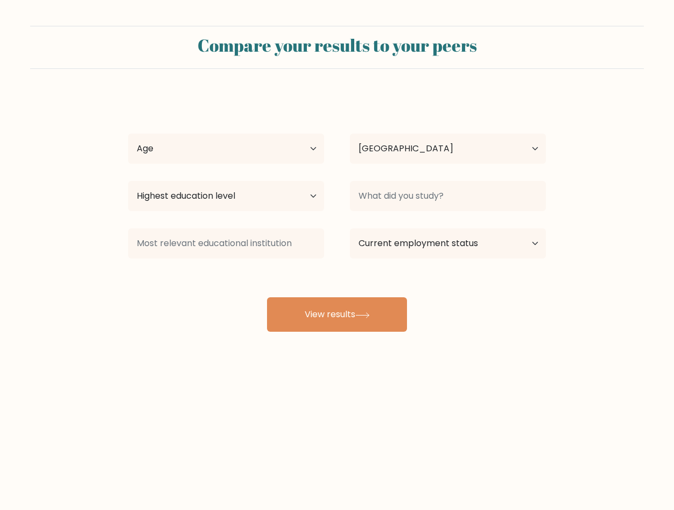
select select "SG"
click at [304, 142] on select "Age Under 18 years old 18-24 years old 25-34 years old 35-44 years old 45-54 ye…" at bounding box center [226, 148] width 196 height 30
select select "18_24"
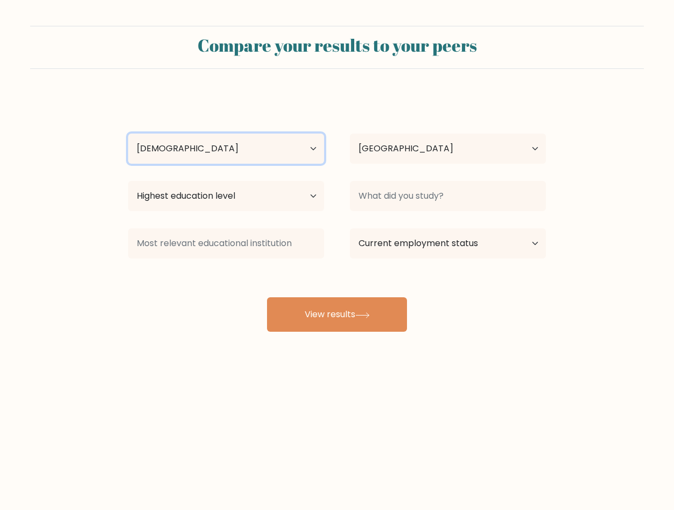
click at [128, 133] on select "Age Under 18 years old 18-24 years old 25-34 years old 35-44 years old 45-54 ye…" at bounding box center [226, 148] width 196 height 30
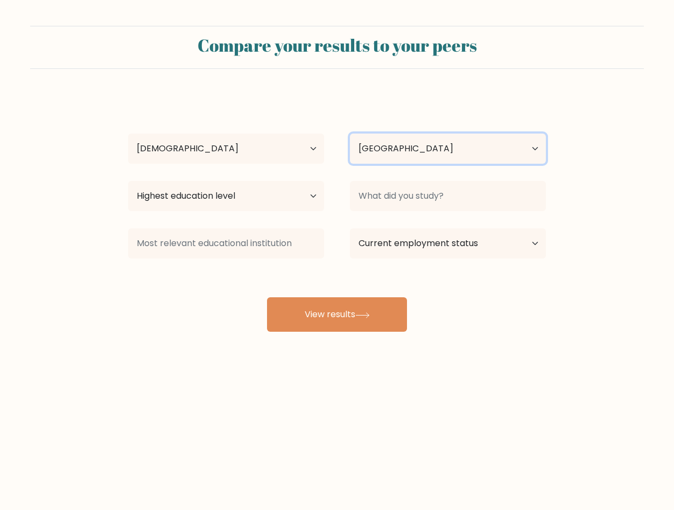
click at [399, 147] on select "Country Afghanistan Albania Algeria American Samoa Andorra Angola Anguilla Anta…" at bounding box center [448, 148] width 196 height 30
select select "MM"
click at [350, 133] on select "Country Afghanistan Albania Algeria American Samoa Andorra Angola Anguilla Anta…" at bounding box center [448, 148] width 196 height 30
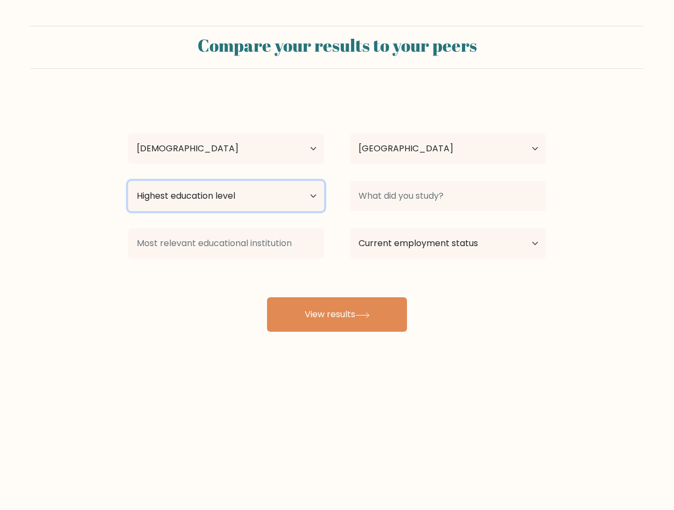
click at [299, 195] on select "Highest education level No schooling Primary Lower Secondary Upper Secondary Oc…" at bounding box center [226, 196] width 196 height 30
select select "bachelors_degree"
click at [128, 181] on select "Highest education level No schooling Primary Lower Secondary Upper Secondary Oc…" at bounding box center [226, 196] width 196 height 30
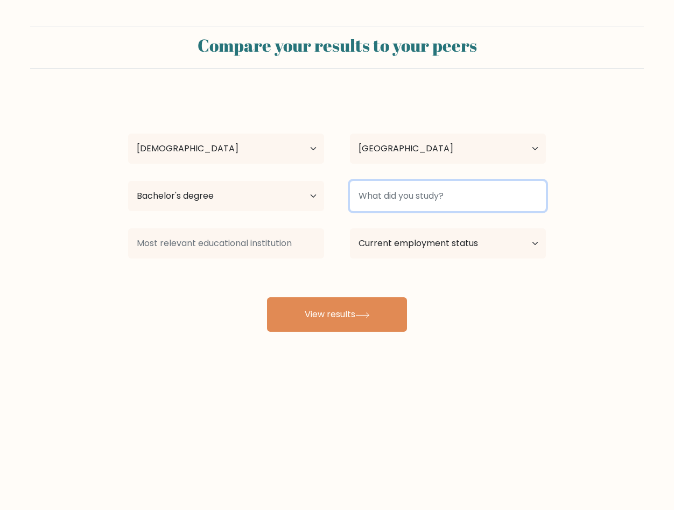
click at [409, 207] on input at bounding box center [448, 196] width 196 height 30
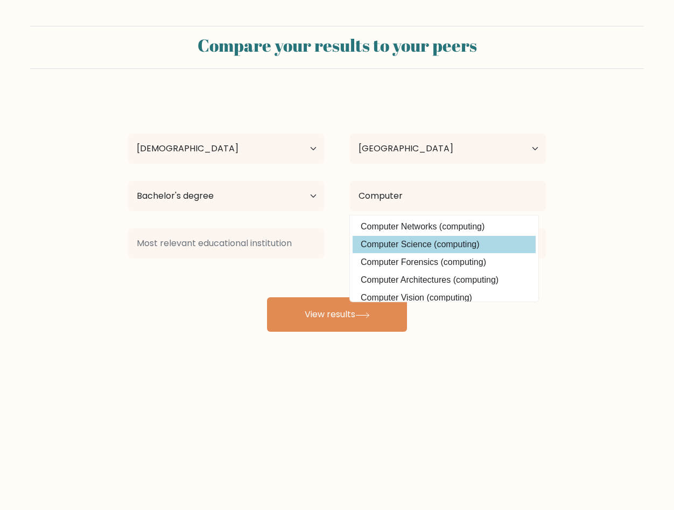
click at [399, 241] on option "Computer Science (computing)" at bounding box center [444, 244] width 183 height 17
type input "Computer Science"
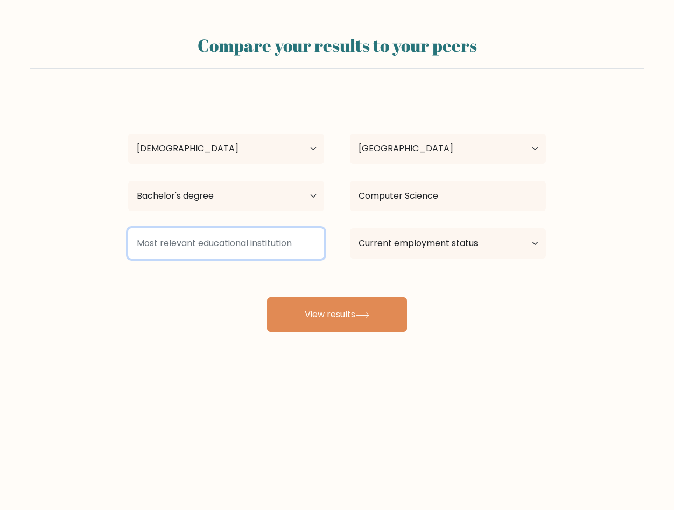
click at [237, 243] on input at bounding box center [226, 243] width 196 height 30
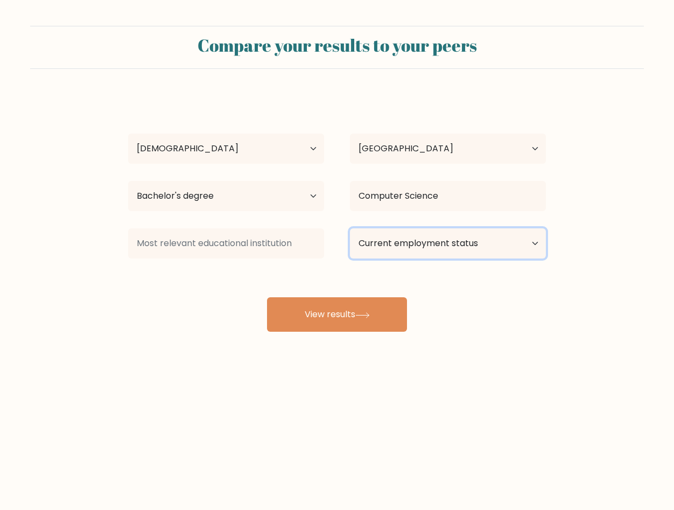
click at [391, 239] on select "Current employment status Employed Student Retired Other / prefer not to answer" at bounding box center [448, 243] width 196 height 30
select select "employed"
click at [350, 228] on select "Current employment status Employed Student Retired Other / prefer not to answer" at bounding box center [448, 243] width 196 height 30
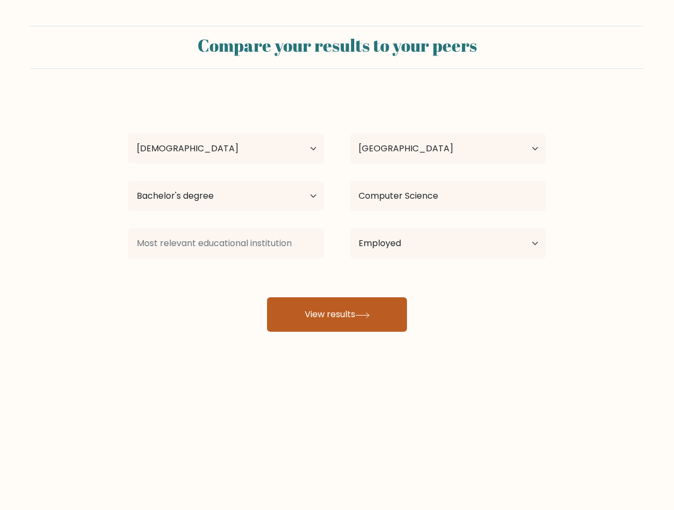
click at [357, 304] on div "HponeMyat Thu Age Under 18 years old 18-24 years old 25-34 years old 35-44 year…" at bounding box center [337, 213] width 431 height 237
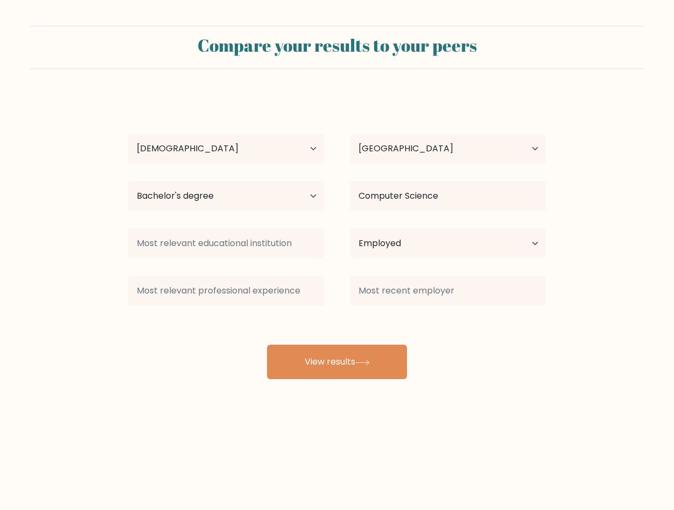
click at [289, 273] on div at bounding box center [226, 290] width 222 height 39
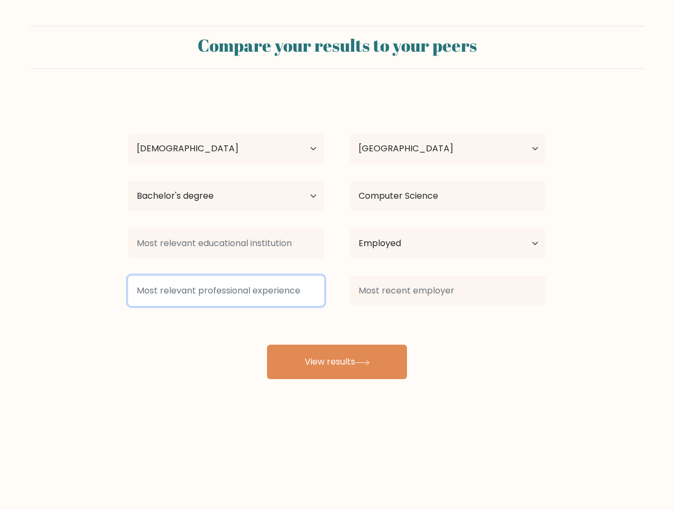
click at [289, 287] on input at bounding box center [226, 291] width 196 height 30
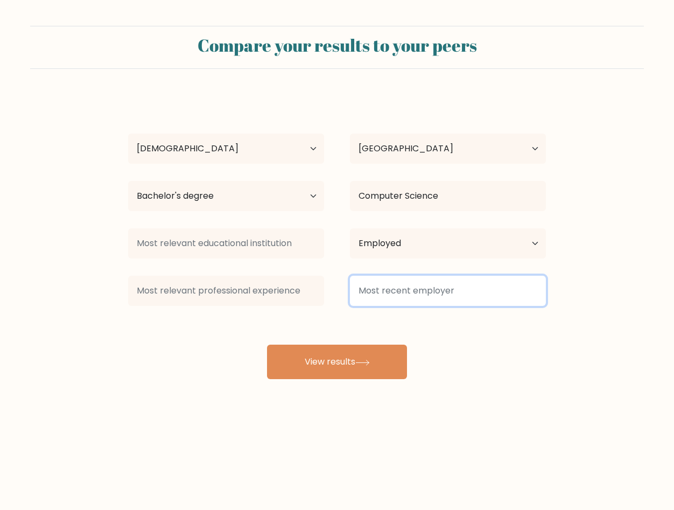
click at [361, 301] on input at bounding box center [448, 291] width 196 height 30
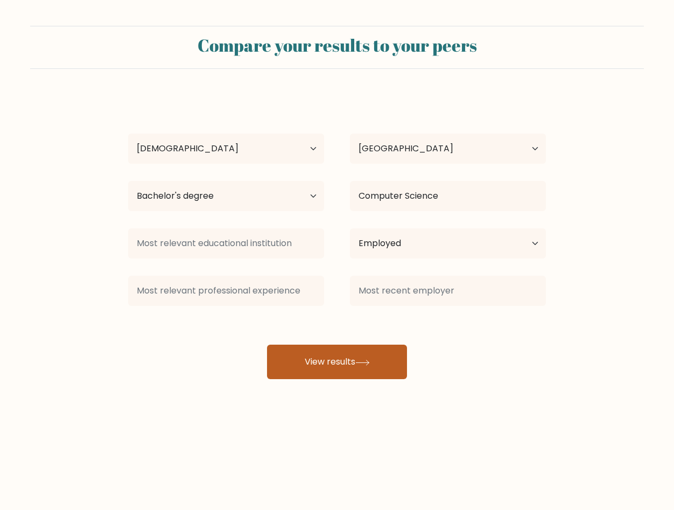
click at [354, 379] on button "View results" at bounding box center [337, 361] width 140 height 34
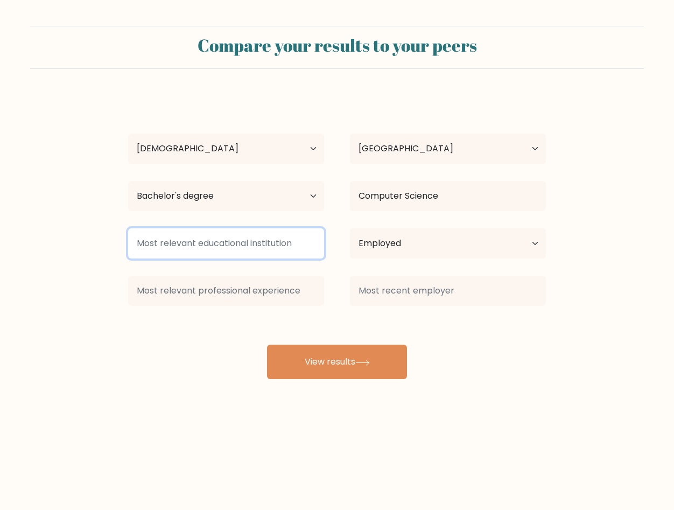
click at [248, 247] on input at bounding box center [226, 243] width 196 height 30
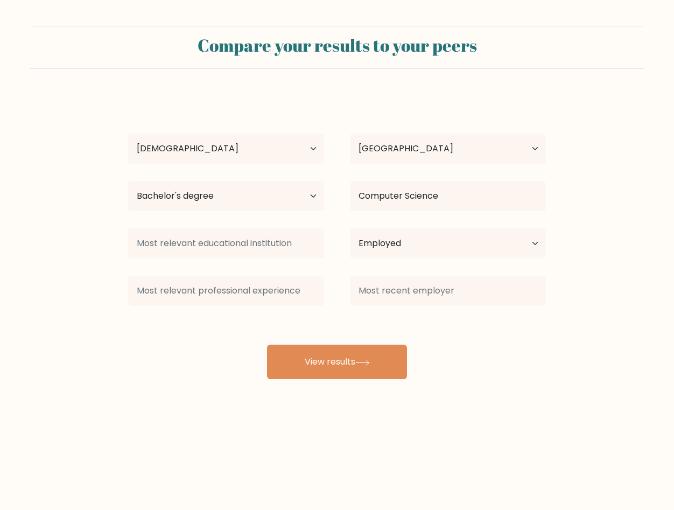
click at [187, 308] on div at bounding box center [226, 290] width 222 height 39
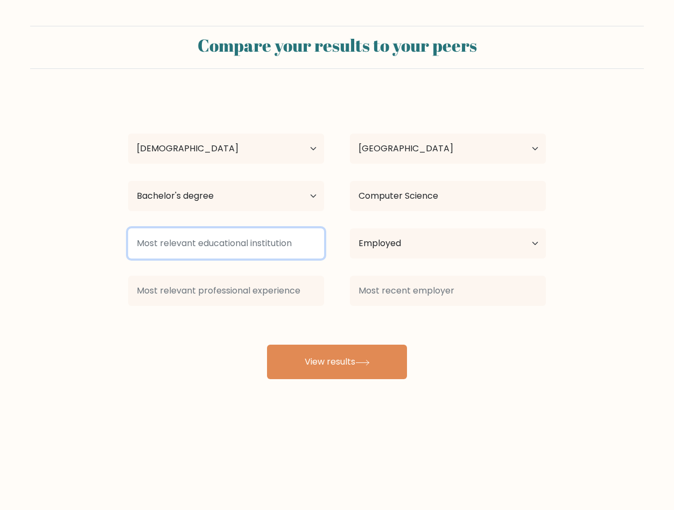
click at [268, 248] on input at bounding box center [226, 243] width 196 height 30
click at [244, 230] on input at bounding box center [226, 243] width 196 height 30
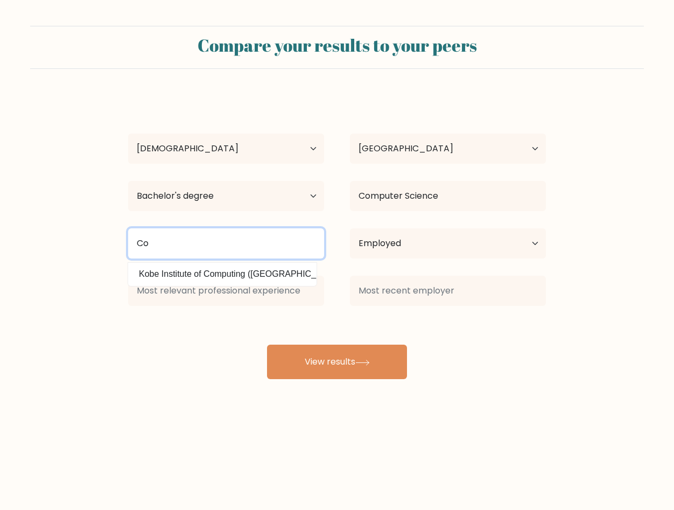
type input "C"
type input "B"
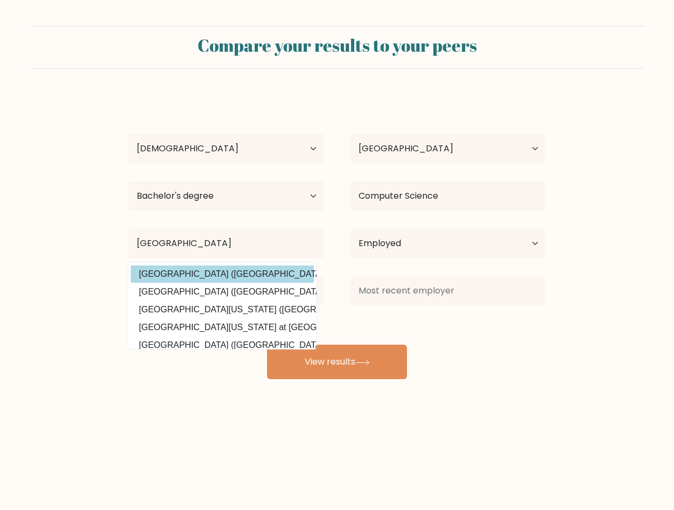
click at [241, 271] on option "University of Greenwich (United Kingdom)" at bounding box center [222, 273] width 183 height 17
type input "[GEOGRAPHIC_DATA]"
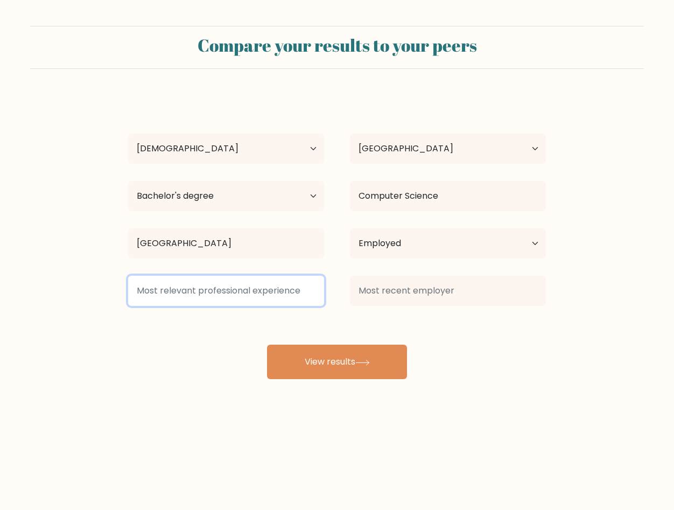
click at [238, 287] on input at bounding box center [226, 291] width 196 height 30
type input "T"
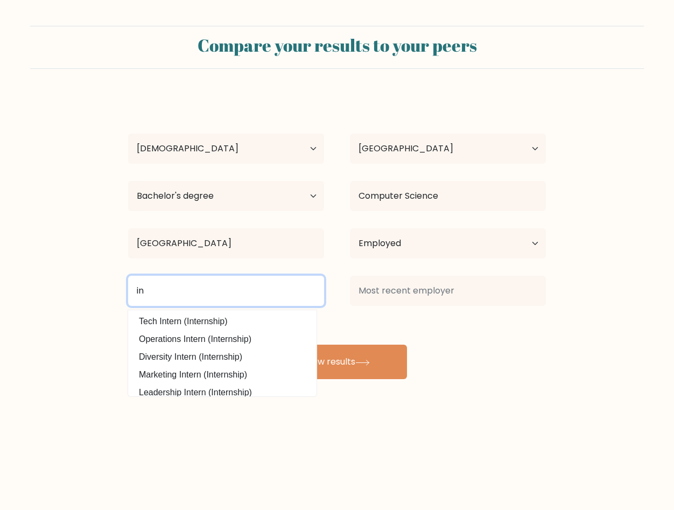
type input "i"
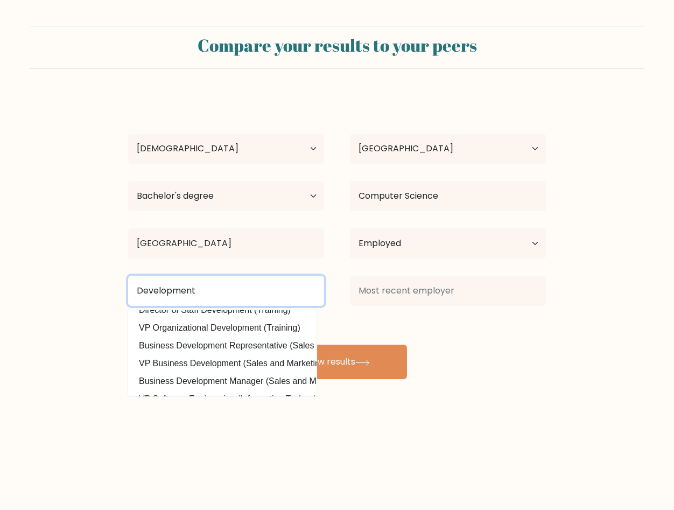
scroll to position [97, 0]
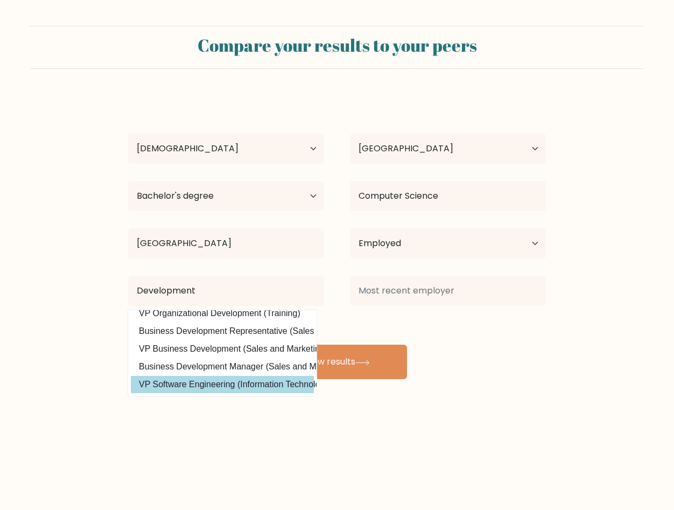
click at [247, 386] on option "VP Software Engineering (Information Technology)" at bounding box center [222, 384] width 183 height 17
type input "VP Software Engineering"
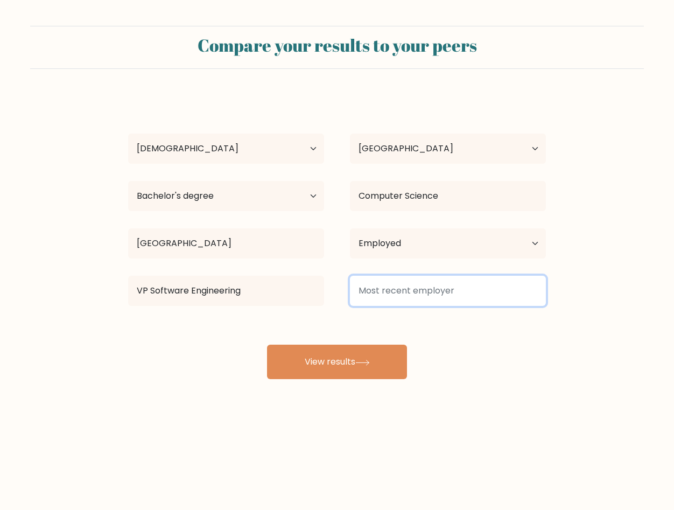
click at [430, 293] on input at bounding box center [448, 291] width 196 height 30
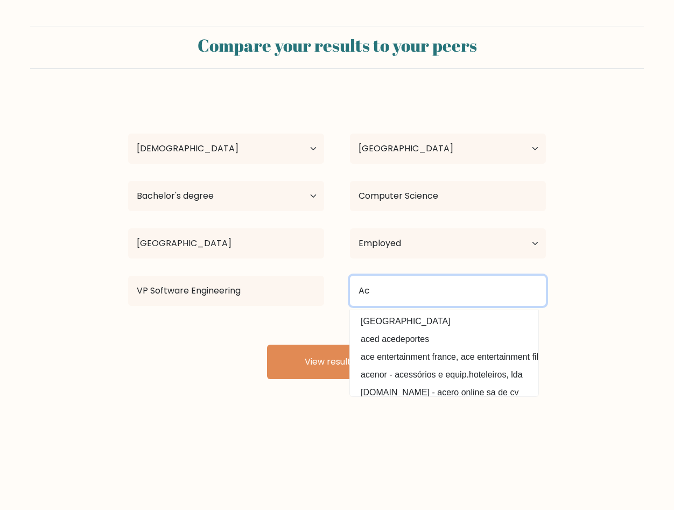
type input "A"
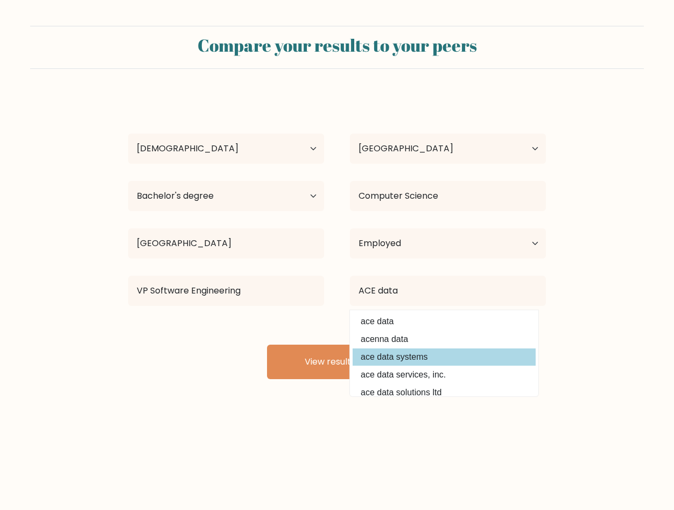
click at [385, 355] on option "ace data systems" at bounding box center [444, 356] width 183 height 17
type input "ace data systems"
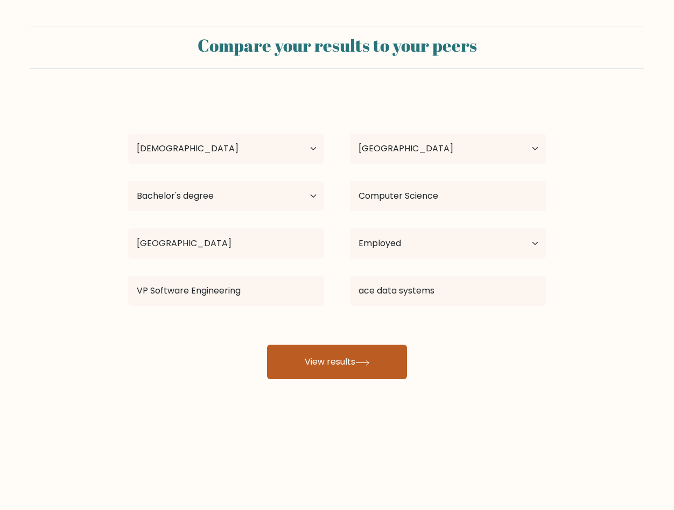
click at [329, 355] on button "View results" at bounding box center [337, 361] width 140 height 34
